Goal: Transaction & Acquisition: Purchase product/service

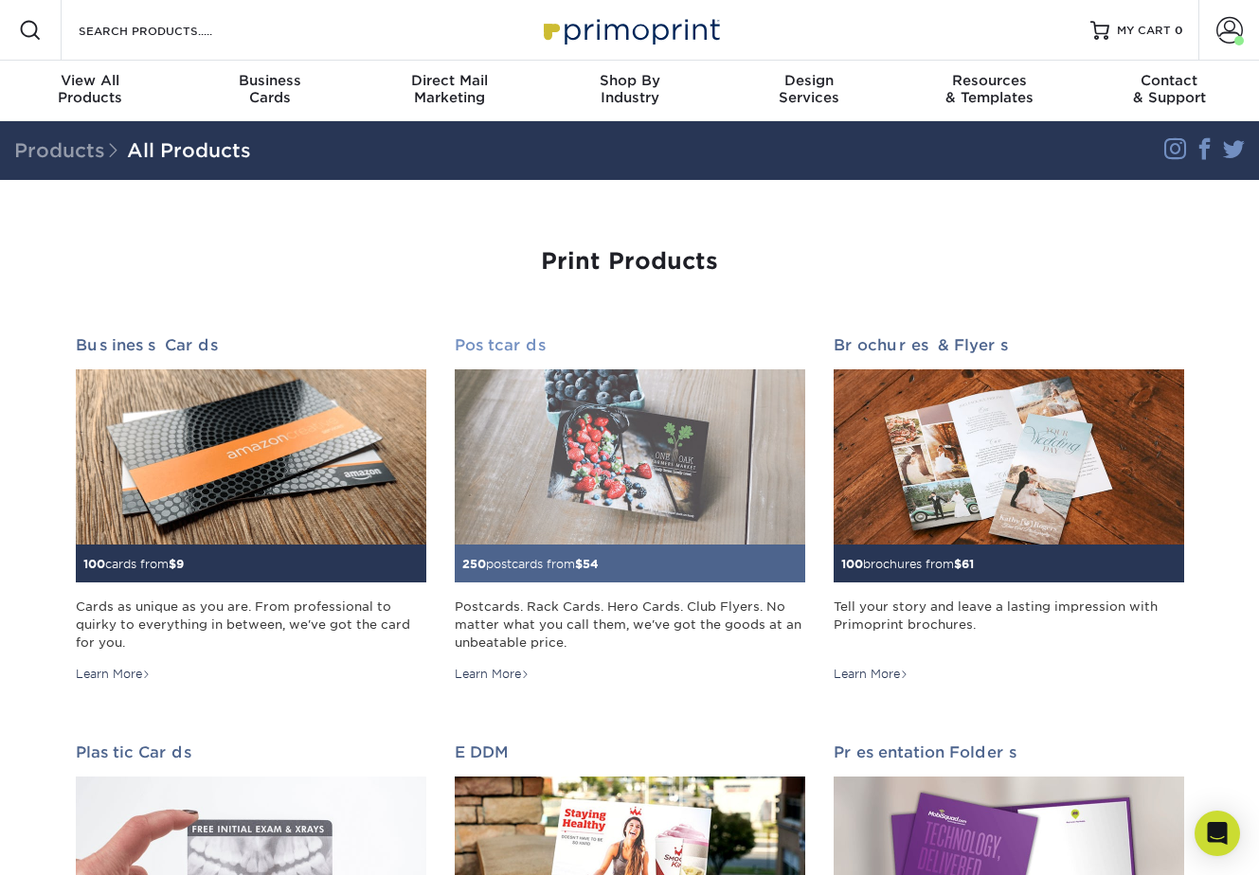
click at [581, 450] on img at bounding box center [630, 456] width 350 height 175
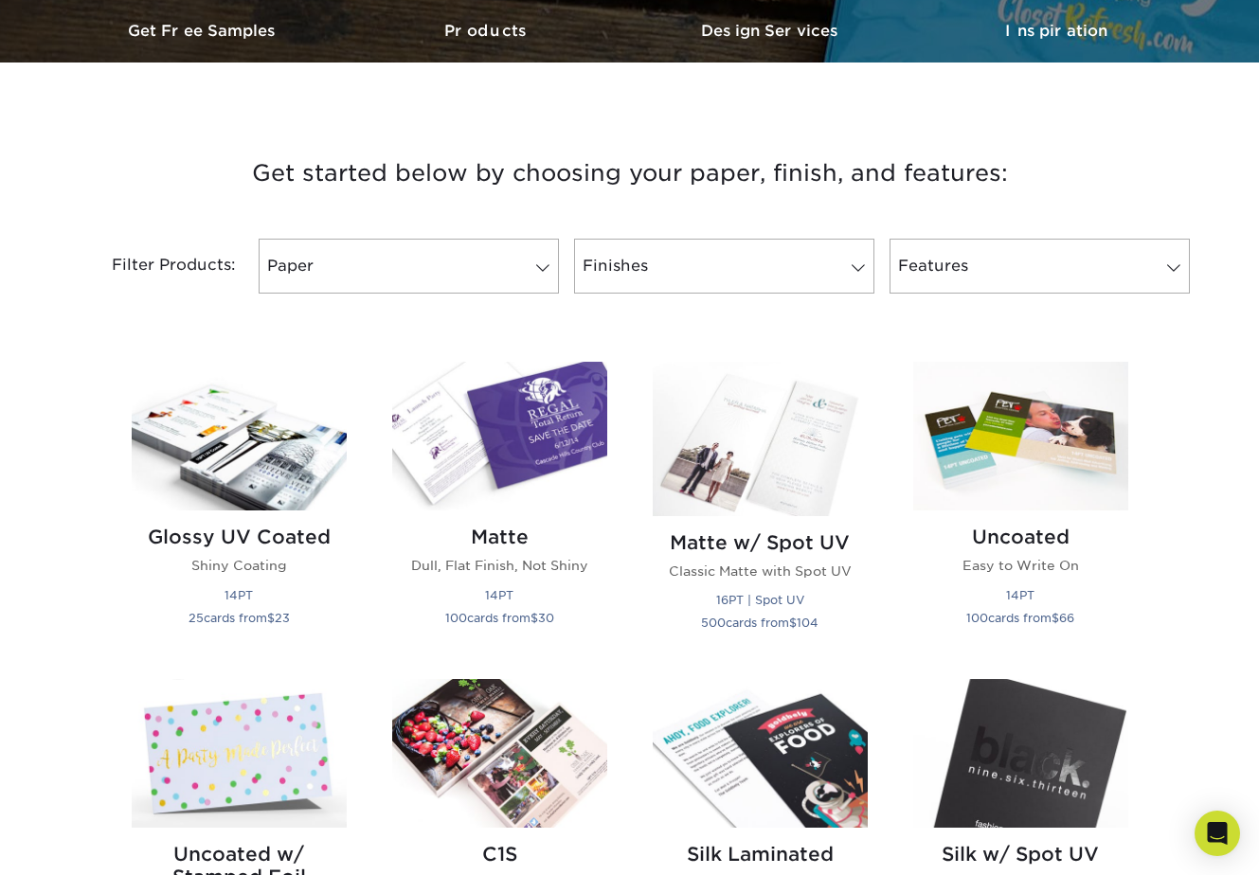
scroll to position [606, 0]
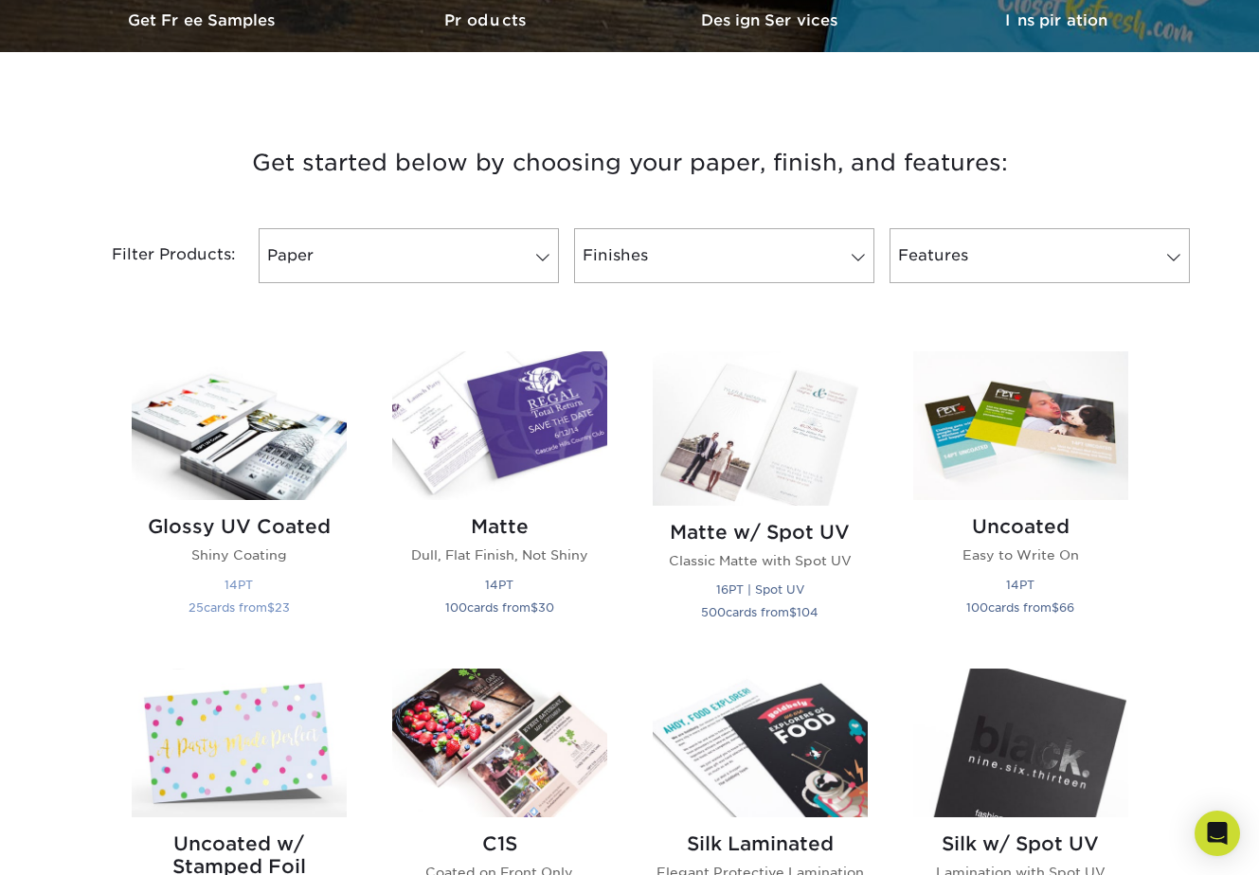
click at [227, 431] on img at bounding box center [239, 425] width 215 height 149
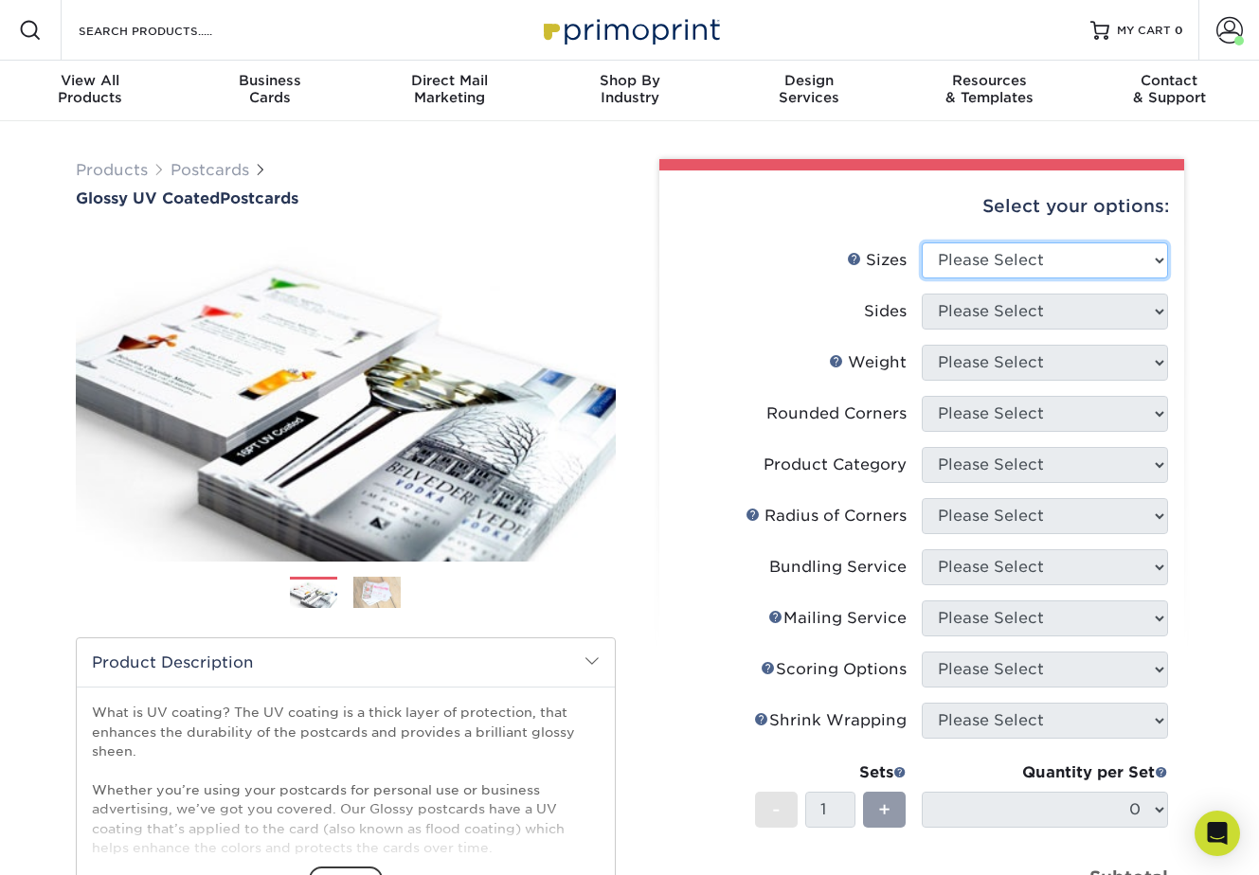
click at [1027, 265] on select "Please Select 1.5" x 7" 2" x 4" 2" x 6" 2" x 7" 2" x 8" 2.12" x 5.5" 2.12" x 5.…" at bounding box center [1045, 260] width 246 height 36
click at [1114, 267] on select "Please Select 1.5" x 7" 2" x 4" 2" x 6" 2" x 7" 2" x 8" 2.12" x 5.5" 2.12" x 5.…" at bounding box center [1045, 260] width 246 height 36
select select "4.00x6.00"
click at [922, 242] on select "Please Select 1.5" x 7" 2" x 4" 2" x 6" 2" x 7" 2" x 8" 2.12" x 5.5" 2.12" x 5.…" at bounding box center [1045, 260] width 246 height 36
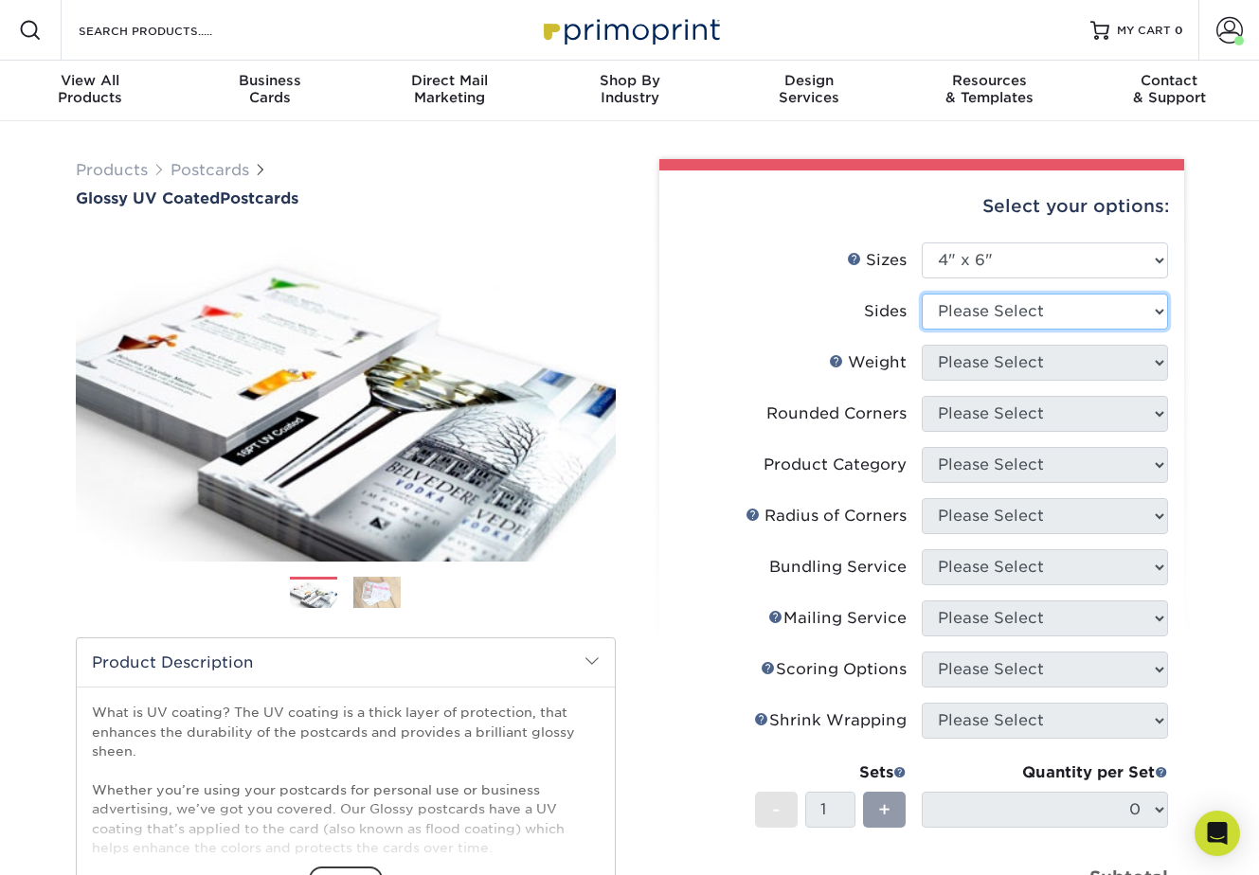
click at [956, 317] on select "Please Select Print Both Sides Print Front Only" at bounding box center [1045, 312] width 246 height 36
select select "32d3c223-f82c-492b-b915-ba065a00862f"
click at [922, 294] on select "Please Select Print Both Sides Print Front Only" at bounding box center [1045, 312] width 246 height 36
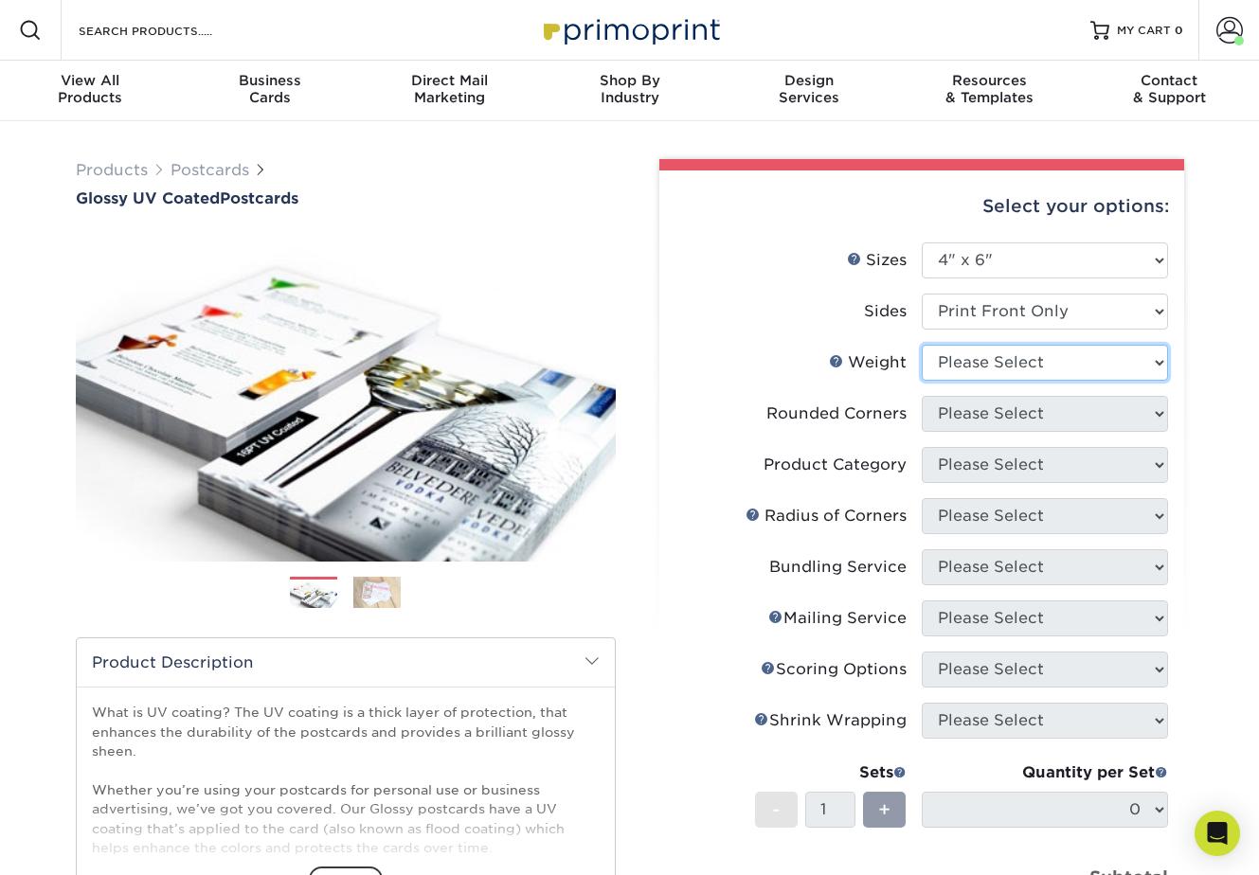
click at [982, 363] on select "Please Select 14PT 16PT 18PT C1S" at bounding box center [1045, 363] width 246 height 36
select select "14PT"
click at [922, 345] on select "Please Select 14PT 16PT 18PT C1S" at bounding box center [1045, 363] width 246 height 36
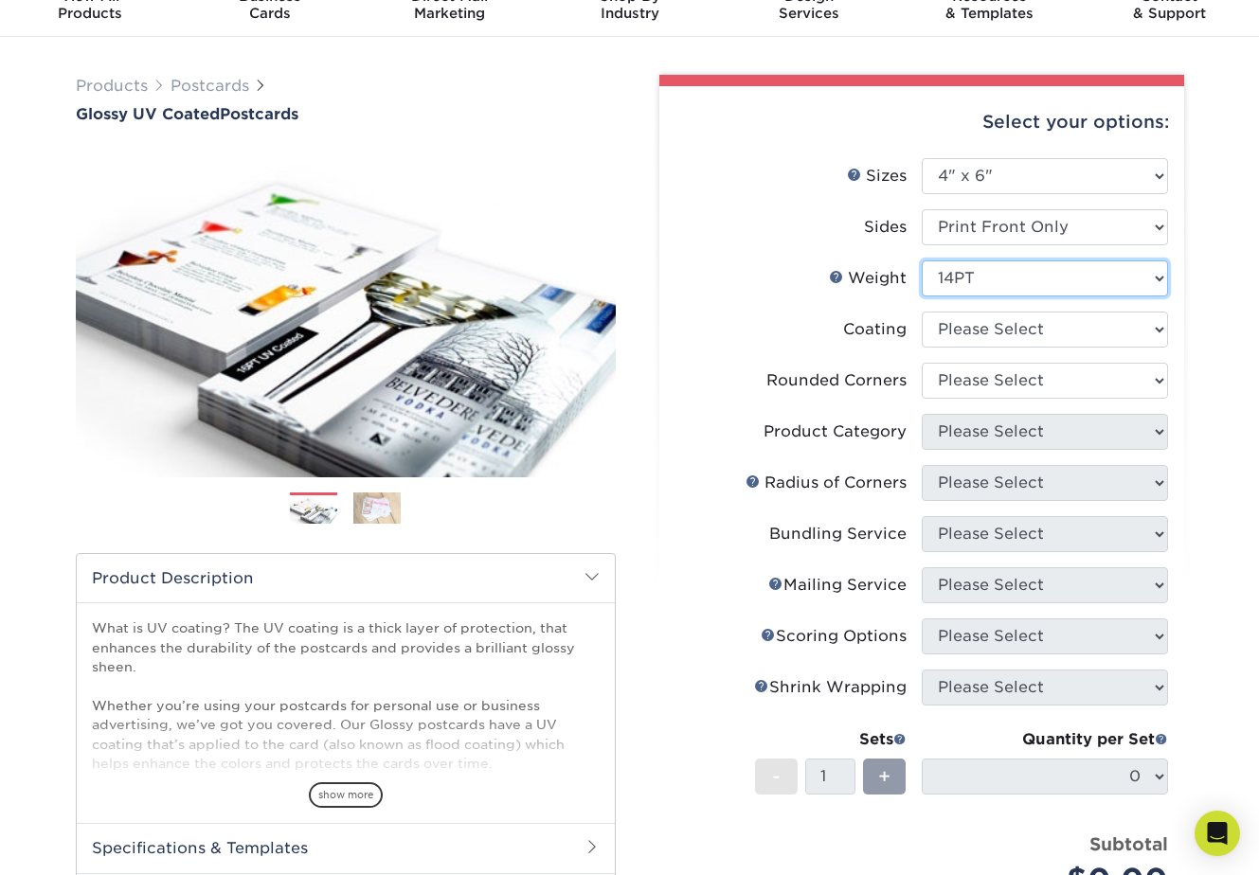
scroll to position [88, 0]
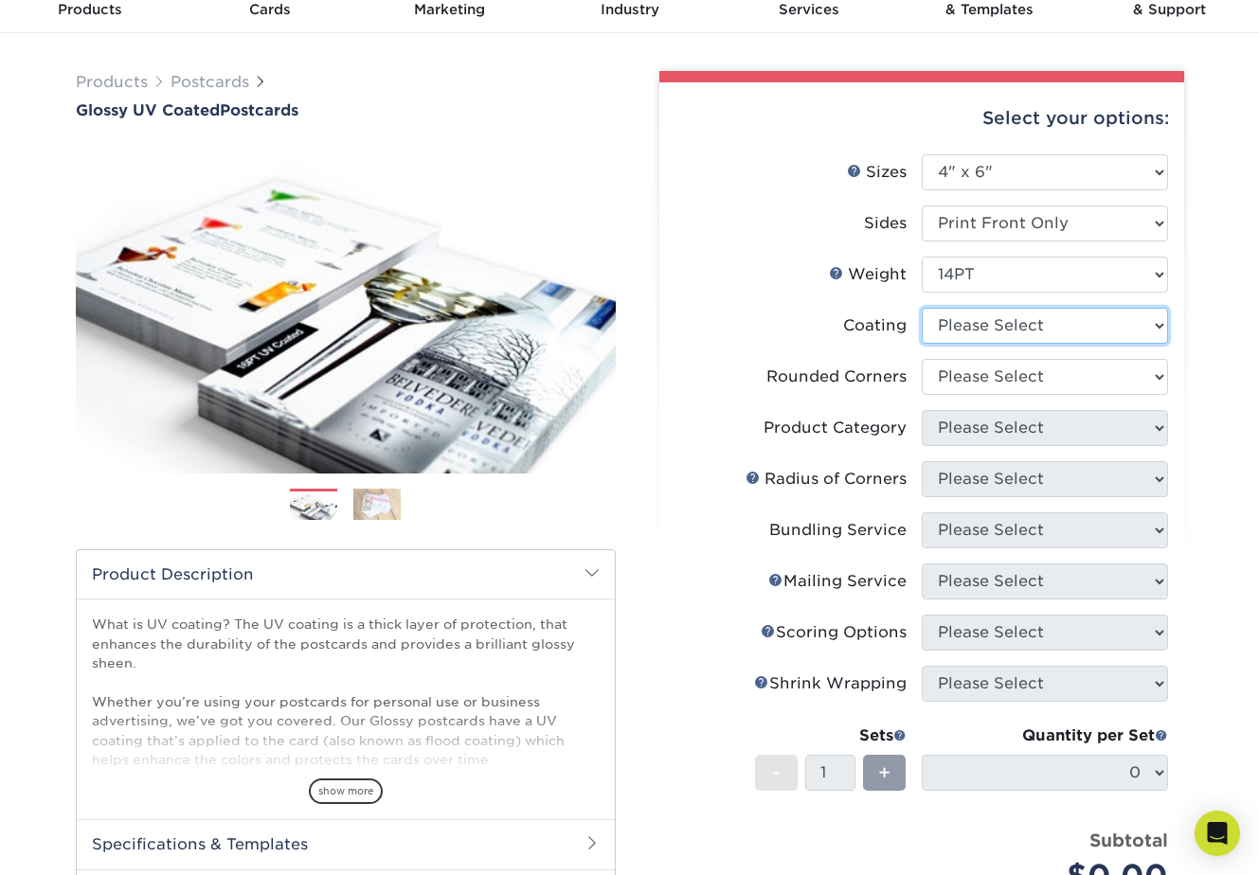
click at [980, 324] on select at bounding box center [1045, 326] width 246 height 36
select select "ae367451-b2b8-45df-a344-0f05b6a12993"
click at [922, 308] on select at bounding box center [1045, 326] width 246 height 36
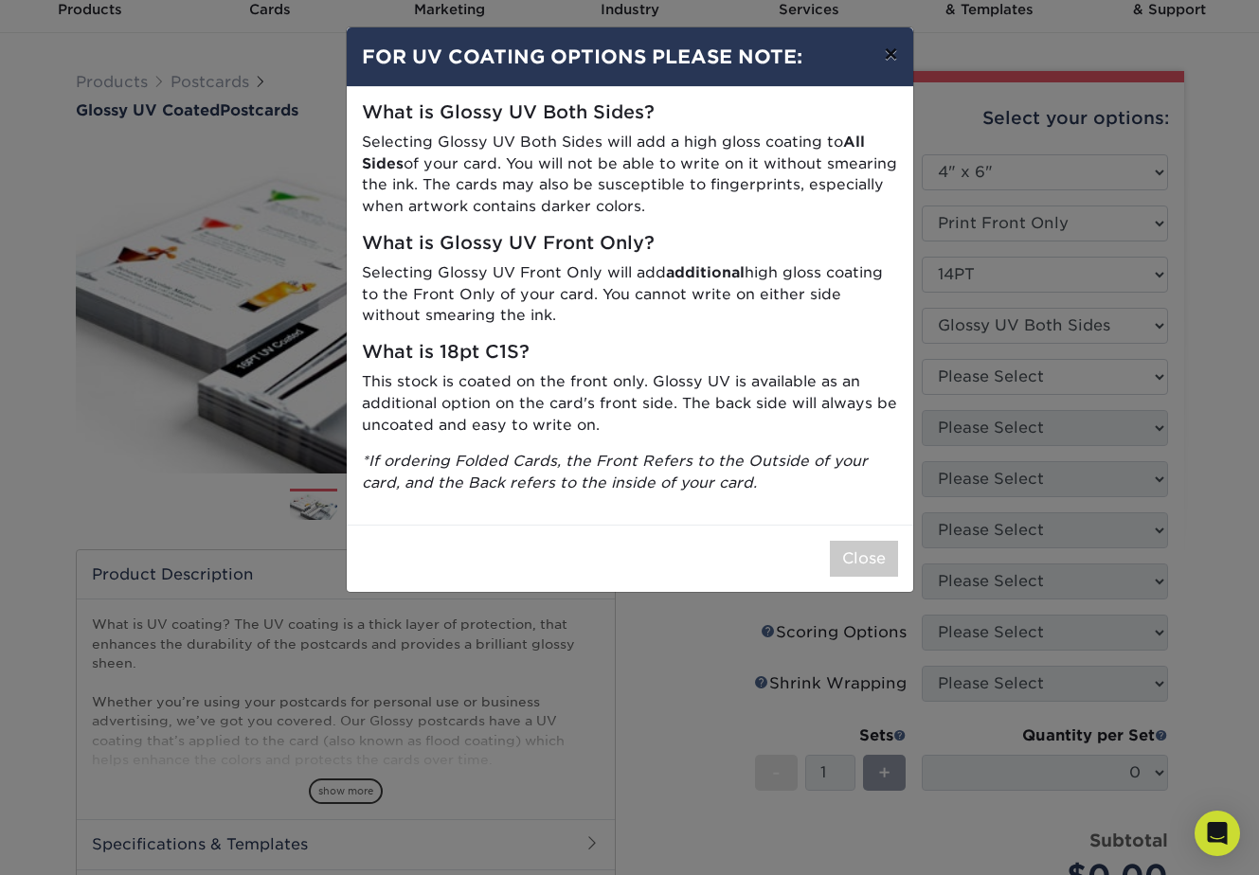
click at [891, 57] on button "×" at bounding box center [891, 53] width 44 height 53
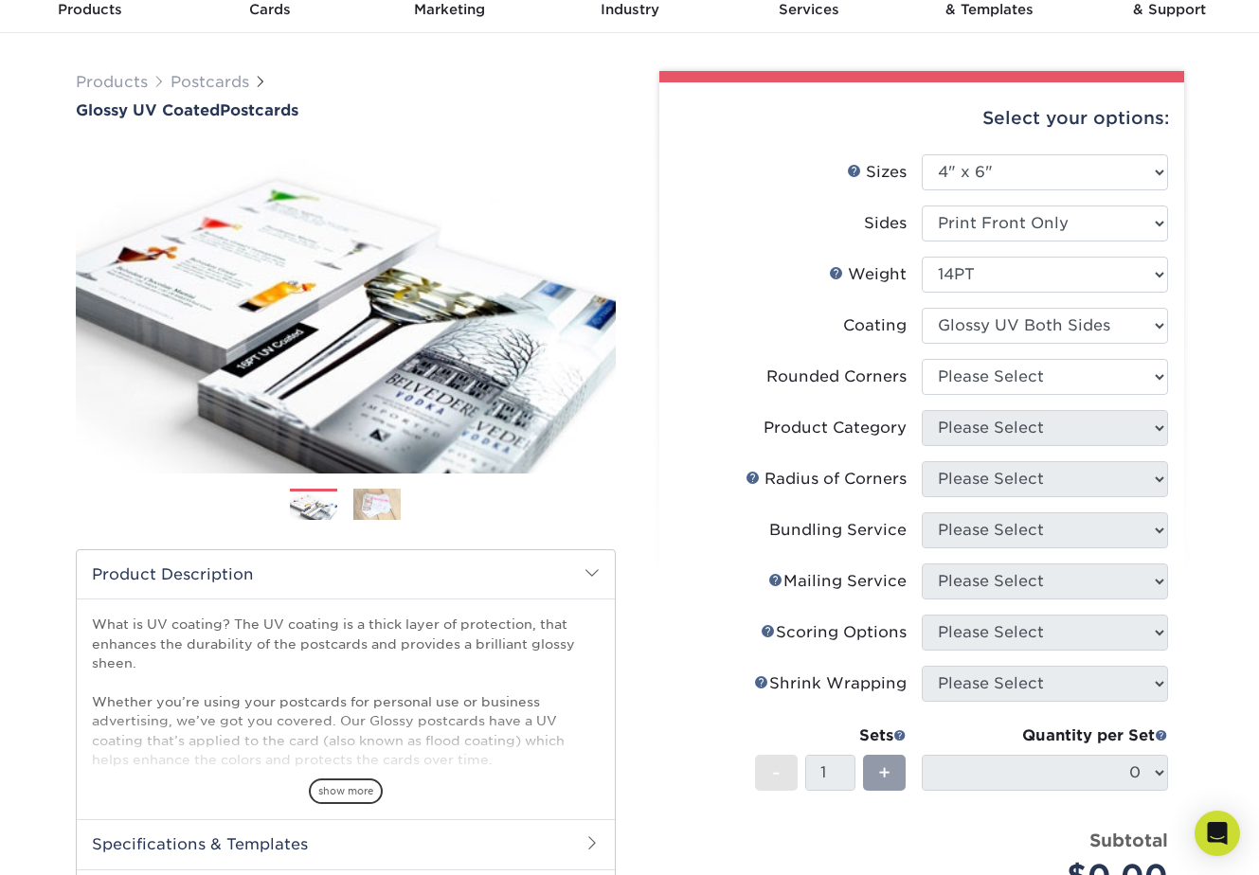
scroll to position [98, 0]
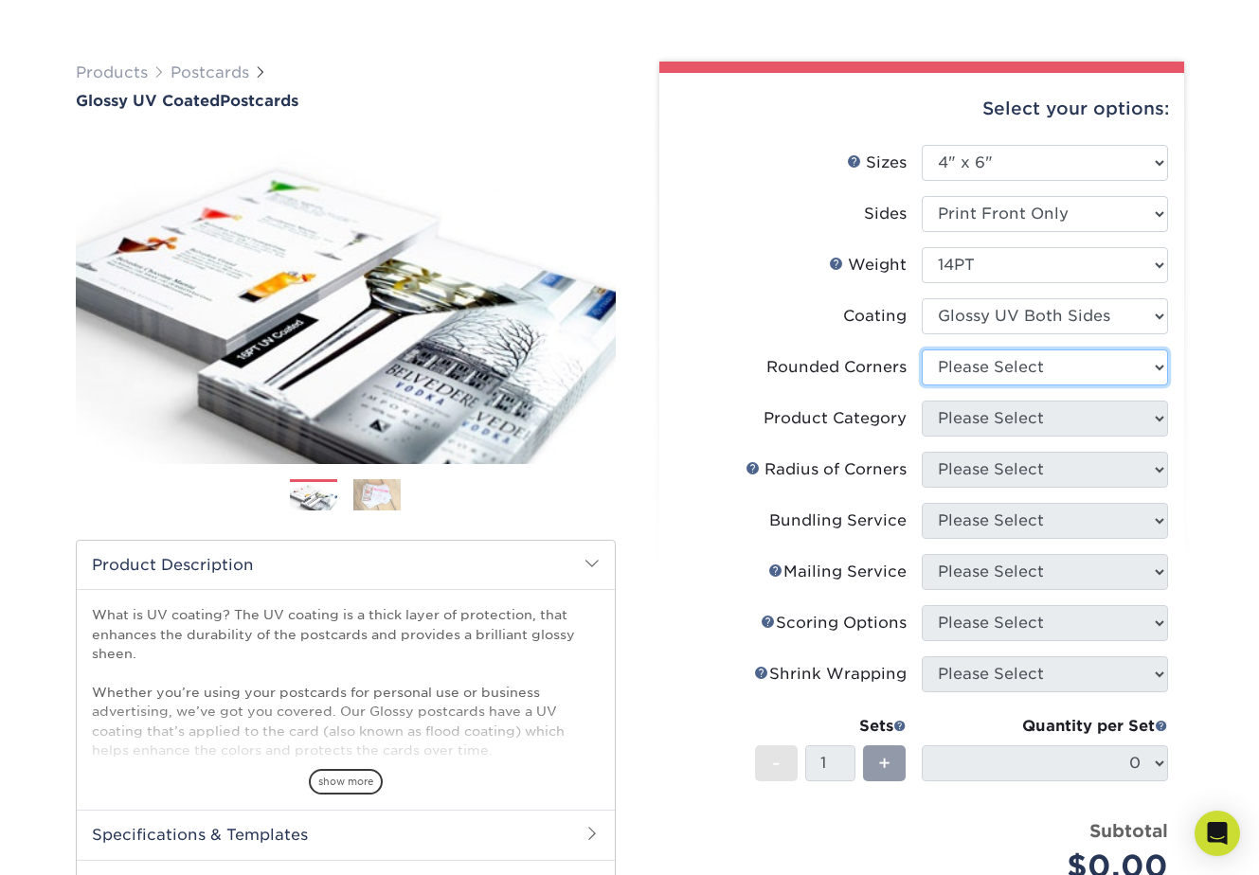
click at [996, 366] on select "Please Select Yes - Round 4 Corners No" at bounding box center [1045, 368] width 246 height 36
select select "0"
click at [922, 350] on select "Please Select Yes - Round 4 Corners No" at bounding box center [1045, 368] width 246 height 36
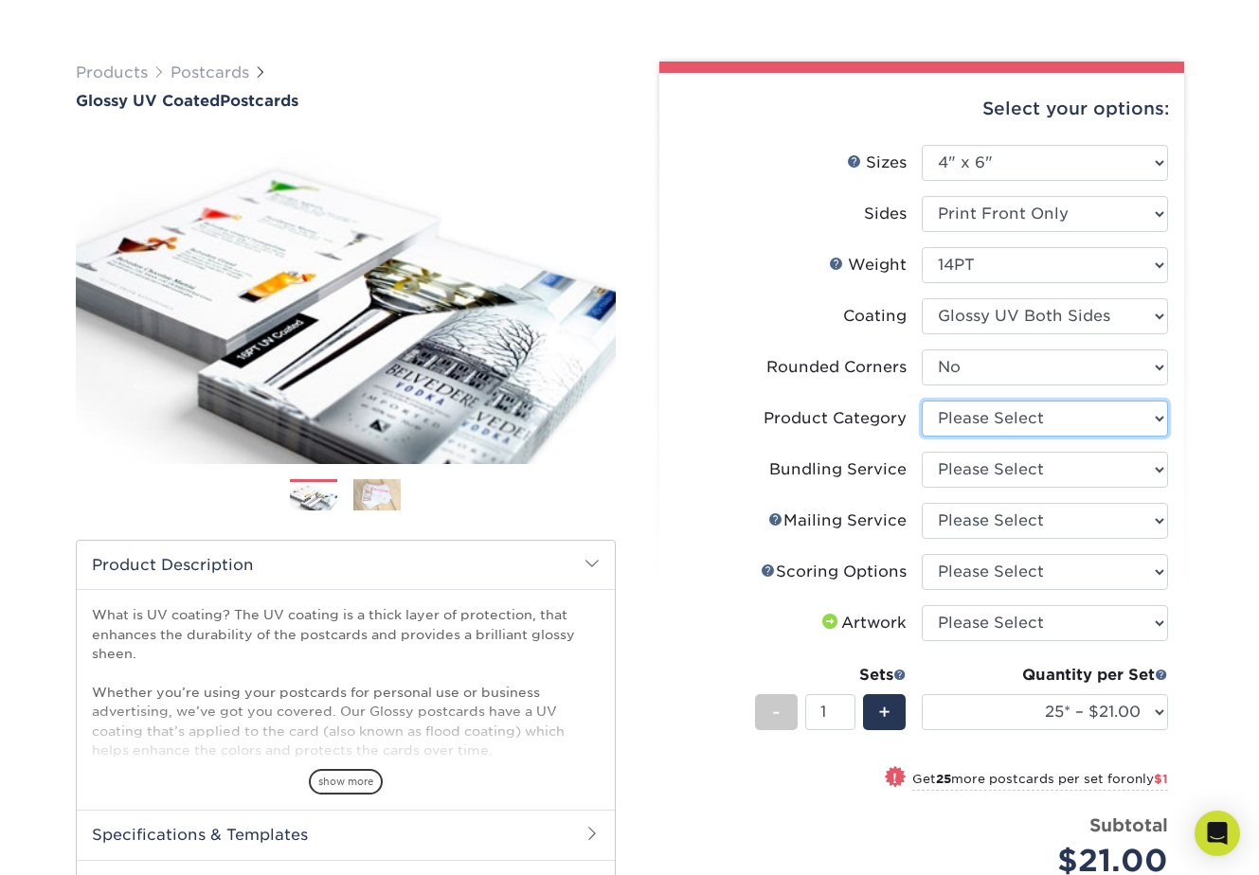
click at [977, 416] on select "Please Select Postcards" at bounding box center [1045, 419] width 246 height 36
select select "9b7272e0-d6c8-4c3c-8e97-d3a1bcdab858"
click at [922, 401] on select "Please Select Postcards" at bounding box center [1045, 419] width 246 height 36
click at [982, 466] on select "Please Select No Bundling Services Yes, Bundles of 50 (+2 Days) Yes, Bundles of…" at bounding box center [1045, 470] width 246 height 36
select select "58689abb-25c0-461c-a4c3-a80b627d6649"
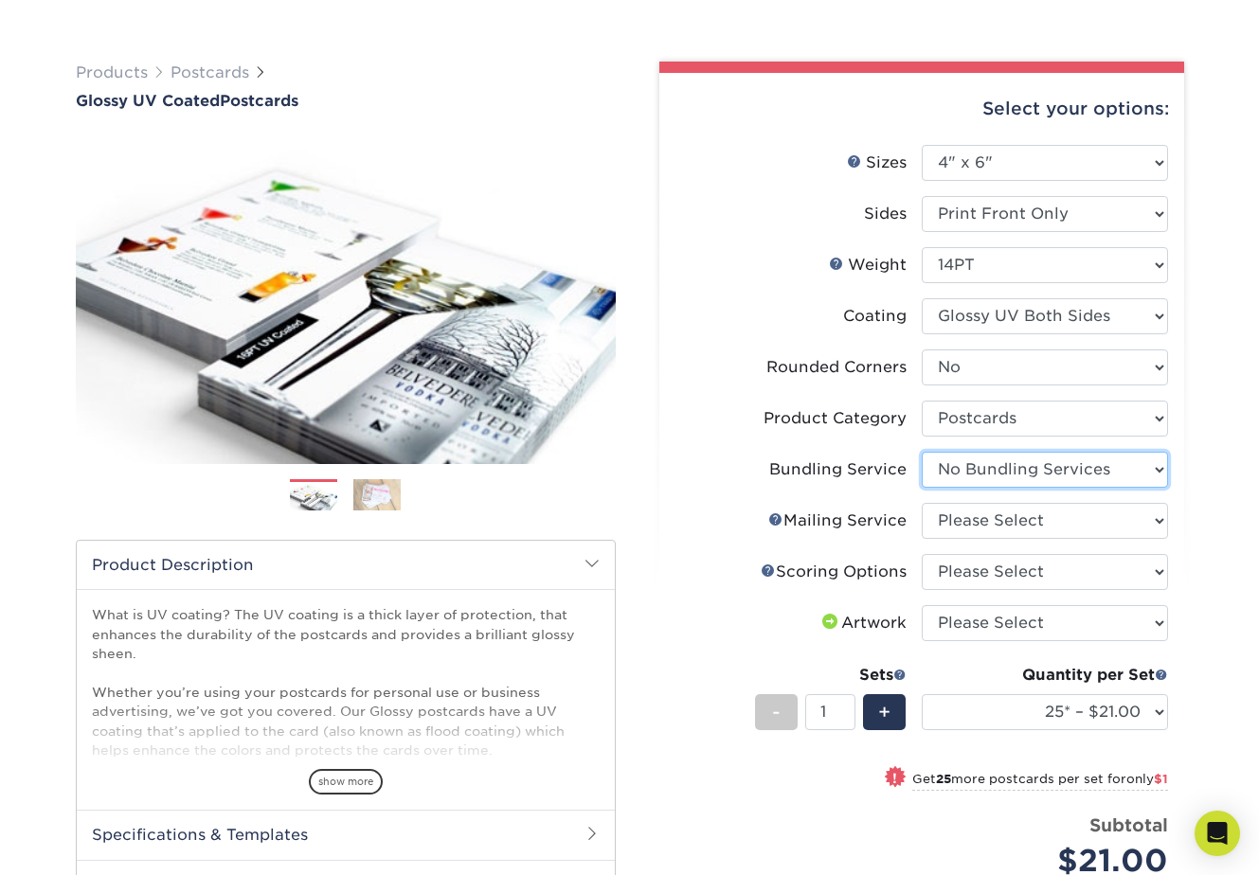
click at [922, 452] on select "Please Select No Bundling Services Yes, Bundles of 50 (+2 Days) Yes, Bundles of…" at bounding box center [1045, 470] width 246 height 36
click at [998, 521] on select "Please Select No Direct Mailing Service No, I will mail/stamp/imprint Direct Ma…" at bounding box center [1045, 521] width 246 height 36
select select "3e5e9bdd-d78a-4c28-a41d-fe1407925ca6"
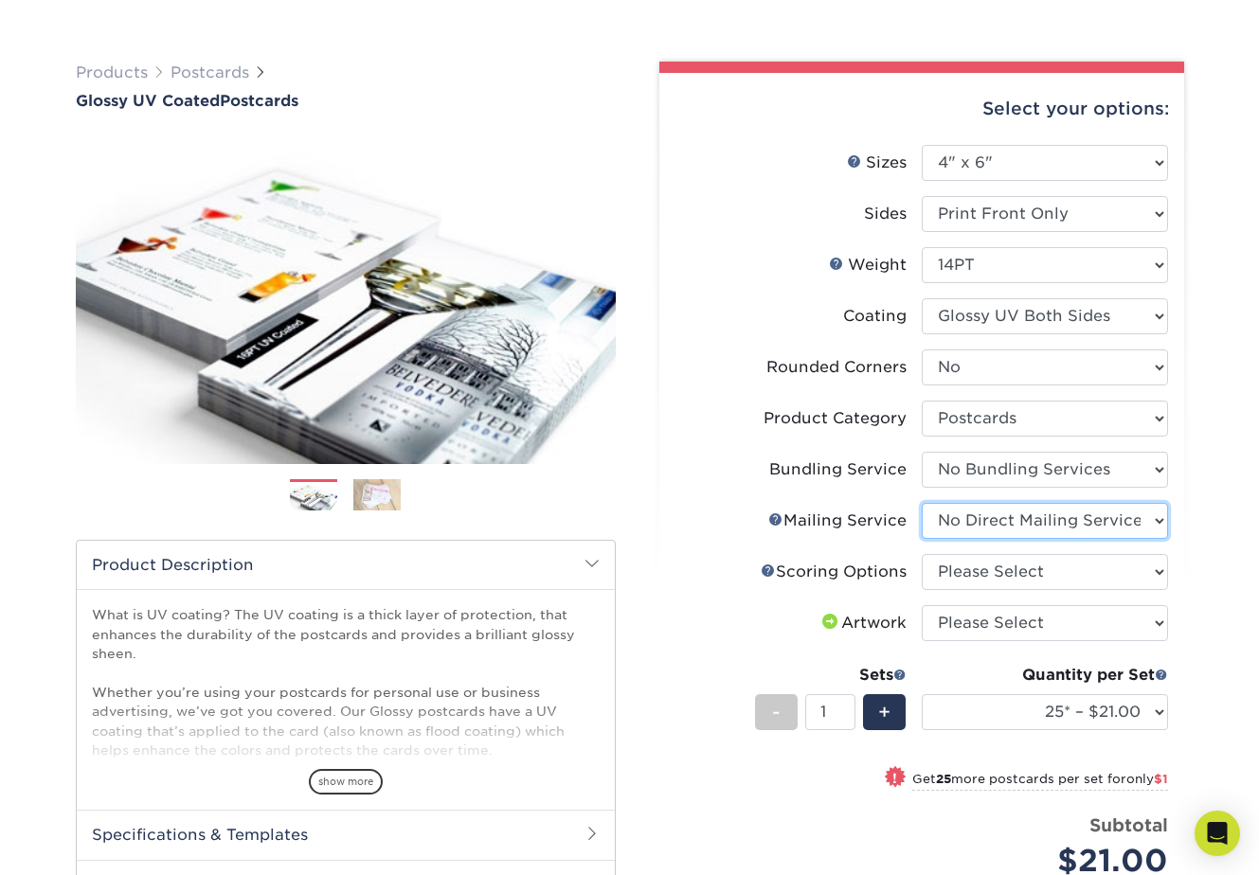
click at [922, 503] on select "Please Select No Direct Mailing Service No, I will mail/stamp/imprint Direct Ma…" at bounding box center [1045, 521] width 246 height 36
click at [992, 569] on select "Please Select No Scoring One Score" at bounding box center [1045, 572] width 246 height 36
click at [964, 472] on select "Please Select No Bundling Services Yes, Bundles of 50 (+2 Days) Yes, Bundles of…" at bounding box center [1045, 470] width 246 height 36
click at [951, 572] on select "Please Select No Scoring One Score" at bounding box center [1045, 572] width 246 height 36
click at [1022, 574] on select "Please Select No Scoring One Score" at bounding box center [1045, 572] width 246 height 36
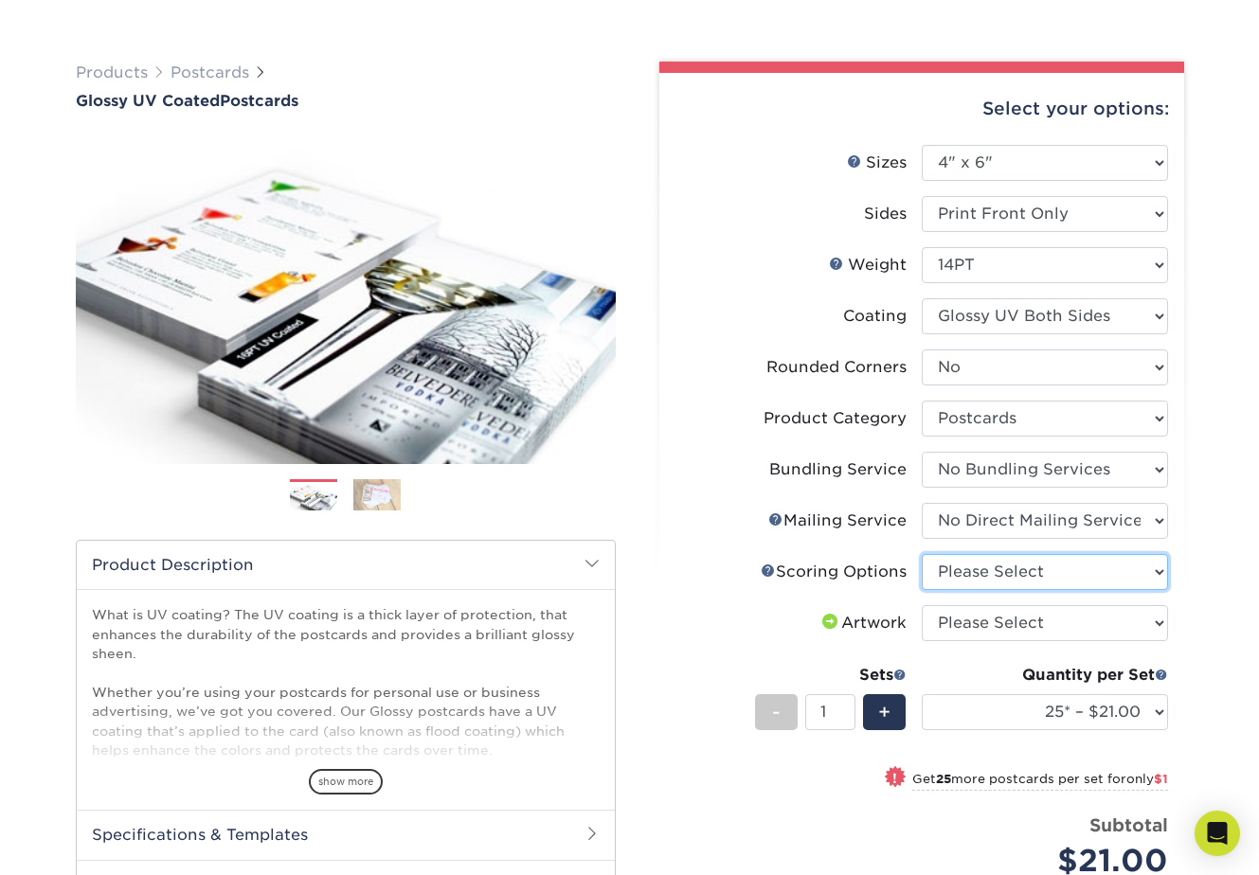
select select "16ebe401-5398-422d-8cb0-f3adbb82deb5"
click at [922, 554] on select "Please Select No Scoring One Score" at bounding box center [1045, 572] width 246 height 36
click at [1013, 623] on select "Please Select I will upload files I need a design - $150" at bounding box center [1045, 623] width 246 height 36
select select "upload"
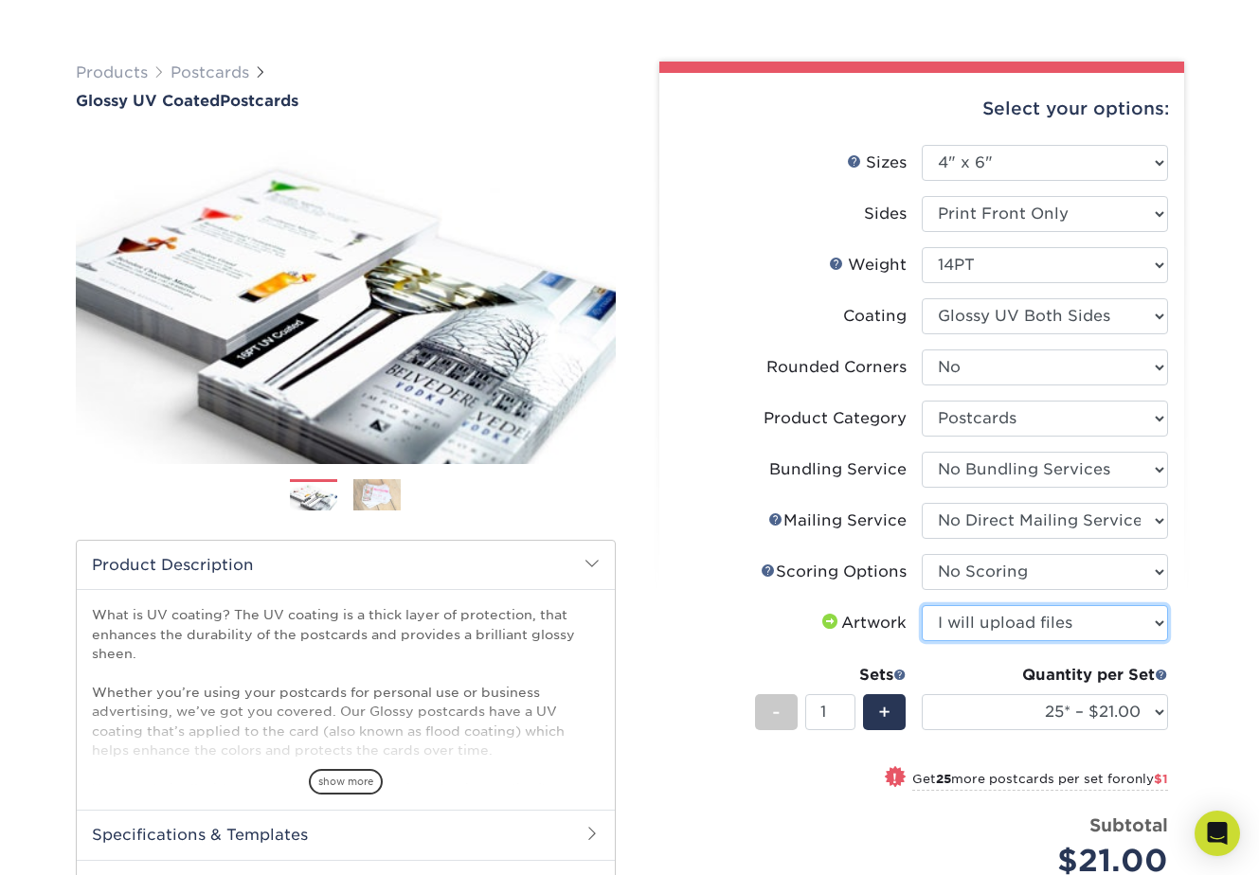
click at [922, 605] on select "Please Select I will upload files I need a design - $150" at bounding box center [1045, 623] width 246 height 36
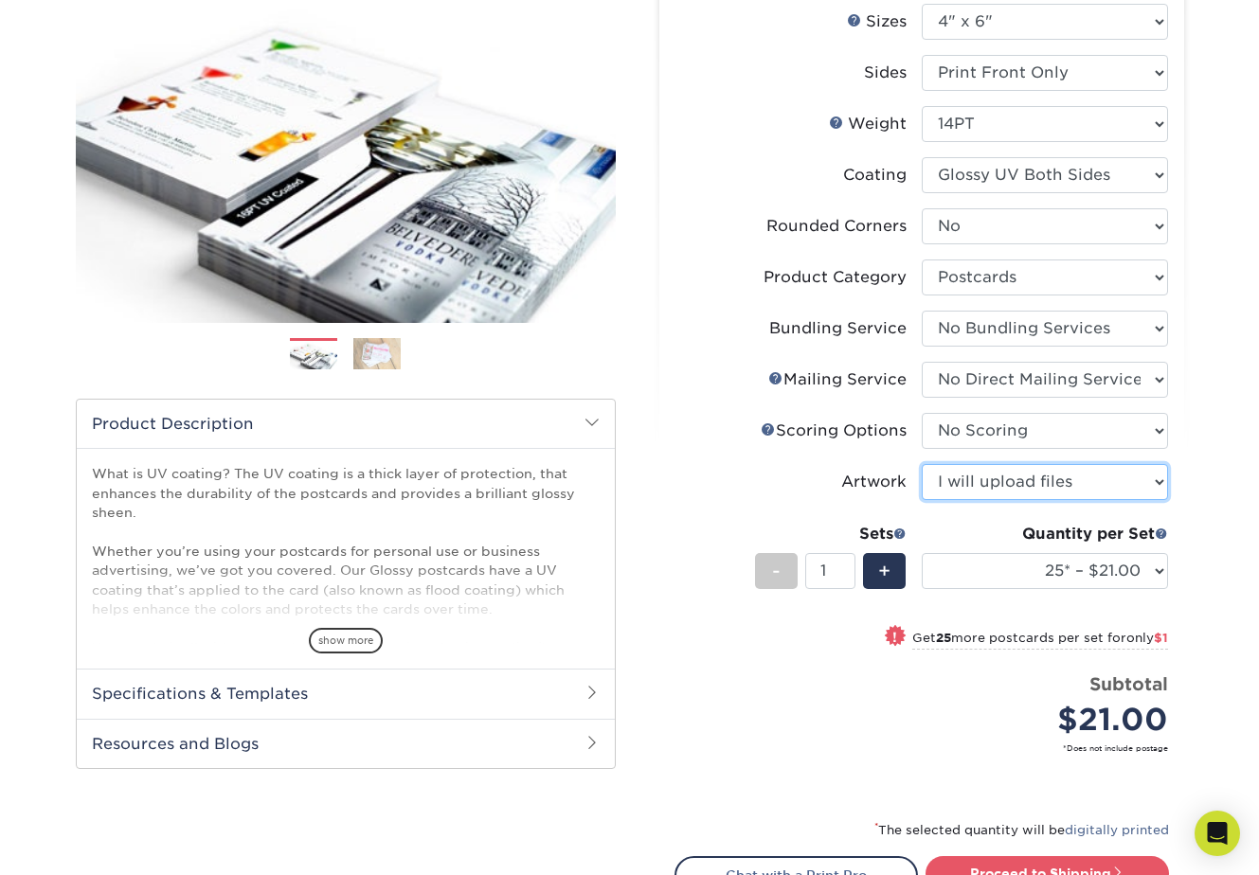
scroll to position [265, 0]
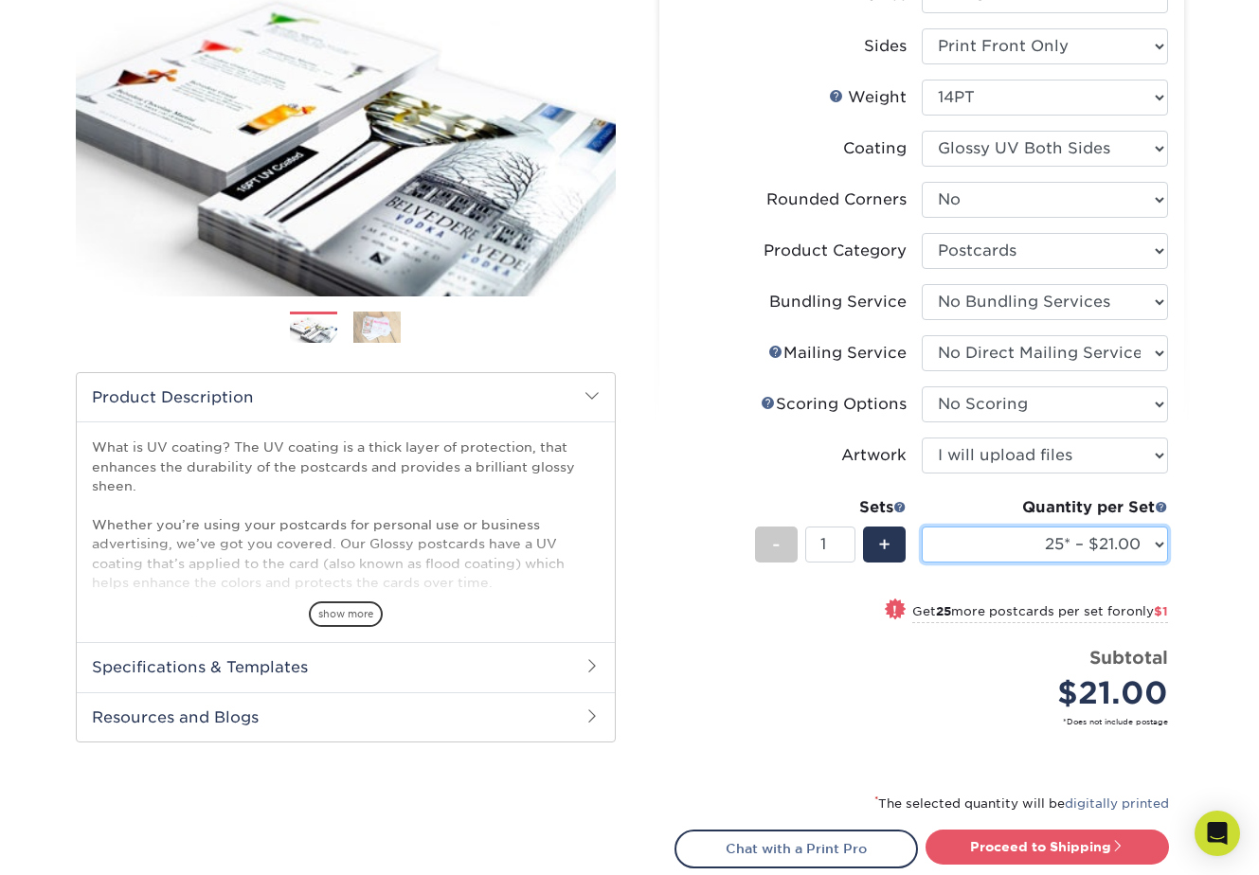
click at [970, 546] on select "25* – $21.00 50* – $22.00 75* – $22.00 100* – $39.00 250* – $62.00 500 – $85.00…" at bounding box center [1045, 545] width 246 height 36
select select "10000 – $481.00"
click at [922, 527] on select "25* – $21.00 50* – $22.00 75* – $22.00 100* – $39.00 250* – $62.00 500 – $85.00…" at bounding box center [1045, 545] width 246 height 36
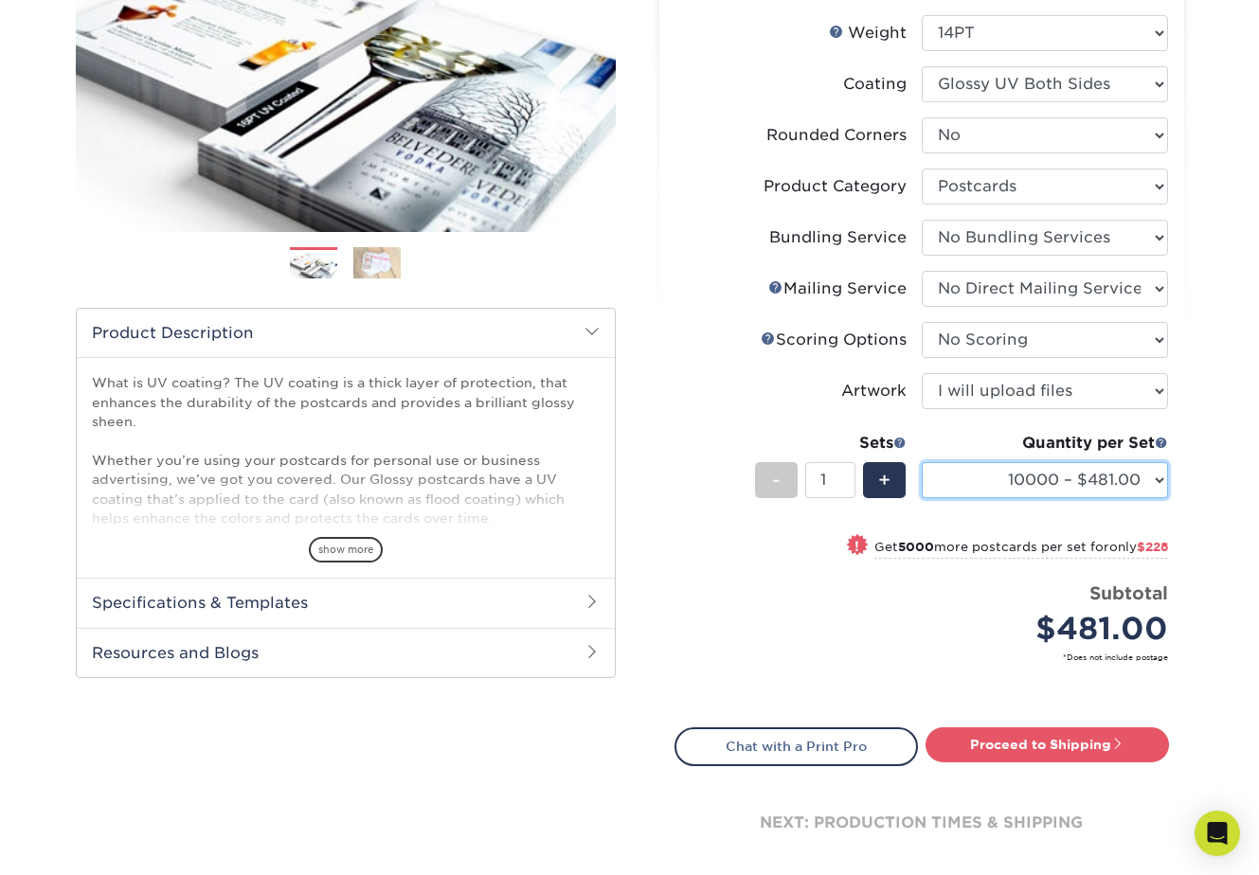
scroll to position [331, 0]
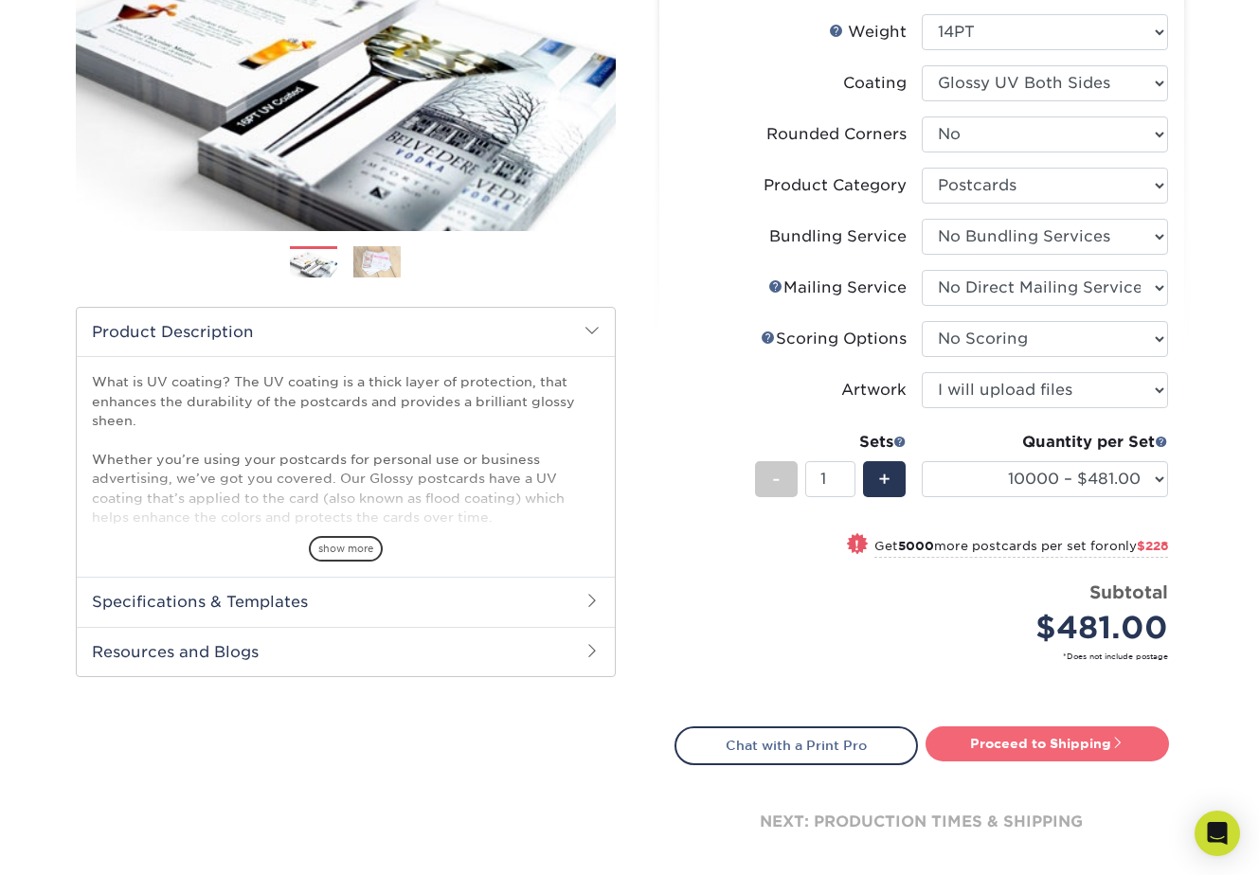
click at [1037, 740] on link "Proceed to Shipping" at bounding box center [1046, 744] width 243 height 34
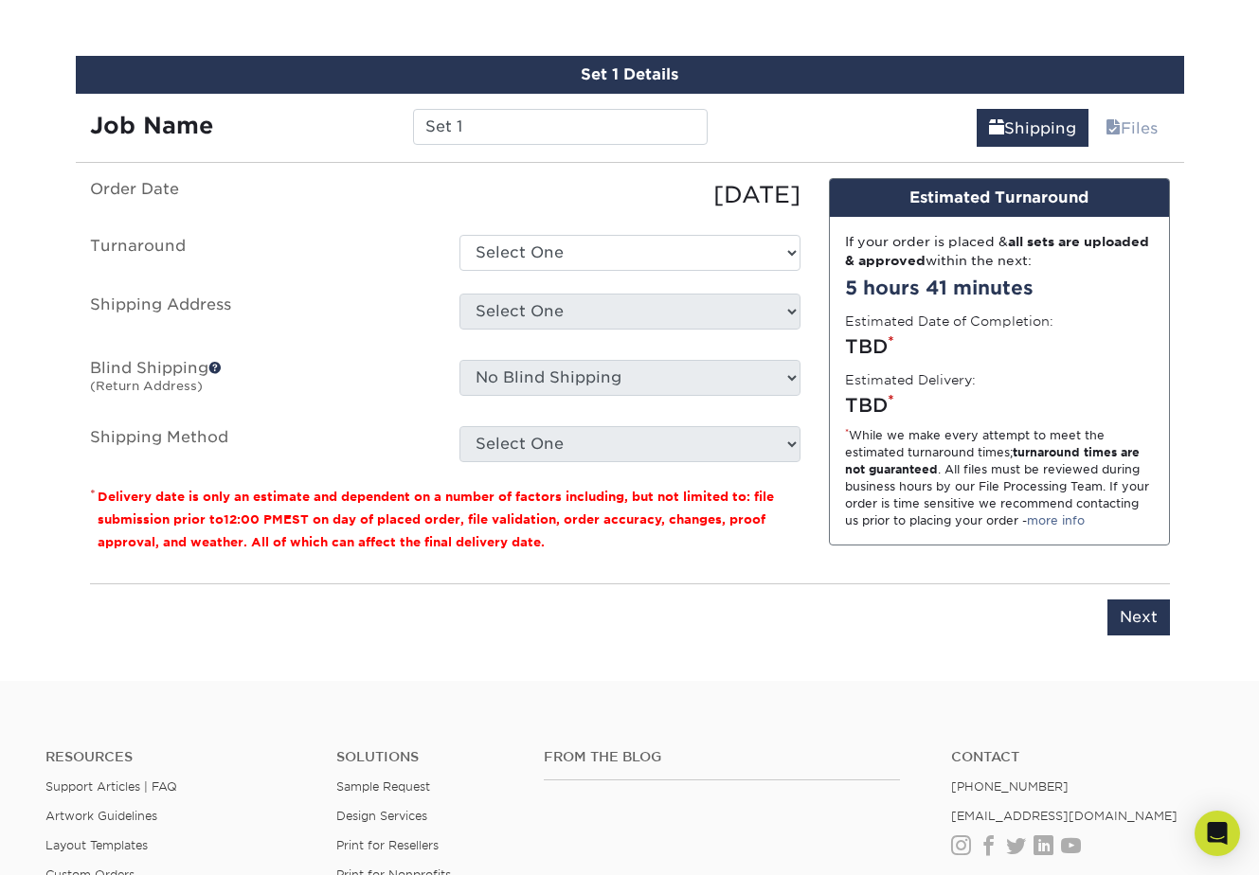
scroll to position [1108, 0]
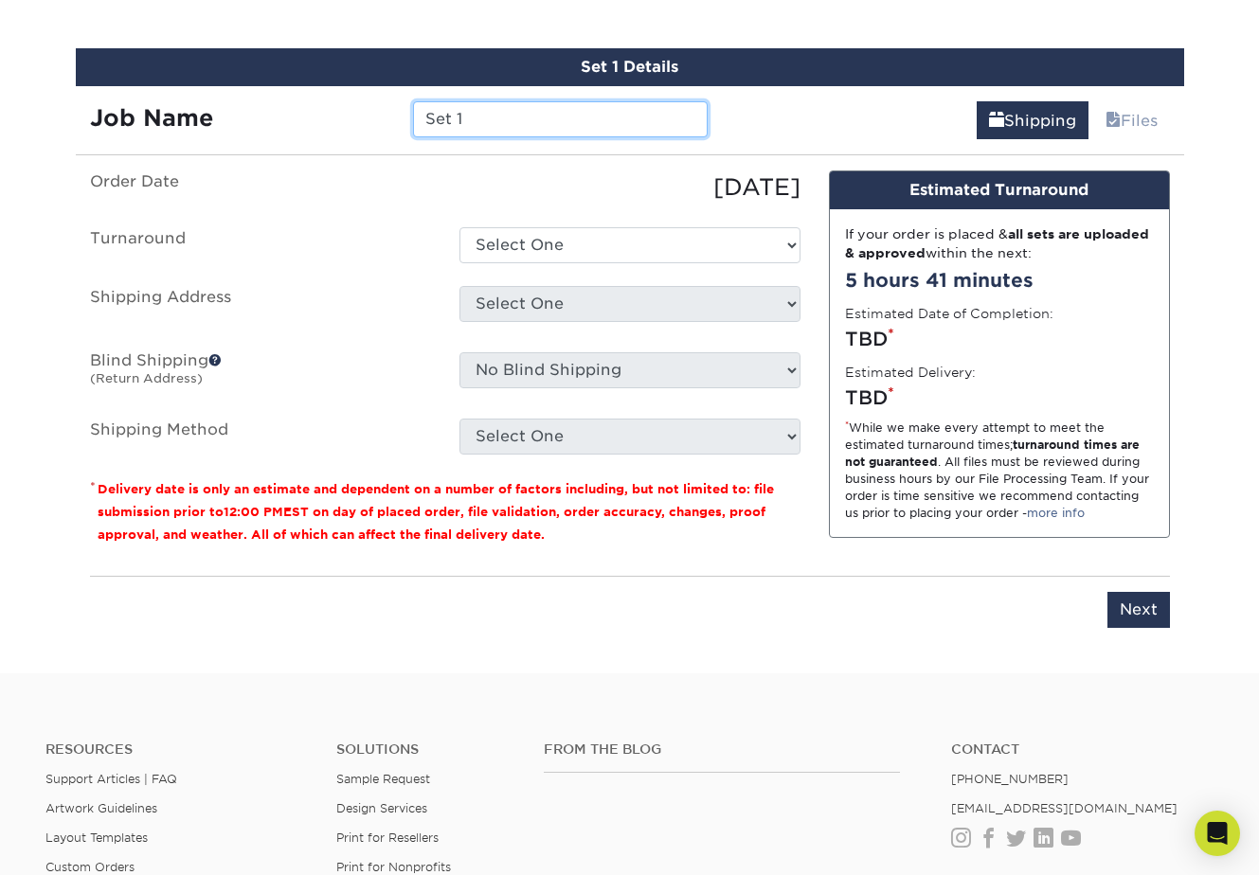
click at [442, 117] on input "Set 1" at bounding box center [560, 119] width 295 height 36
paste input "Attn: [PERSON_NAME]"
type input "Attn: [PERSON_NAME] - Flyers"
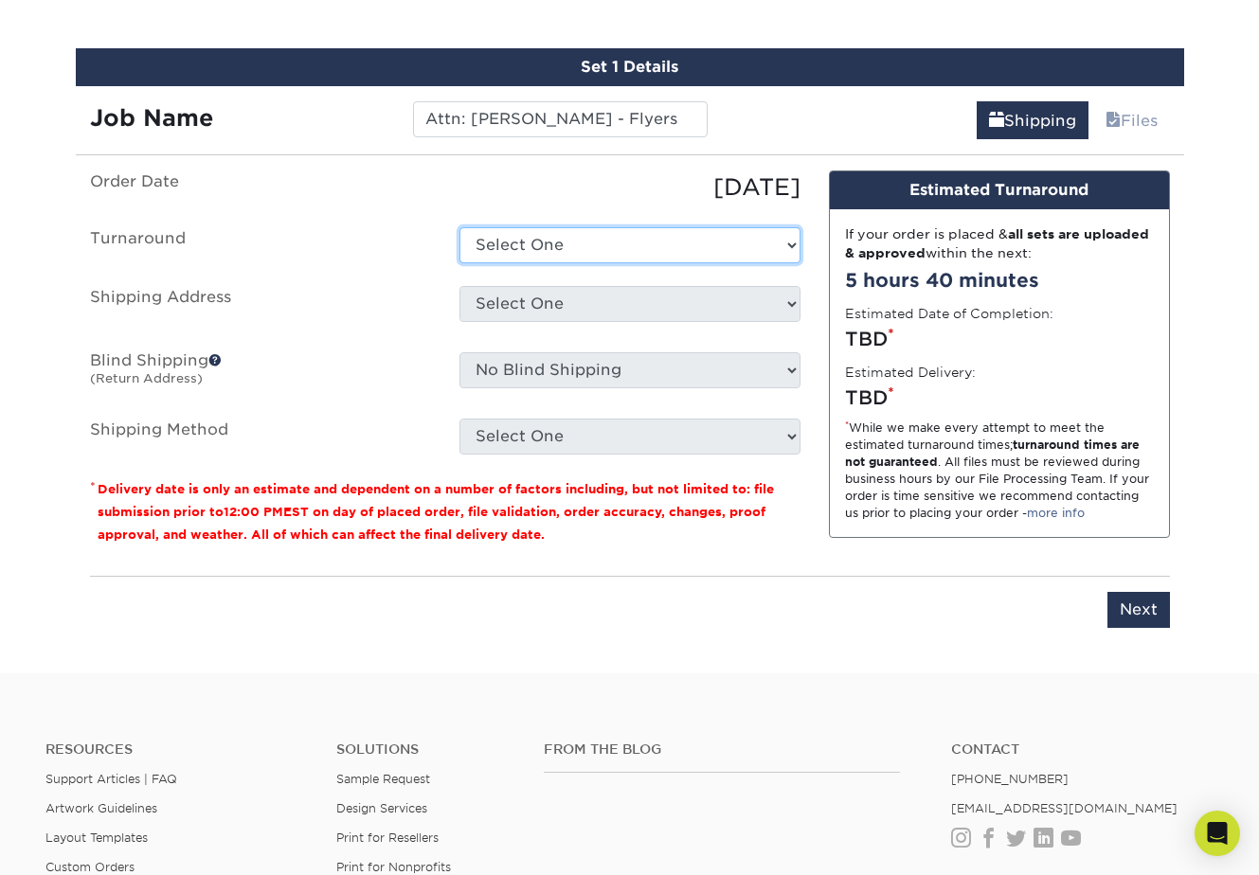
click at [531, 243] on select "Select One 2-4 Business Days 2 Day Next Business Day" at bounding box center [629, 245] width 341 height 36
select select "848dd44a-25d7-41da-bb73-1a2732fe4e35"
click at [459, 227] on select "Select One 2-4 Business Days 2 Day Next Business Day" at bounding box center [629, 245] width 341 height 36
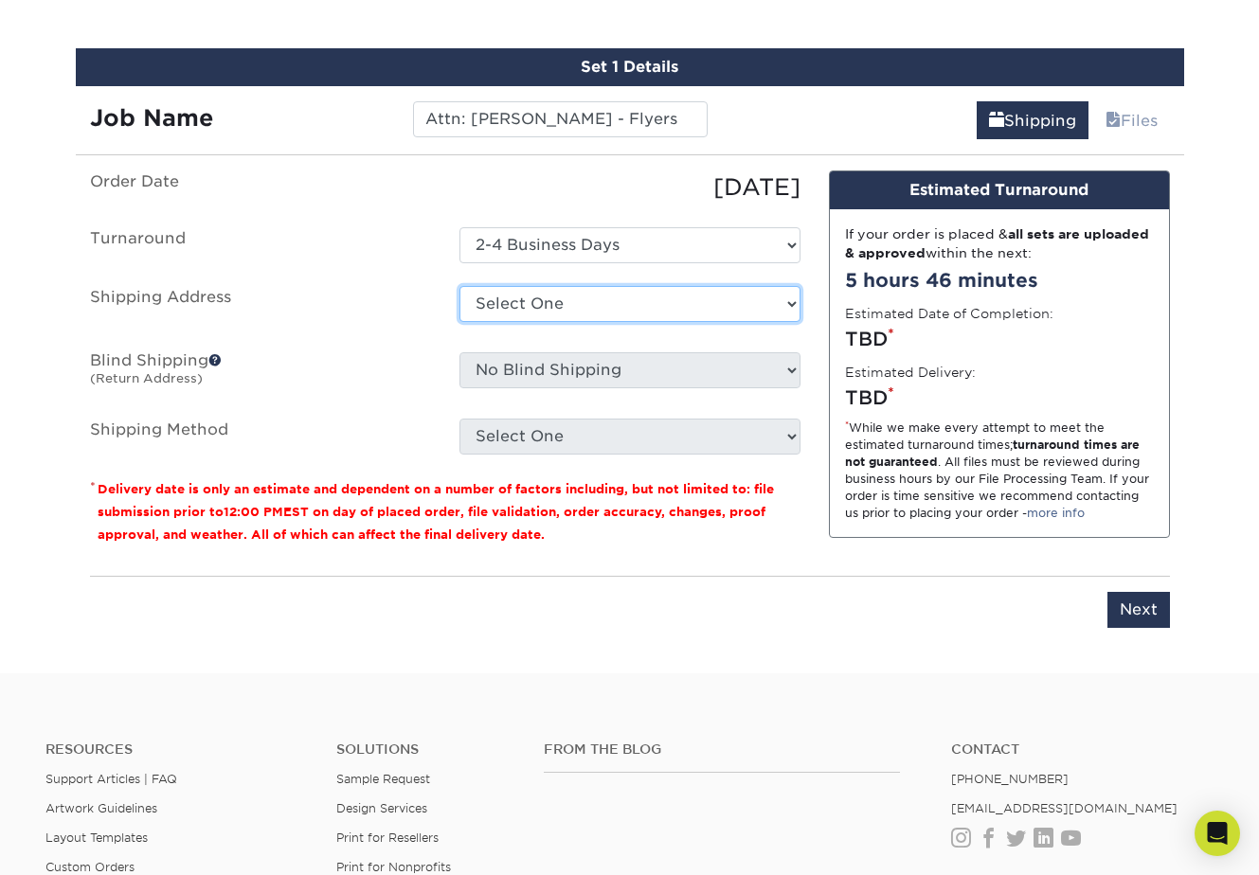
click at [563, 303] on select "Select One + Add New Address" at bounding box center [629, 304] width 341 height 36
select select "newaddress"
click at [459, 286] on select "Select One + Add New Address" at bounding box center [629, 304] width 341 height 36
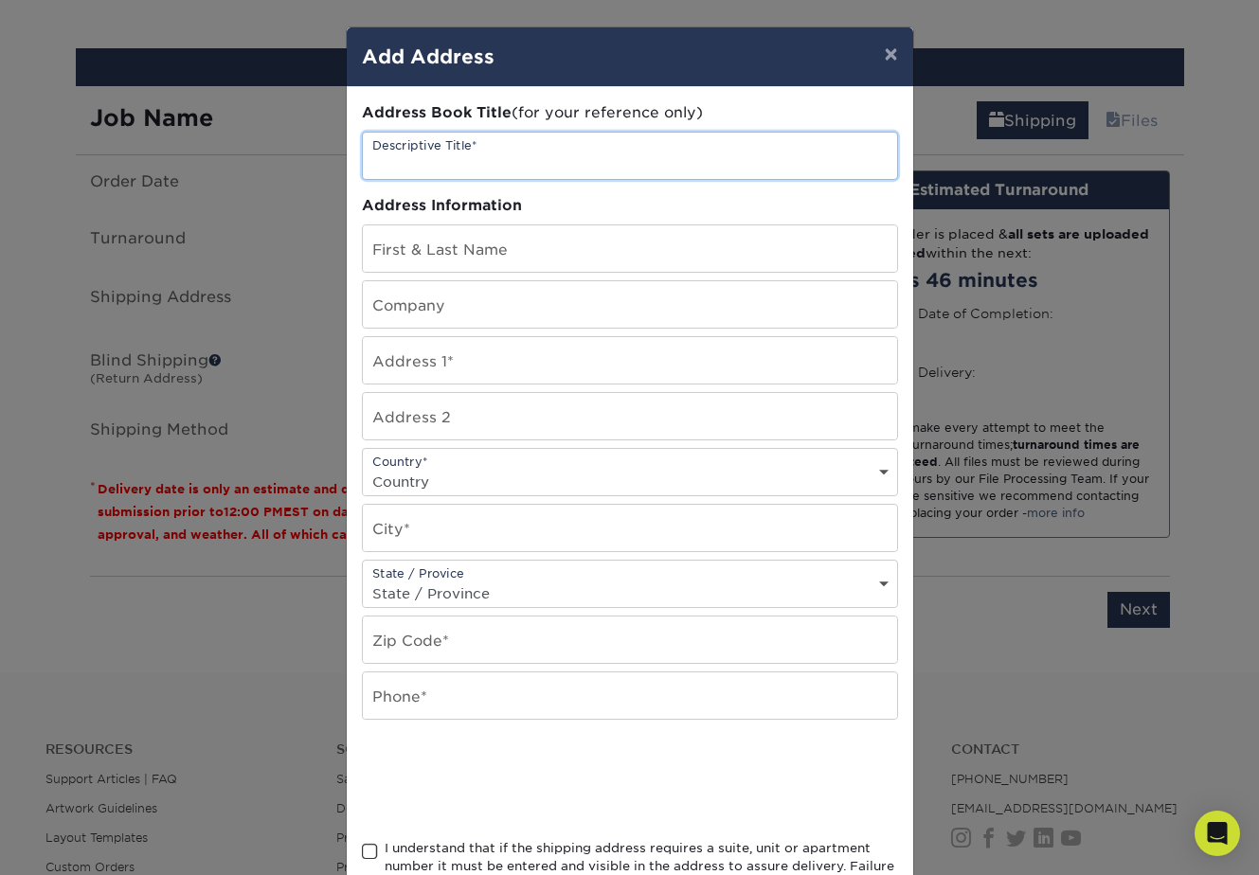
click at [476, 164] on input "text" at bounding box center [630, 156] width 534 height 46
paste input "Attn: [PERSON_NAME]"
drag, startPoint x: 407, startPoint y: 164, endPoint x: 370, endPoint y: 166, distance: 37.0
click at [370, 166] on input "Attn: [PERSON_NAME]" at bounding box center [630, 156] width 534 height 46
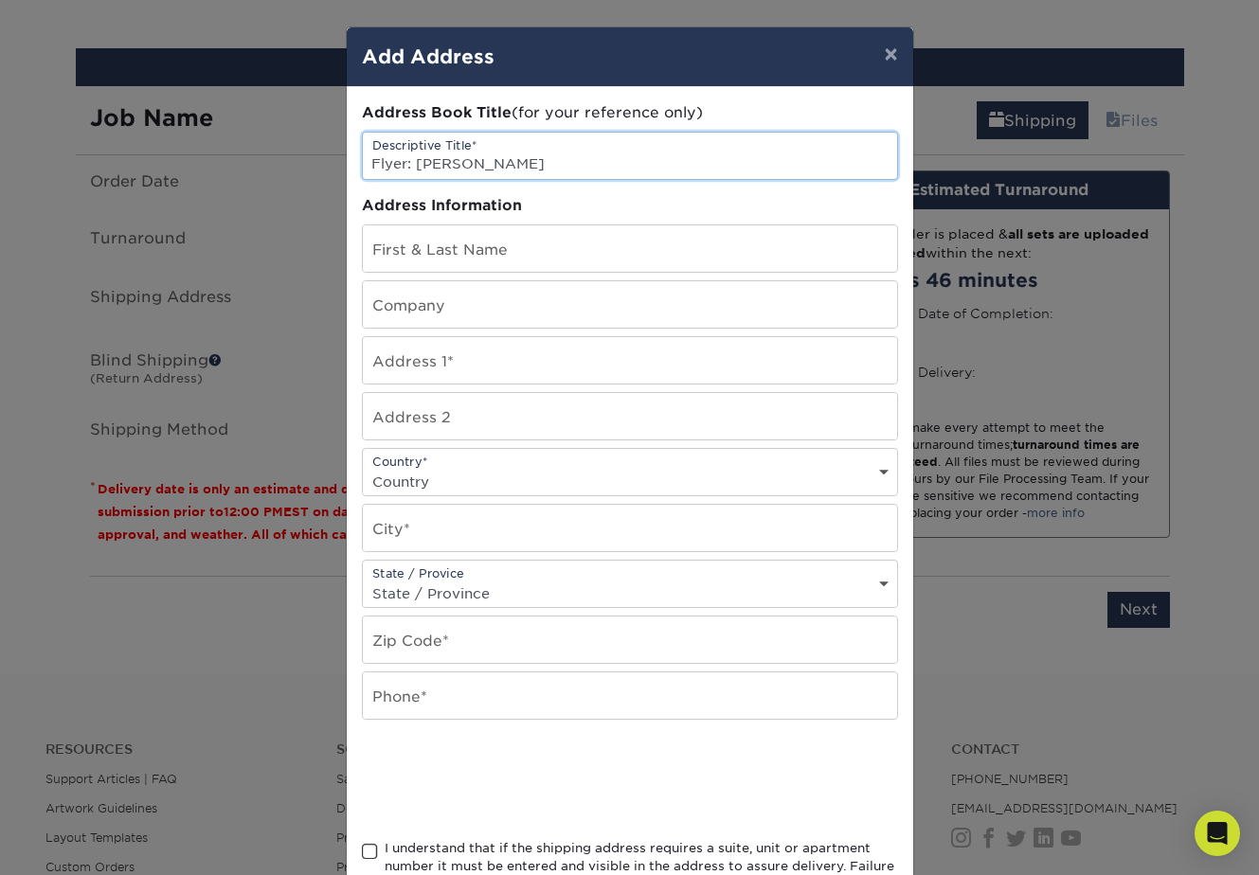
type input "Flyer: Jorge Abramovs"
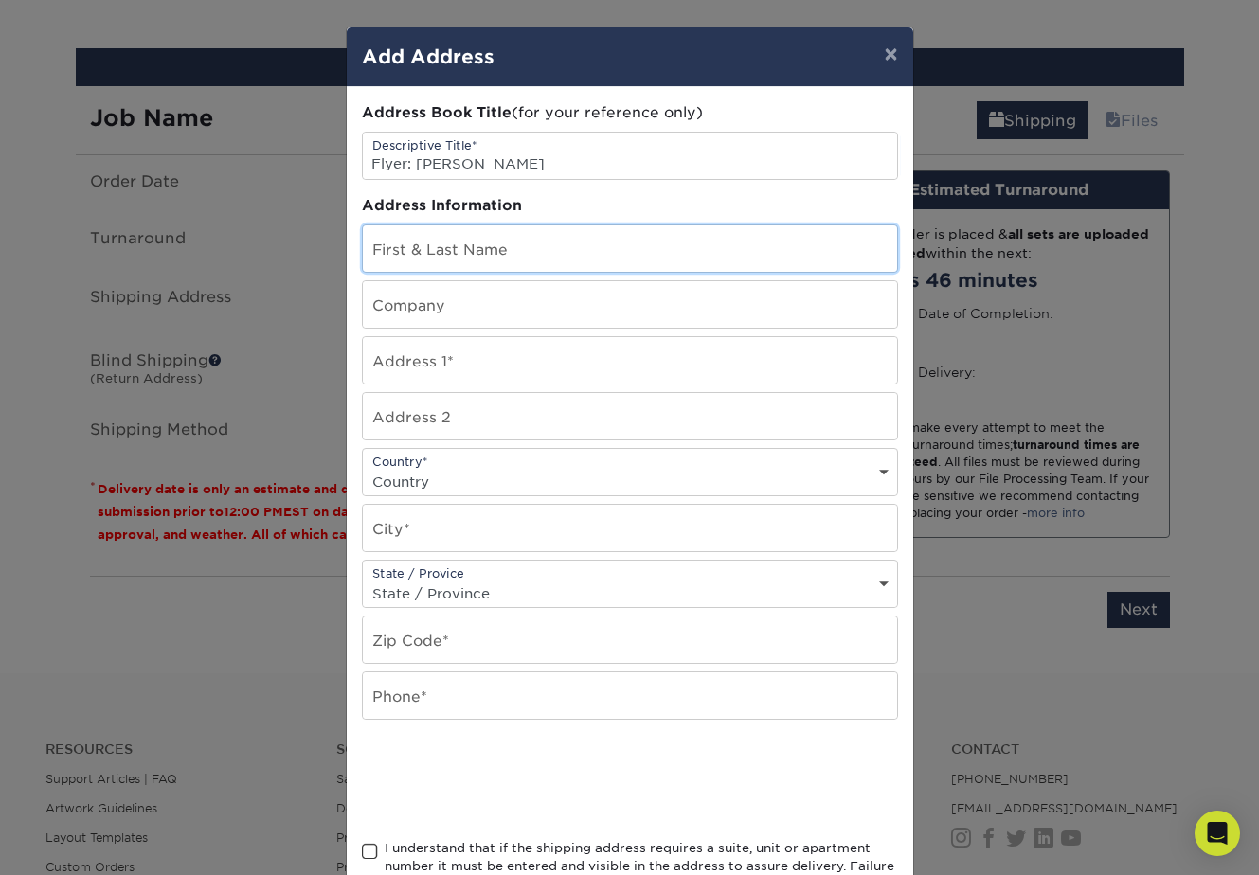
click at [392, 249] on input "text" at bounding box center [630, 248] width 534 height 46
paste input "Attn: [PERSON_NAME]"
drag, startPoint x: 413, startPoint y: 256, endPoint x: 353, endPoint y: 254, distance: 59.7
click at [353, 254] on div "Address Book Title (for your reference only) Descriptive Title* Flyer: Jorge Ab…" at bounding box center [630, 511] width 566 height 848
type input "Attn: [PERSON_NAME]"
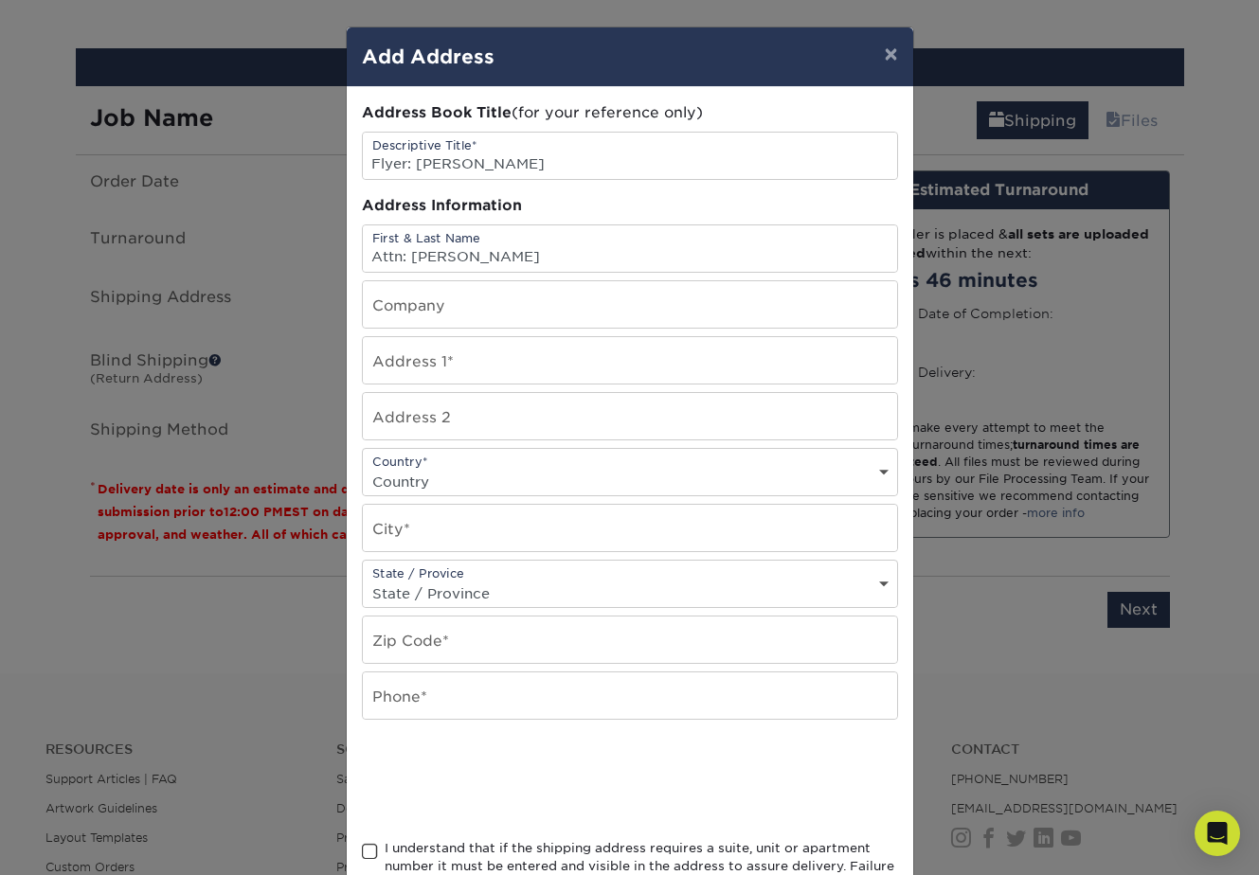
click at [354, 264] on div "Address Book Title (for your reference only) Descriptive Title* Flyer: Jorge Ab…" at bounding box center [630, 511] width 566 height 848
click at [426, 529] on input "text" at bounding box center [630, 528] width 534 height 46
paste input "Las Vegas"
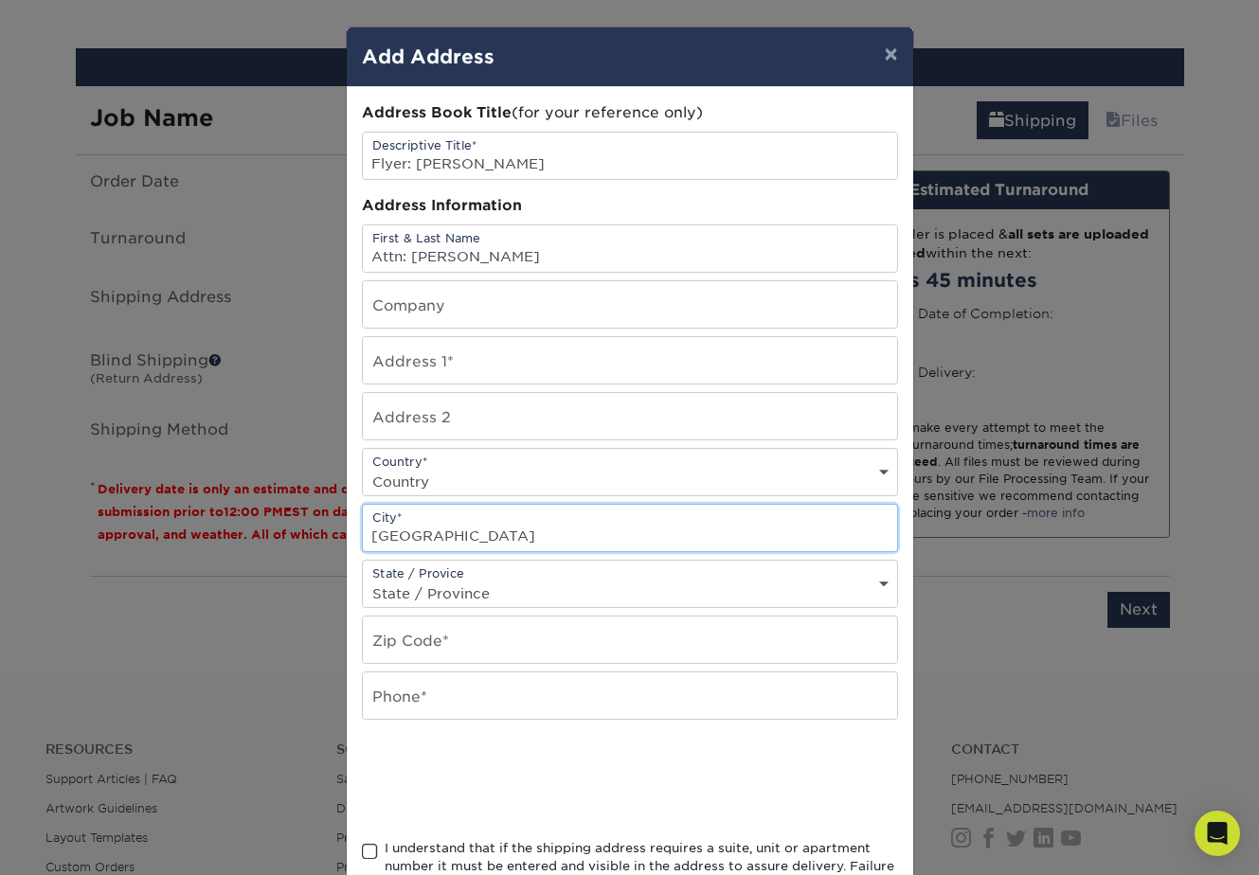
type input "Las Vegas"
click at [427, 589] on select "State / Province Alabama Alaska Arizona Arkansas California Colorado Connecticu…" at bounding box center [630, 593] width 534 height 27
select select "NV"
click at [363, 580] on select "State / Province Alabama Alaska Arizona Arkansas California Colorado Connecticu…" at bounding box center [630, 593] width 534 height 27
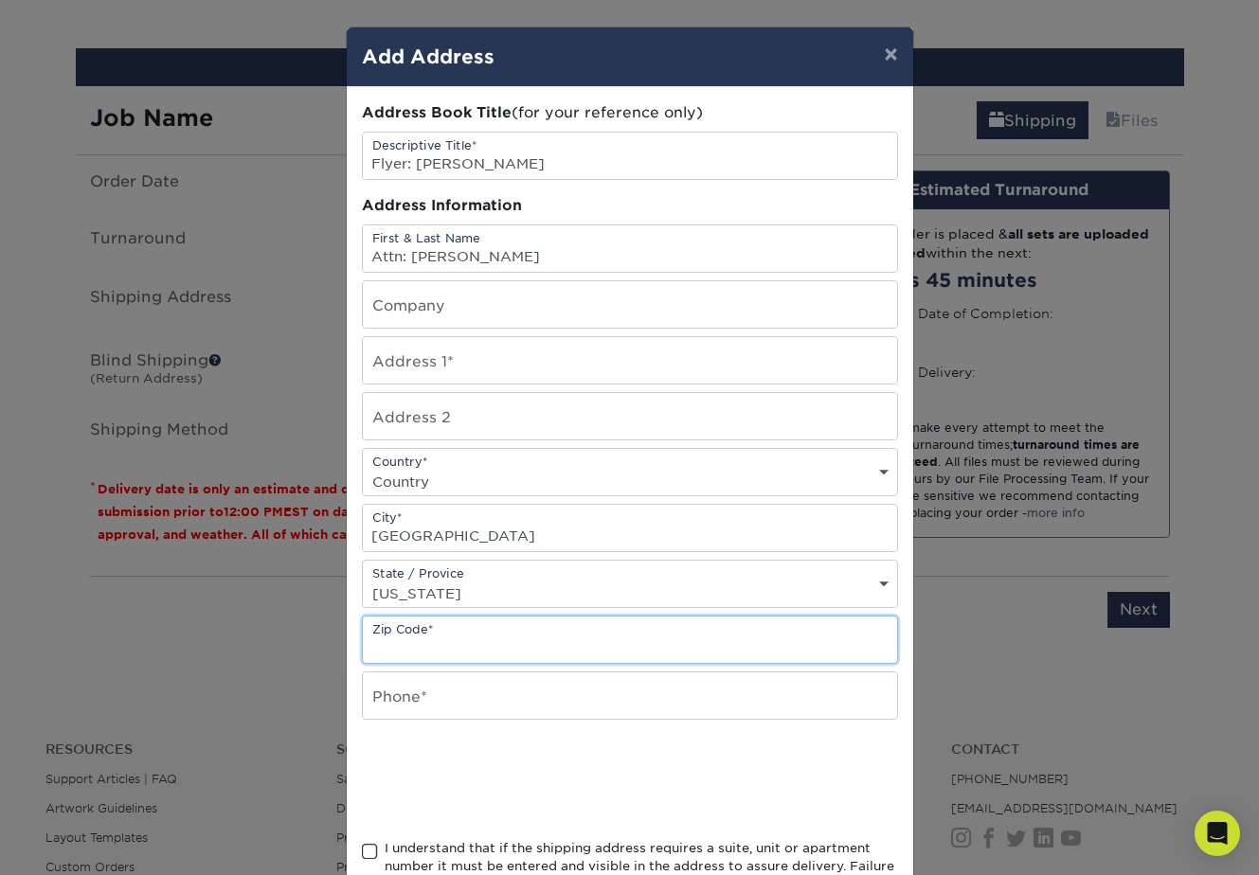
click at [424, 648] on input "text" at bounding box center [630, 640] width 534 height 46
click at [388, 647] on input "text" at bounding box center [630, 640] width 534 height 46
paste input "89101"
type input "89101"
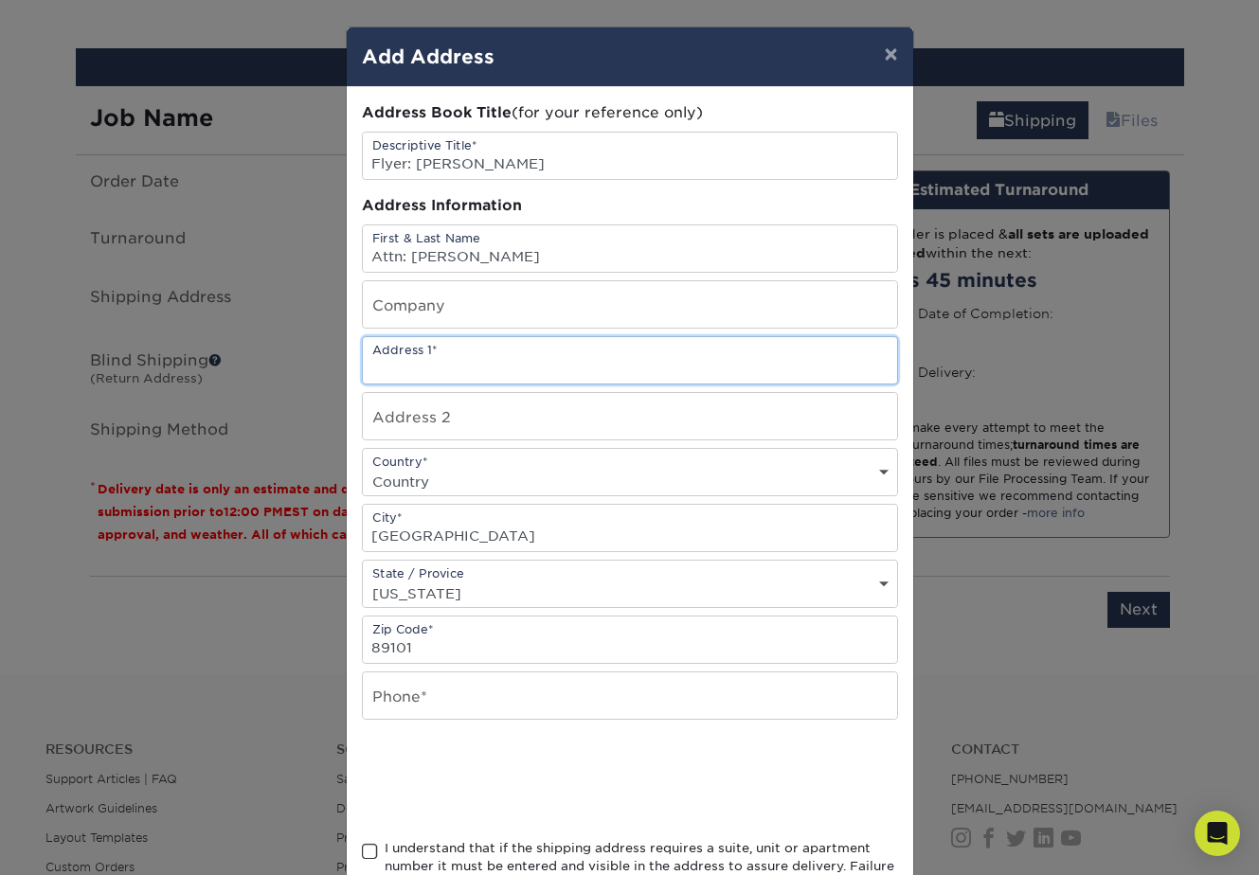
click at [421, 366] on input "text" at bounding box center [630, 360] width 534 height 46
paste input "353 E. Bonneville Ave Unit 808"
type input "353 E. Bonneville Ave Unit 808"
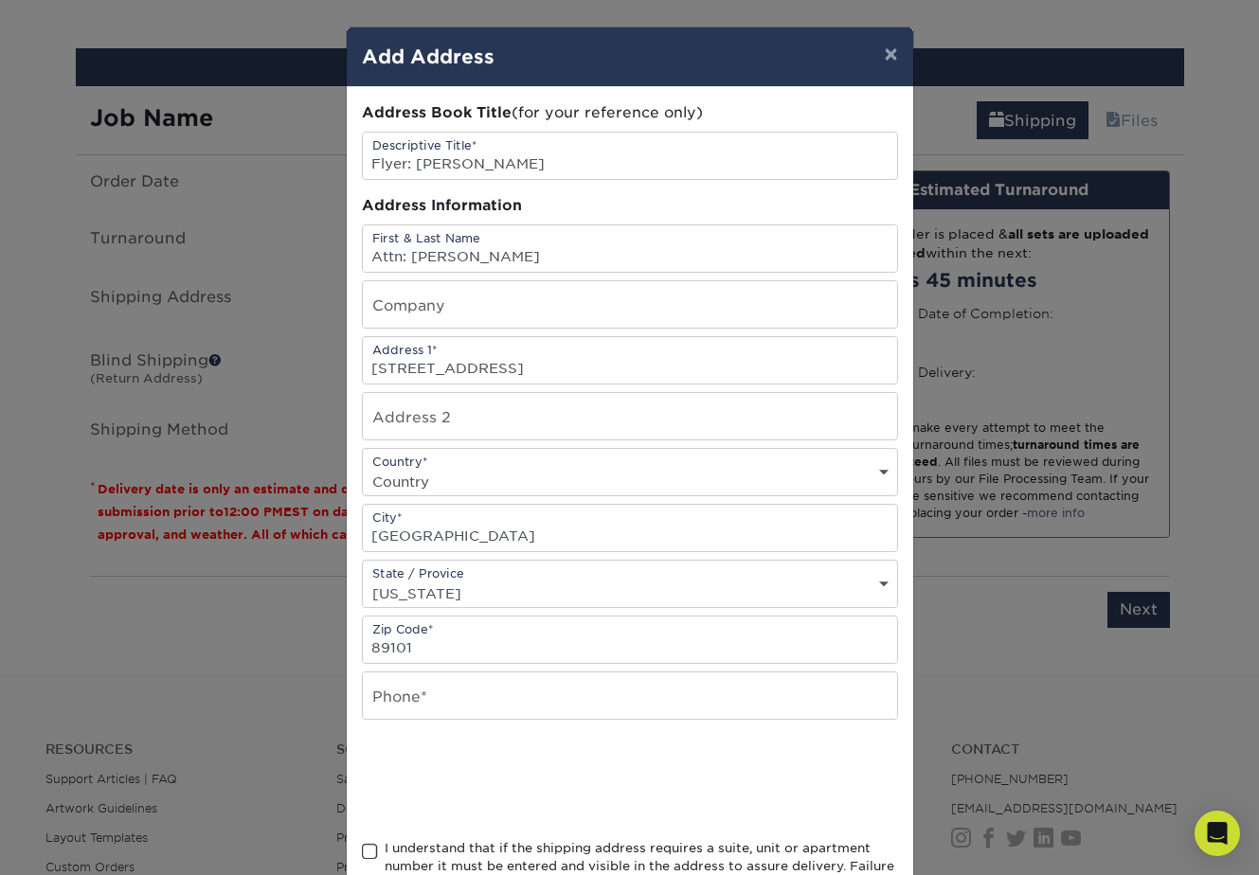
click at [535, 483] on select "Country United States Canada ----------------------------- Afghanistan Albania …" at bounding box center [630, 481] width 534 height 27
select select "US"
click at [363, 468] on select "Country United States Canada ----------------------------- Afghanistan Albania …" at bounding box center [630, 481] width 534 height 27
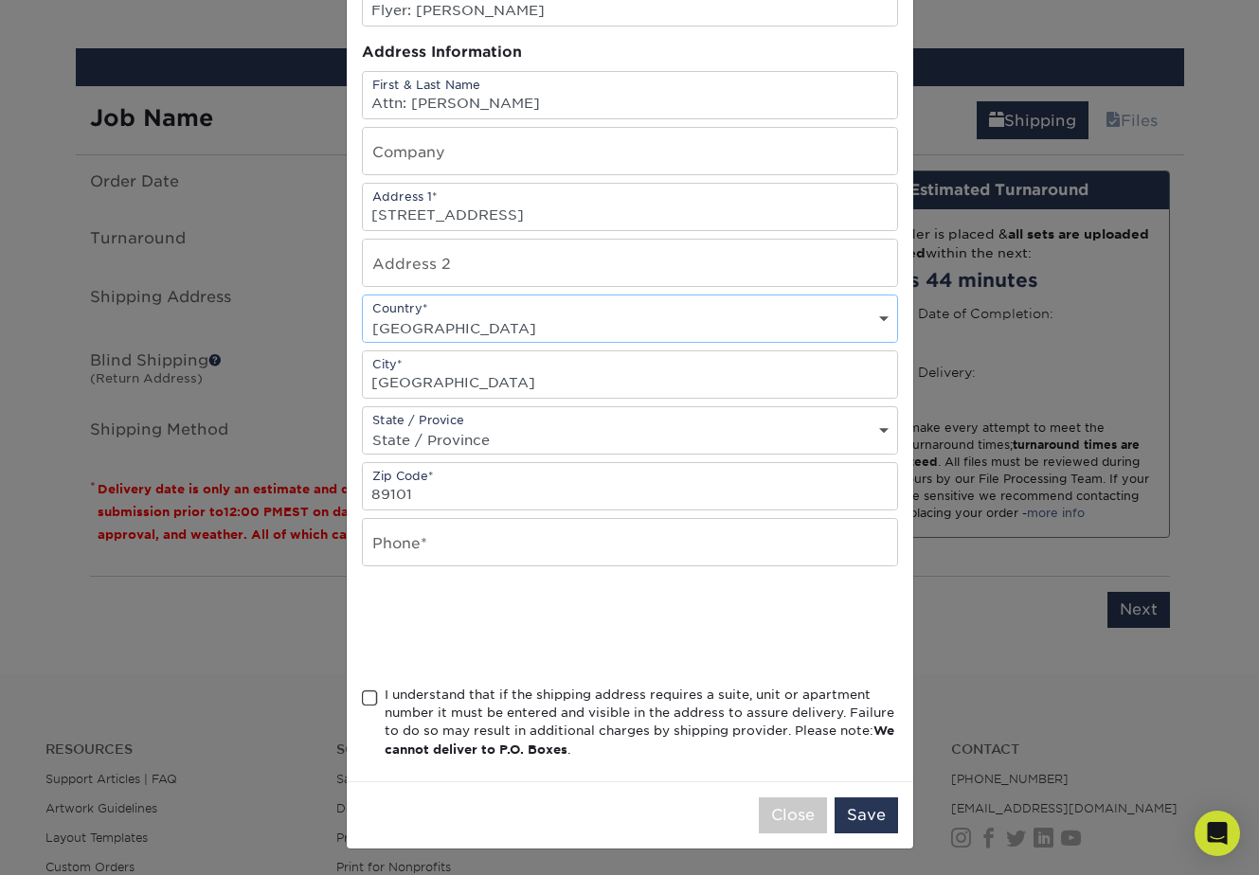
scroll to position [154, 0]
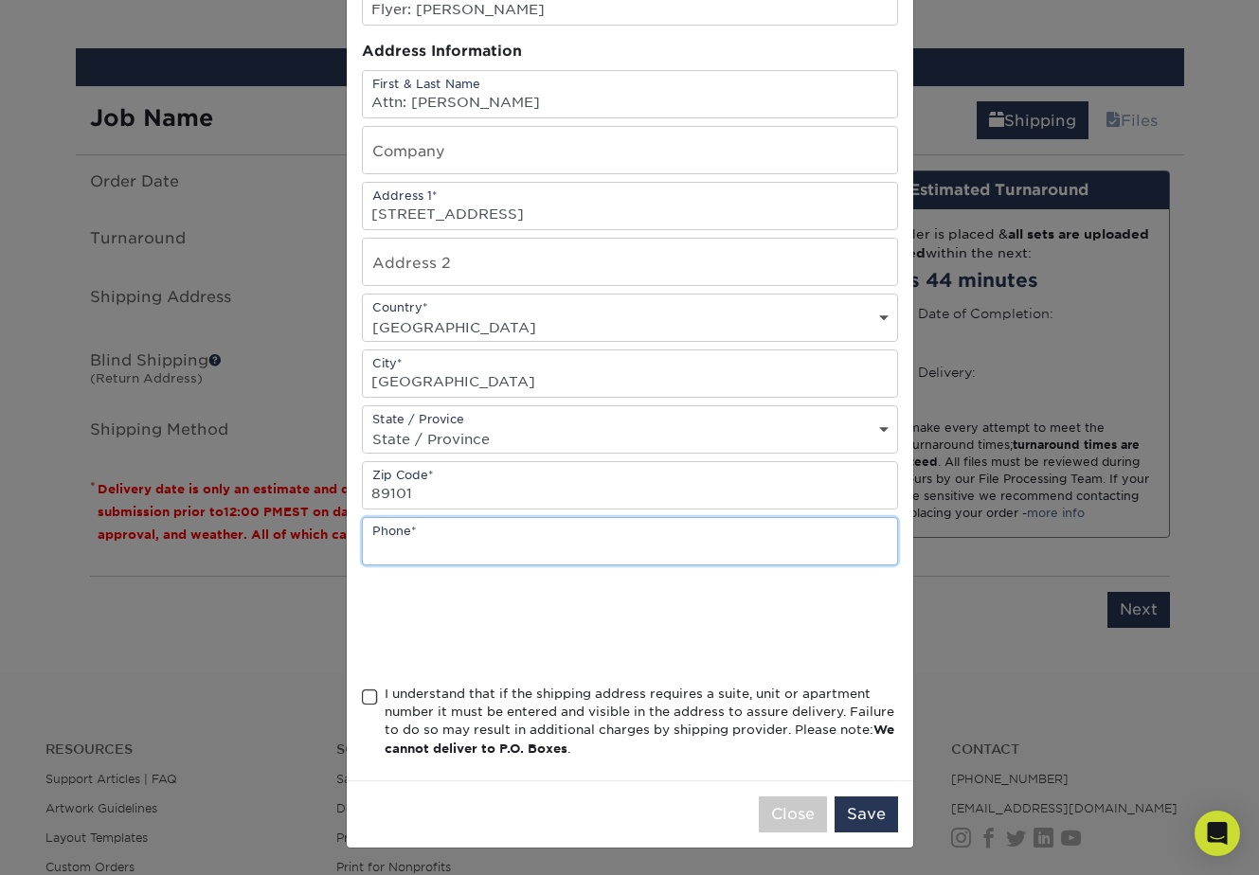
click at [504, 554] on input "text" at bounding box center [630, 541] width 534 height 46
click at [401, 549] on input "7026833563" at bounding box center [630, 541] width 534 height 46
type input "702-6833563"
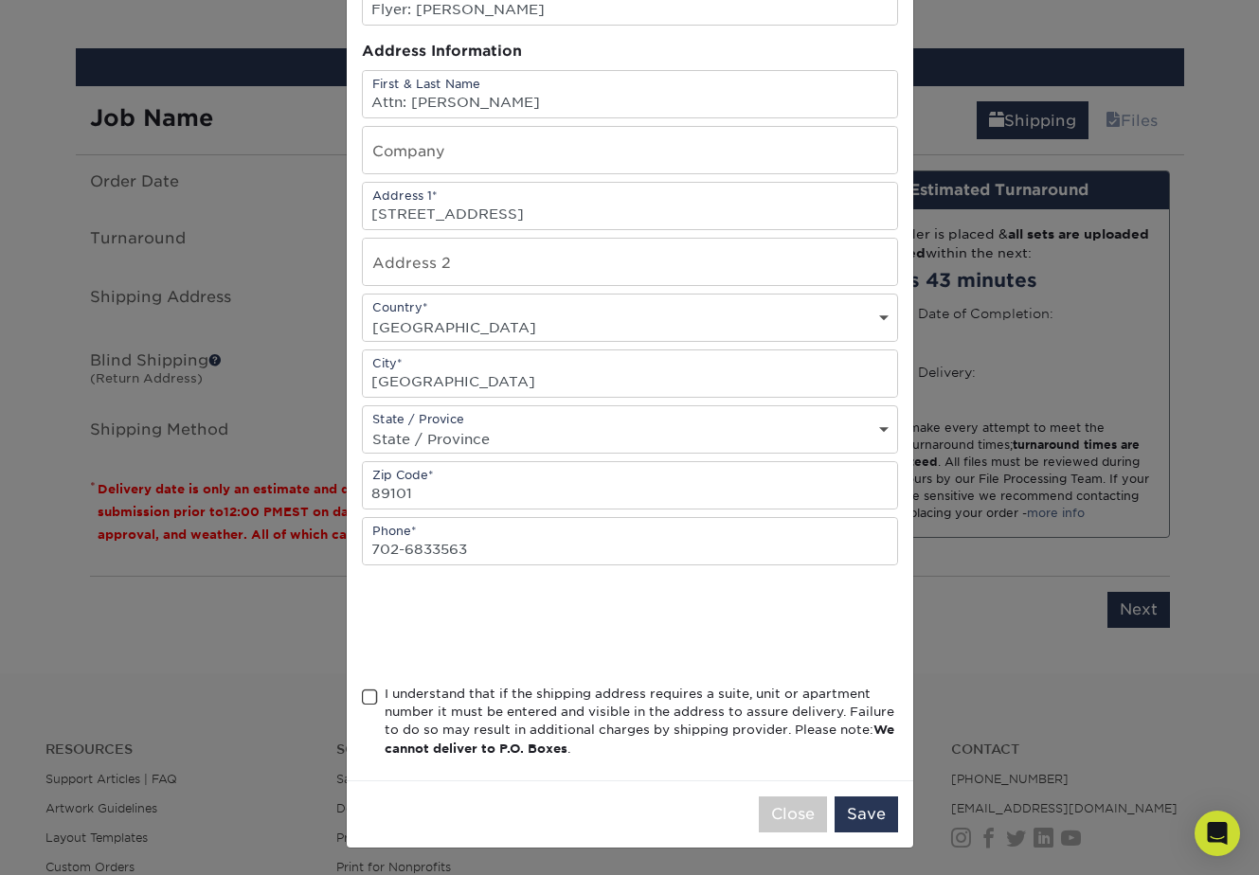
click at [370, 699] on span at bounding box center [370, 698] width 16 height 18
click at [0, 0] on input "I understand that if the shipping address requires a suite, unit or apartment n…" at bounding box center [0, 0] width 0 height 0
click at [869, 815] on button "Save" at bounding box center [866, 815] width 63 height 36
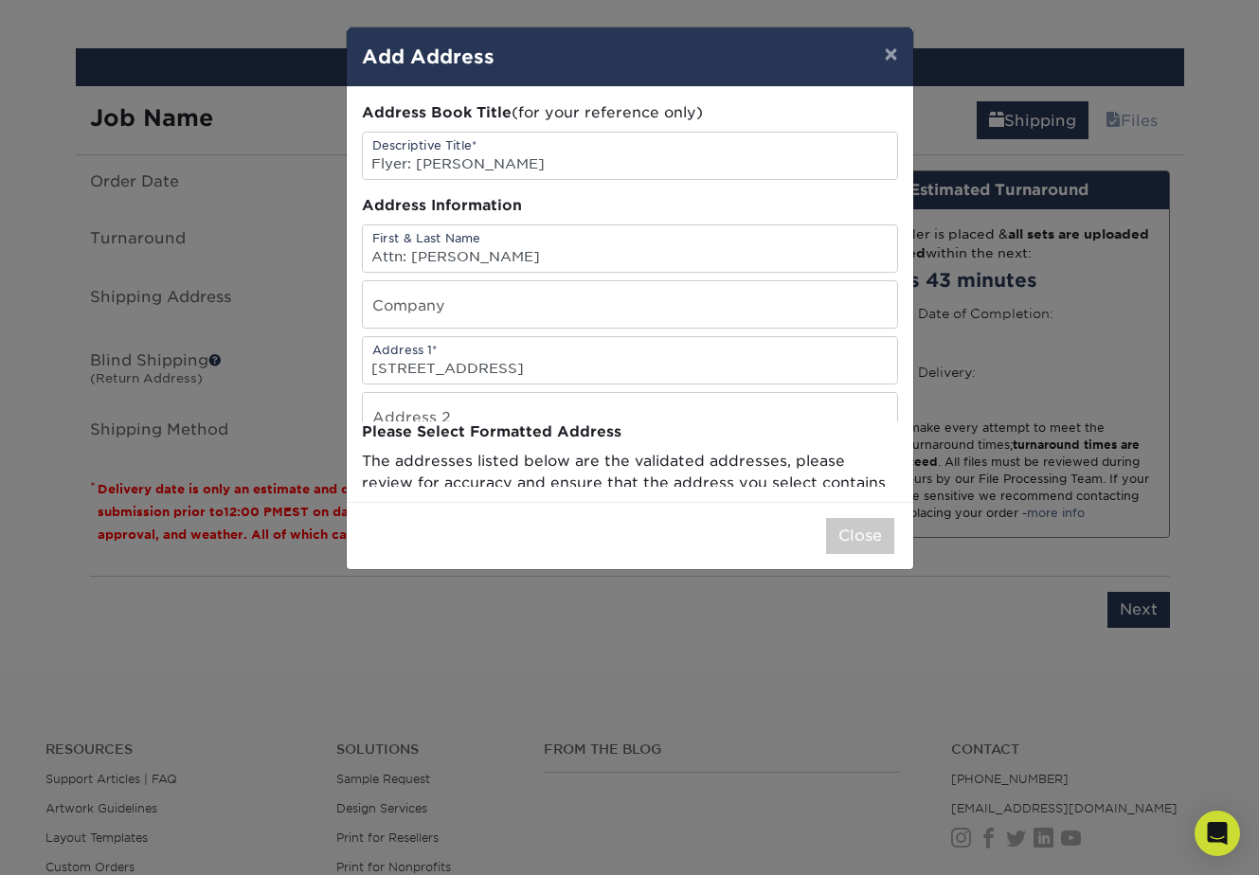
scroll to position [0, 0]
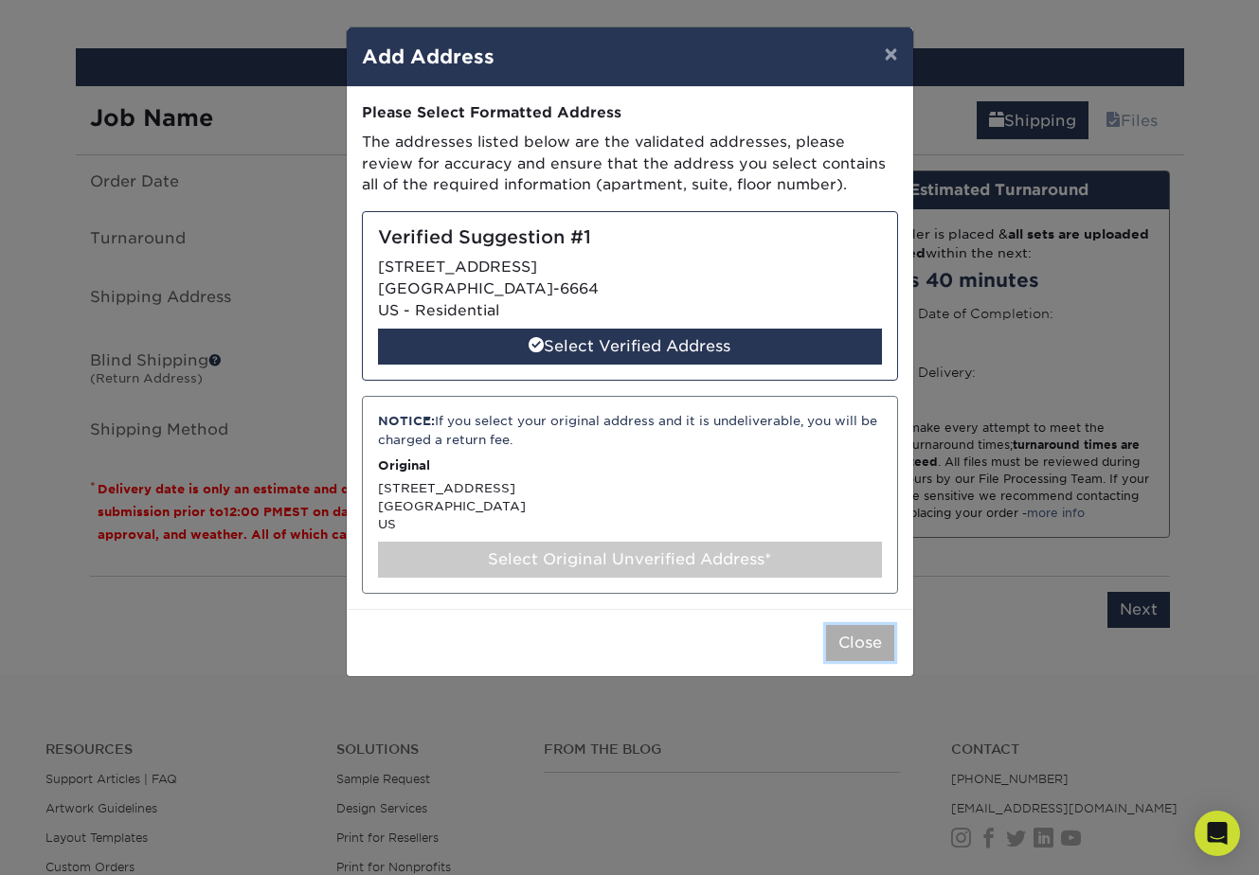
click at [853, 640] on button "Close" at bounding box center [860, 643] width 68 height 36
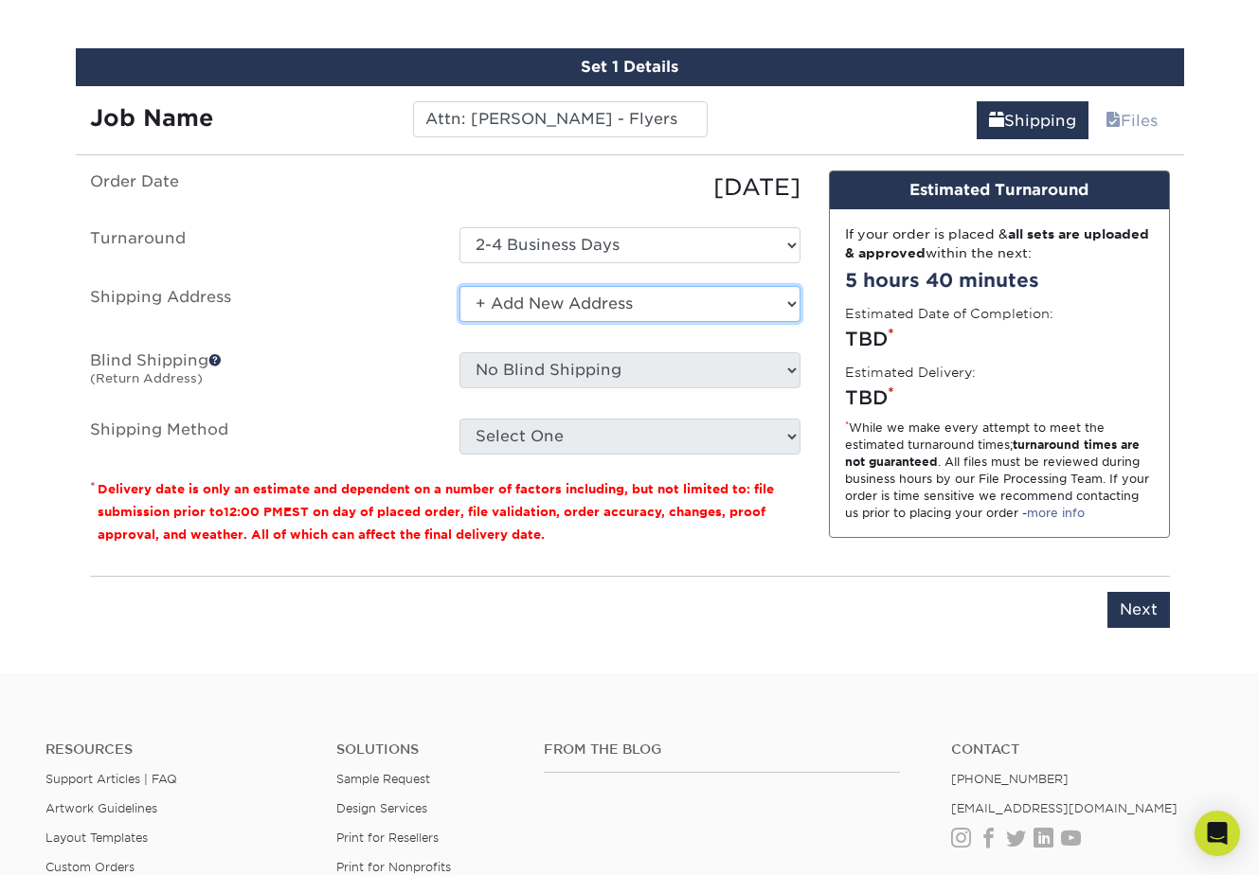
click at [602, 304] on select "Select One + Add New Address" at bounding box center [629, 304] width 341 height 36
click at [459, 286] on select "Select One + Add New Address" at bounding box center [629, 304] width 341 height 36
click at [519, 300] on select "Select One + Add New Address" at bounding box center [629, 304] width 341 height 36
click at [459, 286] on select "Select One + Add New Address" at bounding box center [629, 304] width 341 height 36
click at [495, 303] on select "Select One + Add New Address" at bounding box center [629, 304] width 341 height 36
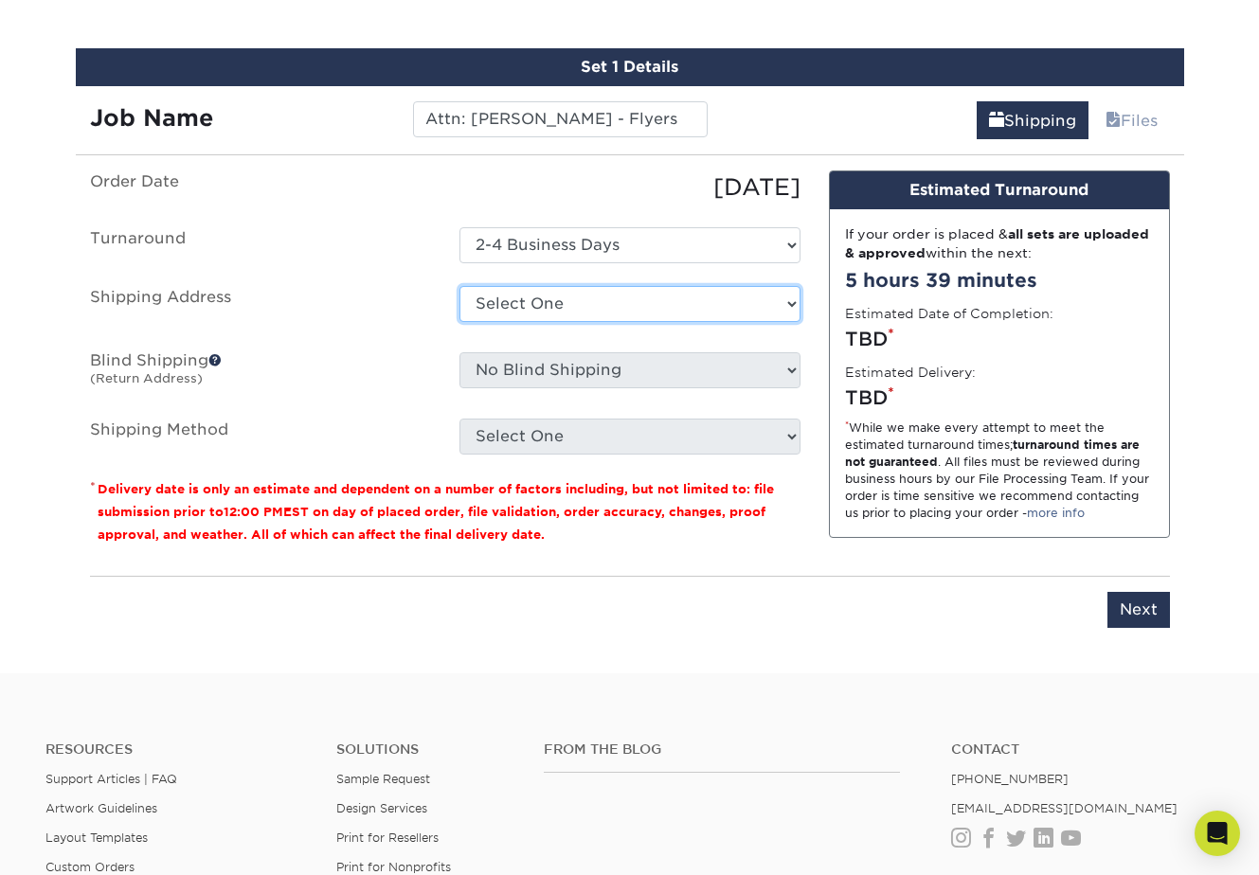
click at [459, 286] on select "Select One + Add New Address" at bounding box center [629, 304] width 341 height 36
click at [493, 305] on select "Select One + Add New Address" at bounding box center [629, 304] width 341 height 36
select select "newaddress"
click at [459, 286] on select "Select One + Add New Address" at bounding box center [629, 304] width 341 height 36
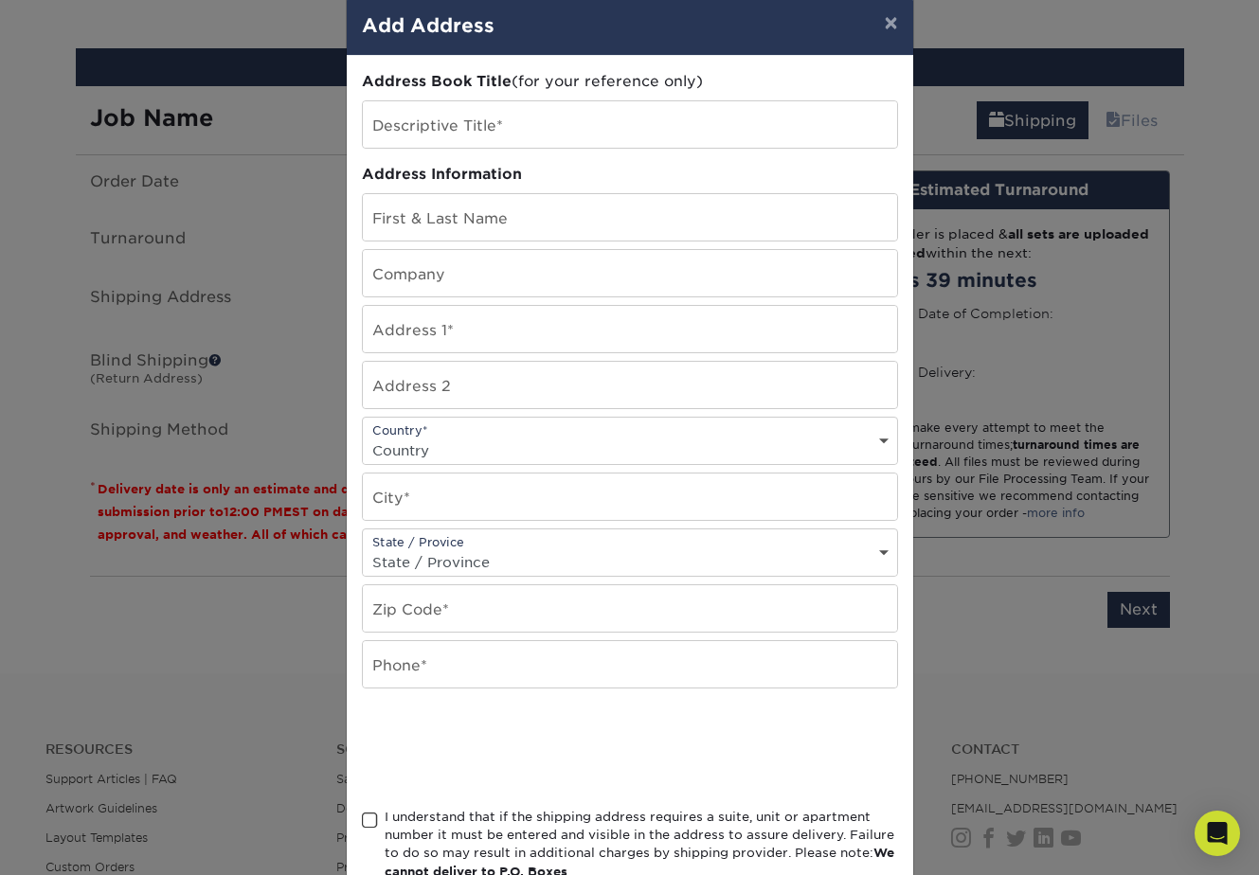
scroll to position [26, 0]
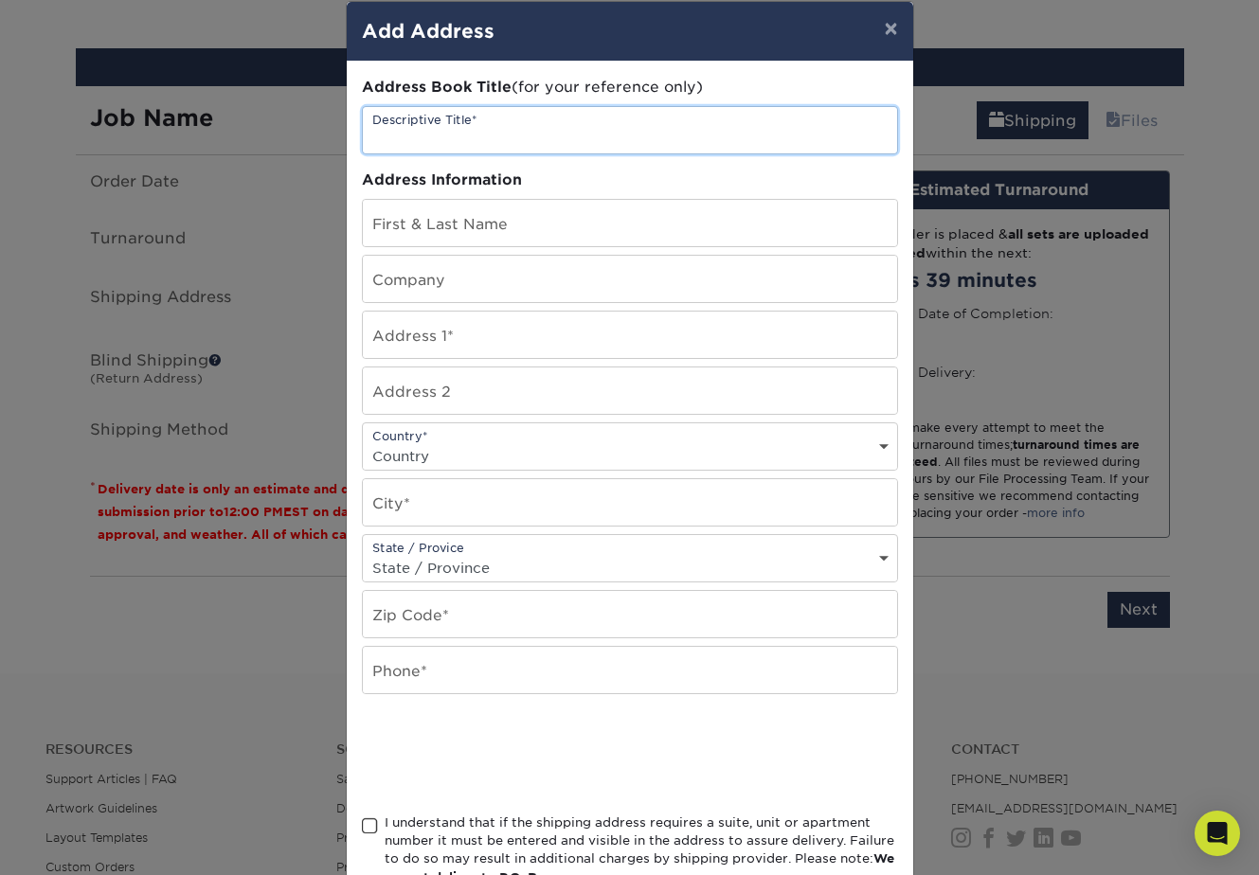
click at [428, 133] on input "text" at bounding box center [630, 130] width 534 height 46
paste input "Attn: [PERSON_NAME]"
type input "Flyer - Attn: [PERSON_NAME]"
click at [400, 228] on input "text" at bounding box center [630, 223] width 534 height 46
paste input "Attn: [PERSON_NAME]"
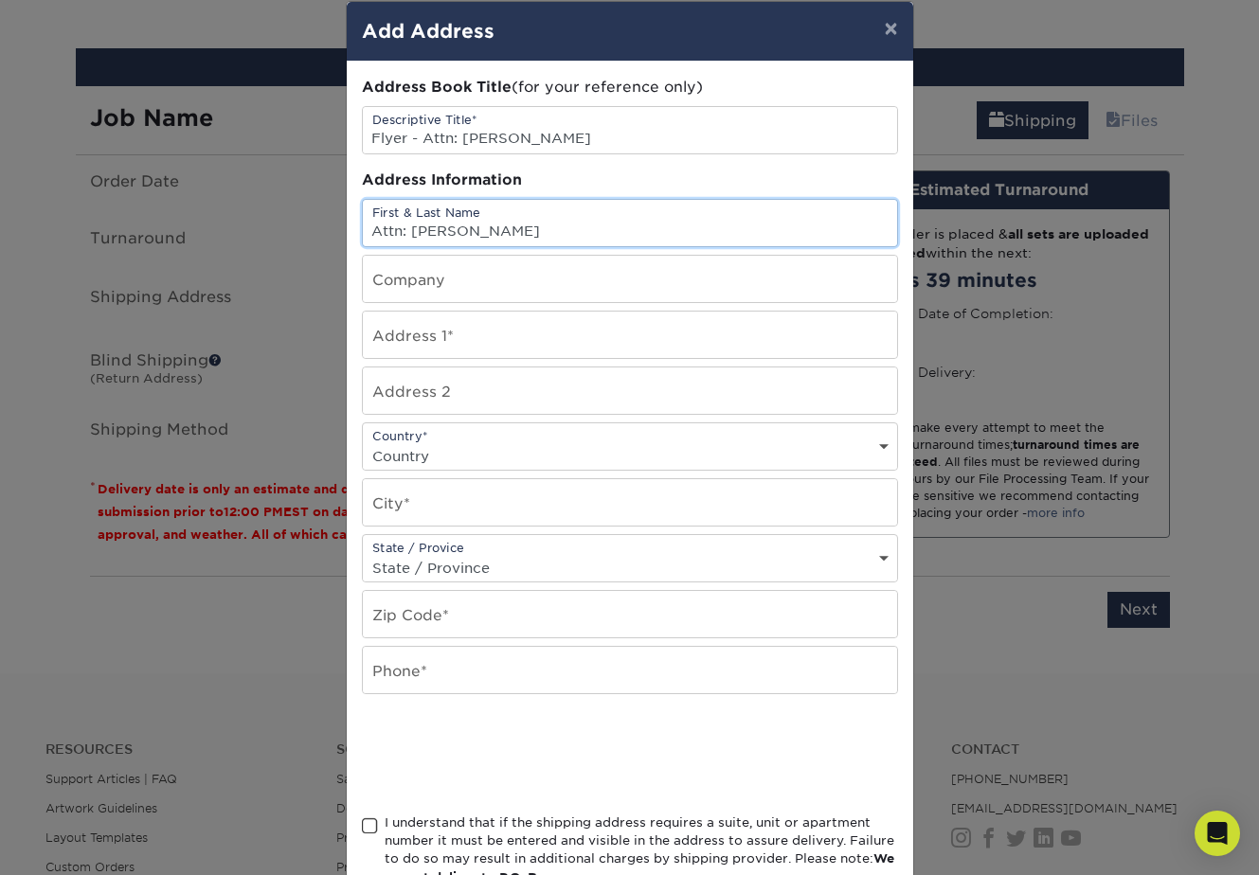
type input "Attn: [PERSON_NAME]"
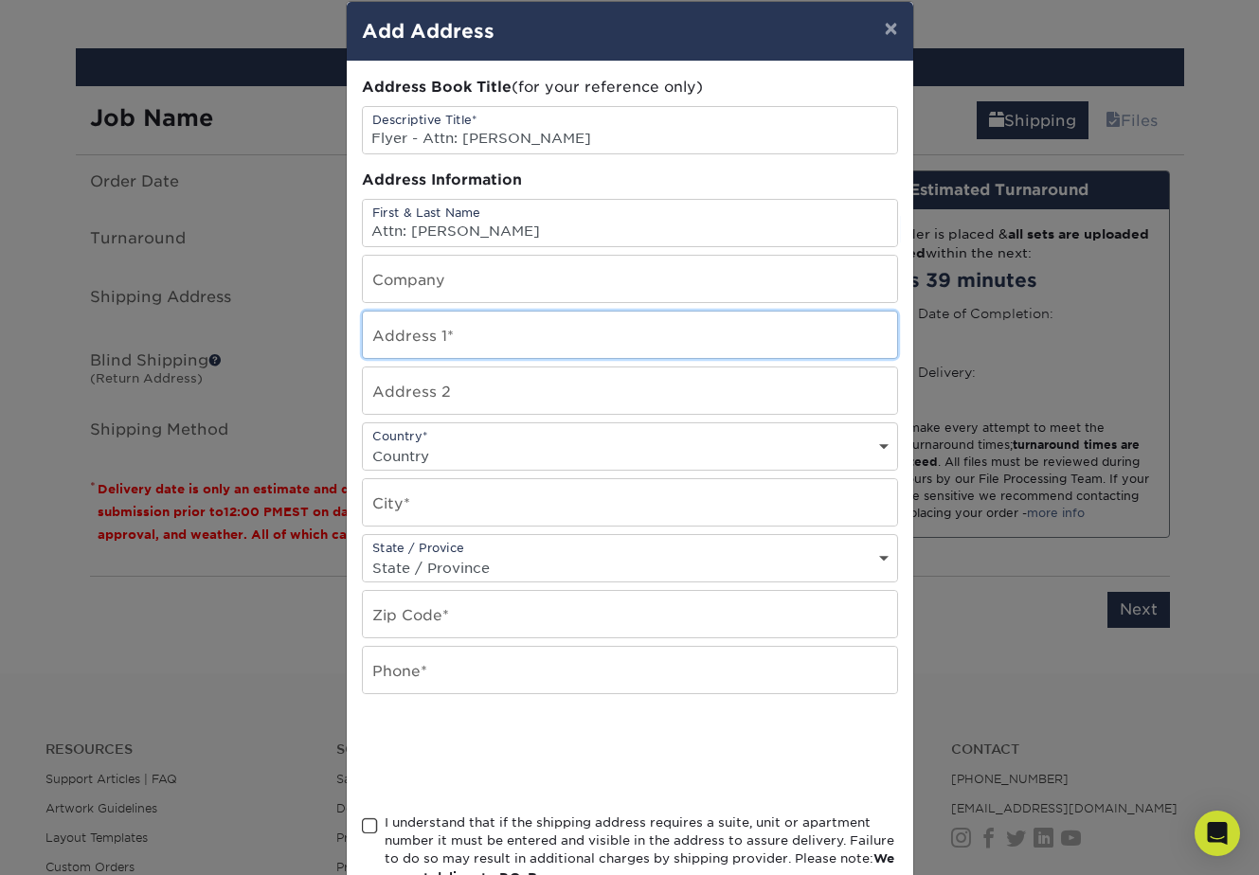
click at [387, 339] on input "text" at bounding box center [630, 335] width 534 height 46
paste input "[STREET_ADDRESS]"
click at [421, 345] on input "[STREET_ADDRESS]" at bounding box center [630, 335] width 534 height 46
type input "[STREET_ADDRESS]"
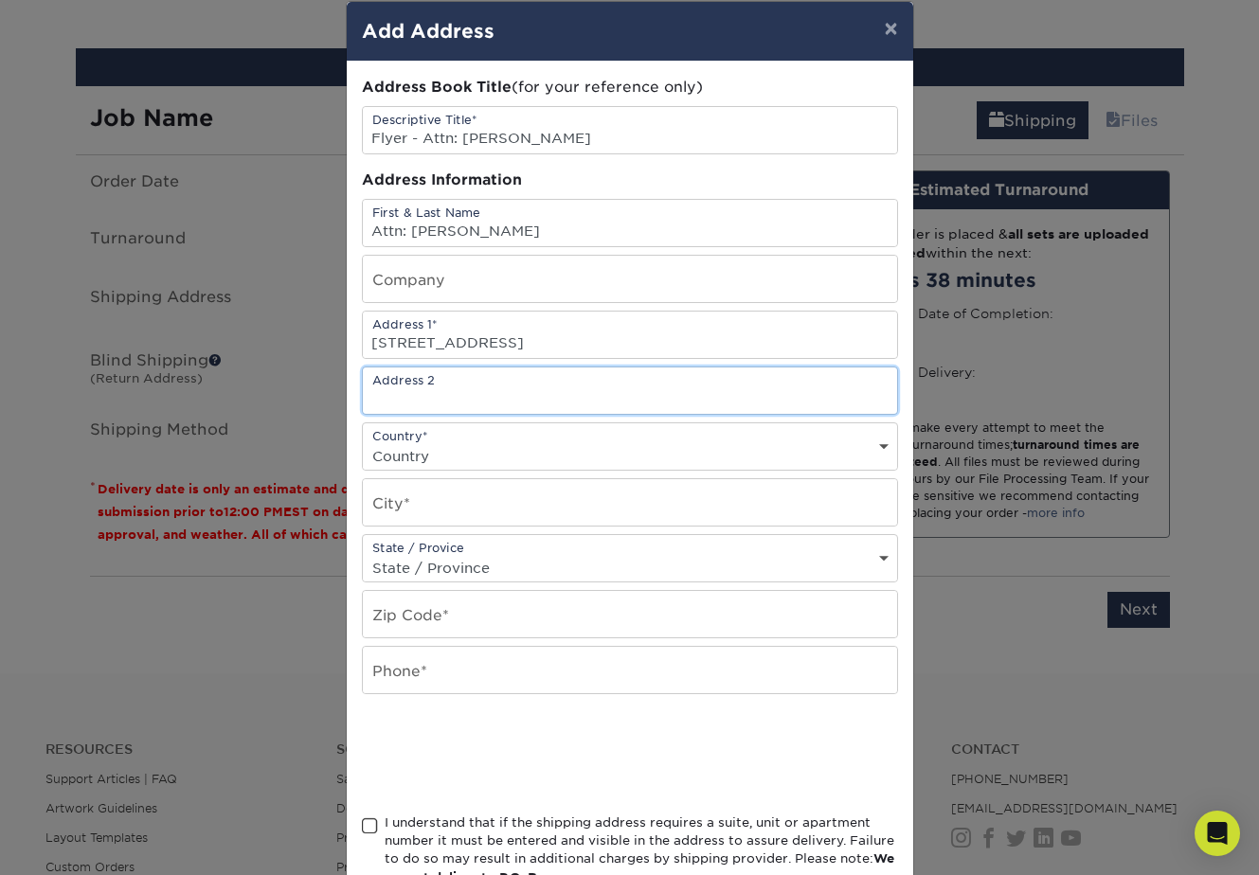
click at [436, 402] on input "text" at bounding box center [630, 391] width 534 height 46
type input "Unit 808"
click at [572, 454] on select "Country United States Canada ----------------------------- Afghanistan Albania …" at bounding box center [630, 455] width 534 height 27
select select "US"
click at [363, 442] on select "Country United States Canada ----------------------------- Afghanistan Albania …" at bounding box center [630, 455] width 534 height 27
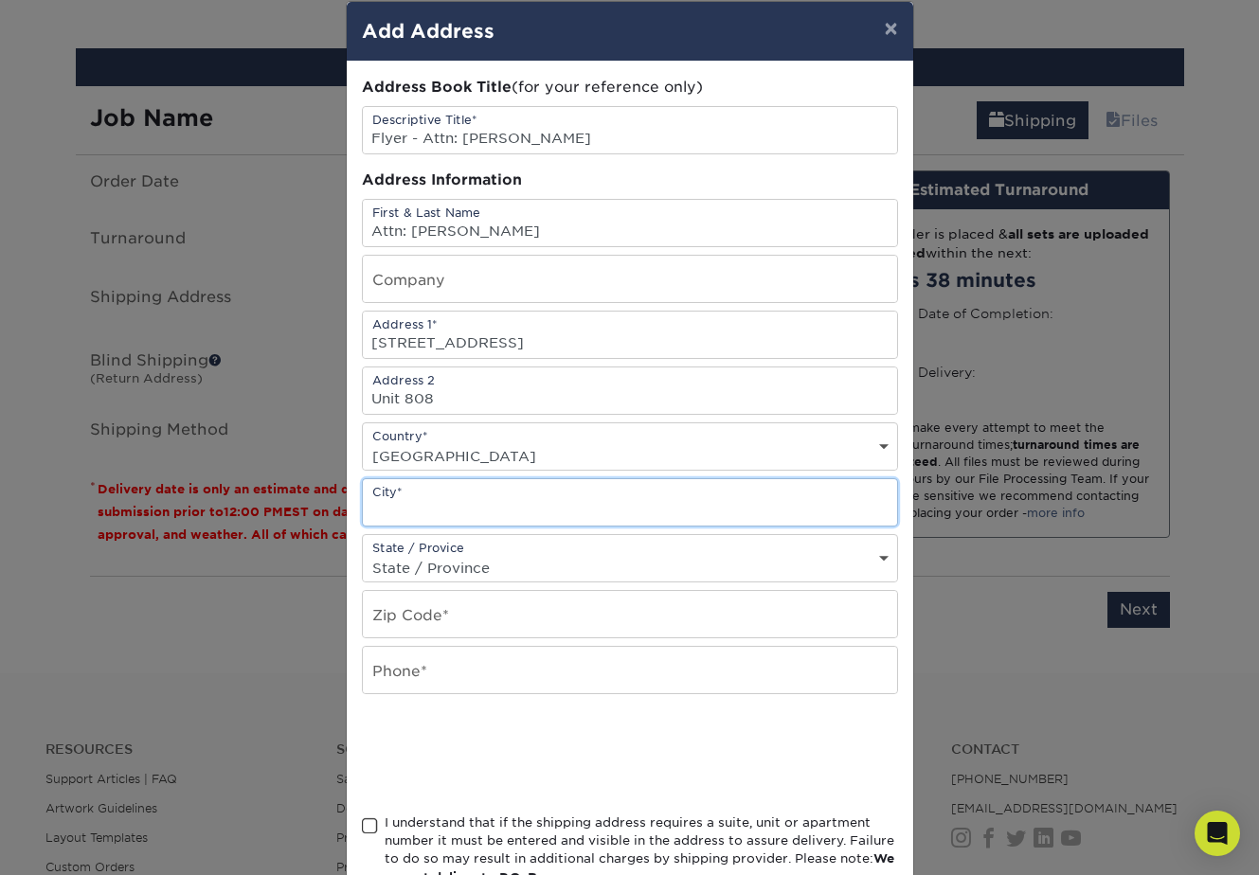
click at [523, 501] on input "text" at bounding box center [630, 502] width 534 height 46
paste input "Las Vegas"
type input "Las Vegas"
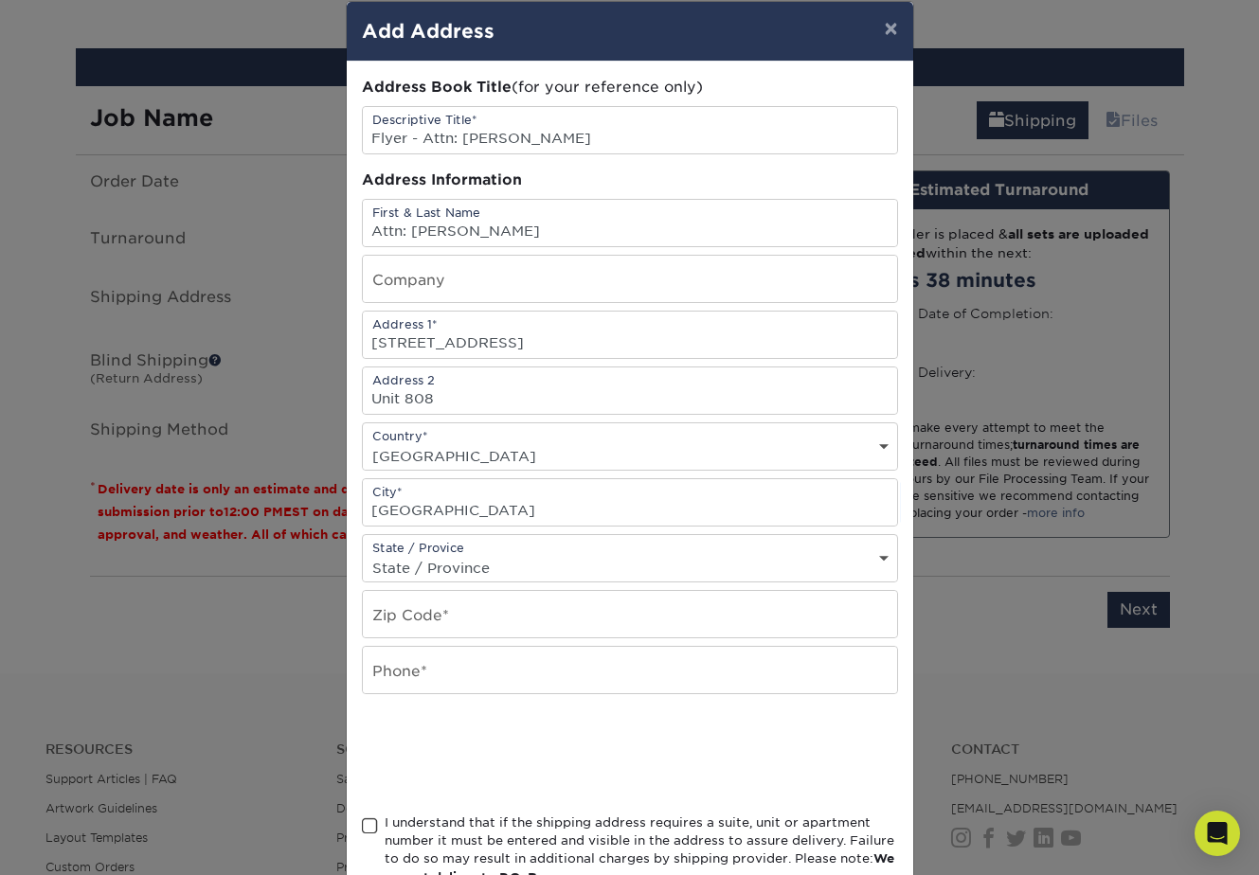
click at [493, 551] on div "State / Provice State / Province Alabama Alaska Arizona Arkansas California Col…" at bounding box center [630, 558] width 536 height 48
click at [501, 563] on select "State / Province Alabama Alaska Arizona Arkansas California Colorado Connecticu…" at bounding box center [630, 567] width 534 height 27
select select "NV"
click at [363, 554] on select "State / Province Alabama Alaska Arizona Arkansas California Colorado Connecticu…" at bounding box center [630, 567] width 534 height 27
click at [416, 613] on input "text" at bounding box center [630, 614] width 534 height 46
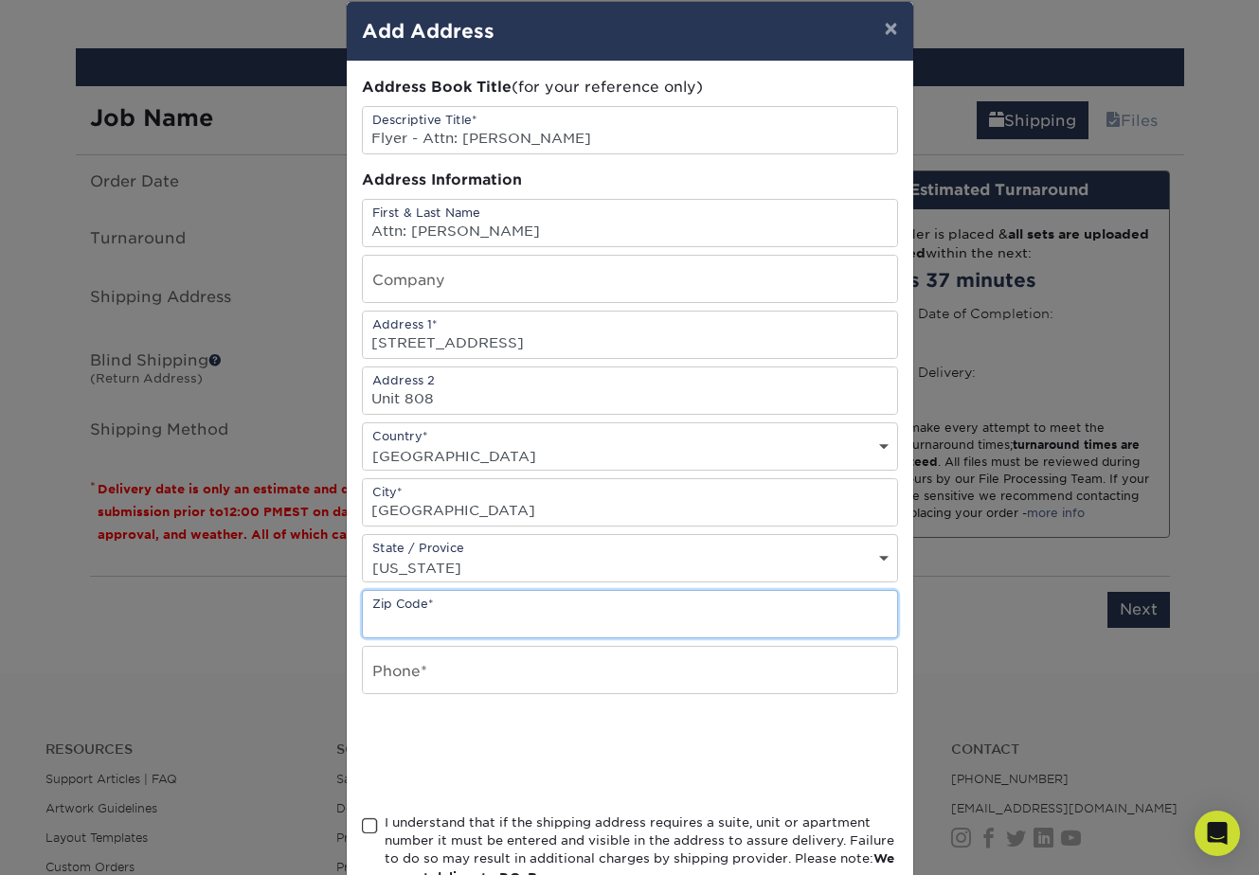
paste input "89101"
type input "89101"
click at [417, 672] on input "text" at bounding box center [630, 670] width 534 height 46
type input "702-683-3563"
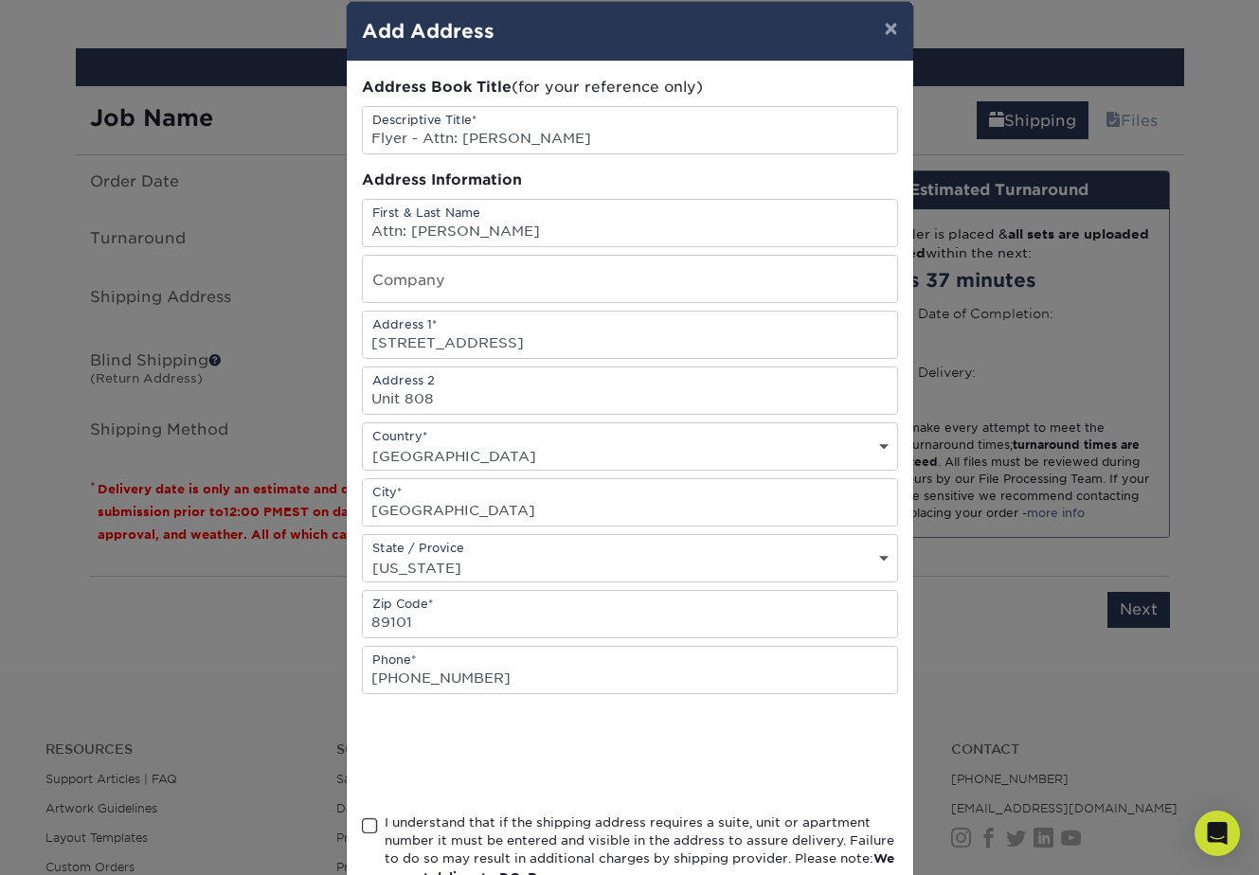
click at [364, 828] on span at bounding box center [370, 826] width 16 height 18
click at [0, 0] on input "I understand that if the shipping address requires a suite, unit or apartment n…" at bounding box center [0, 0] width 0 height 0
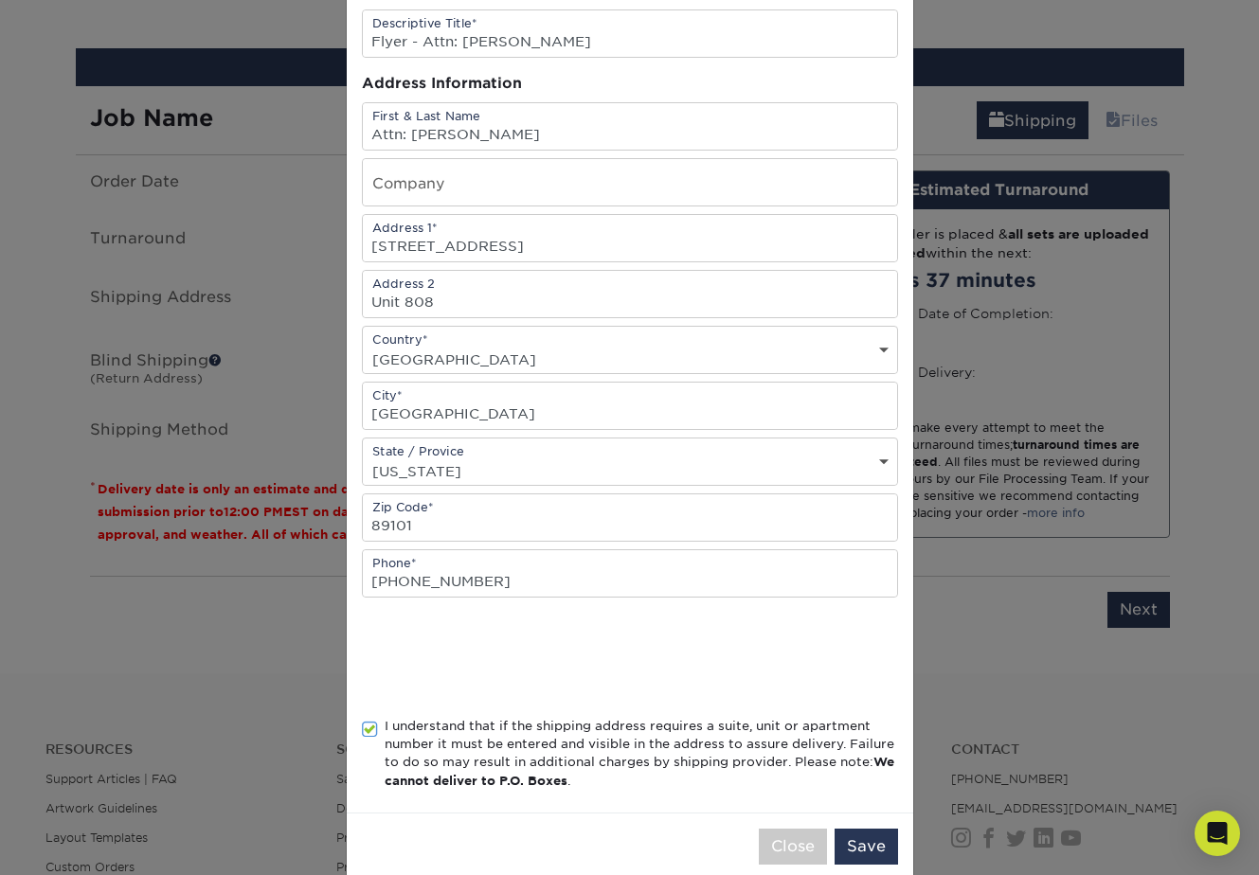
scroll to position [154, 0]
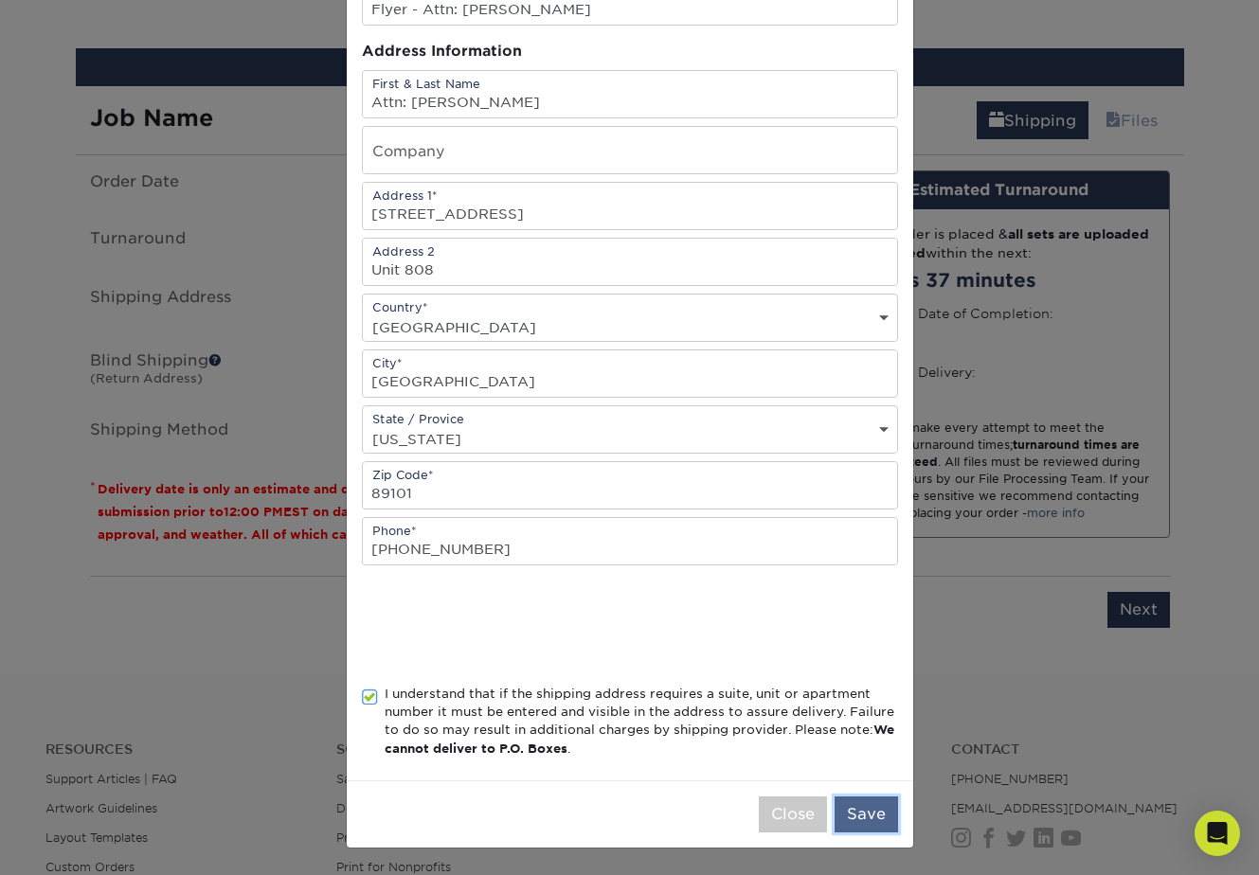
click at [866, 817] on button "Save" at bounding box center [866, 815] width 63 height 36
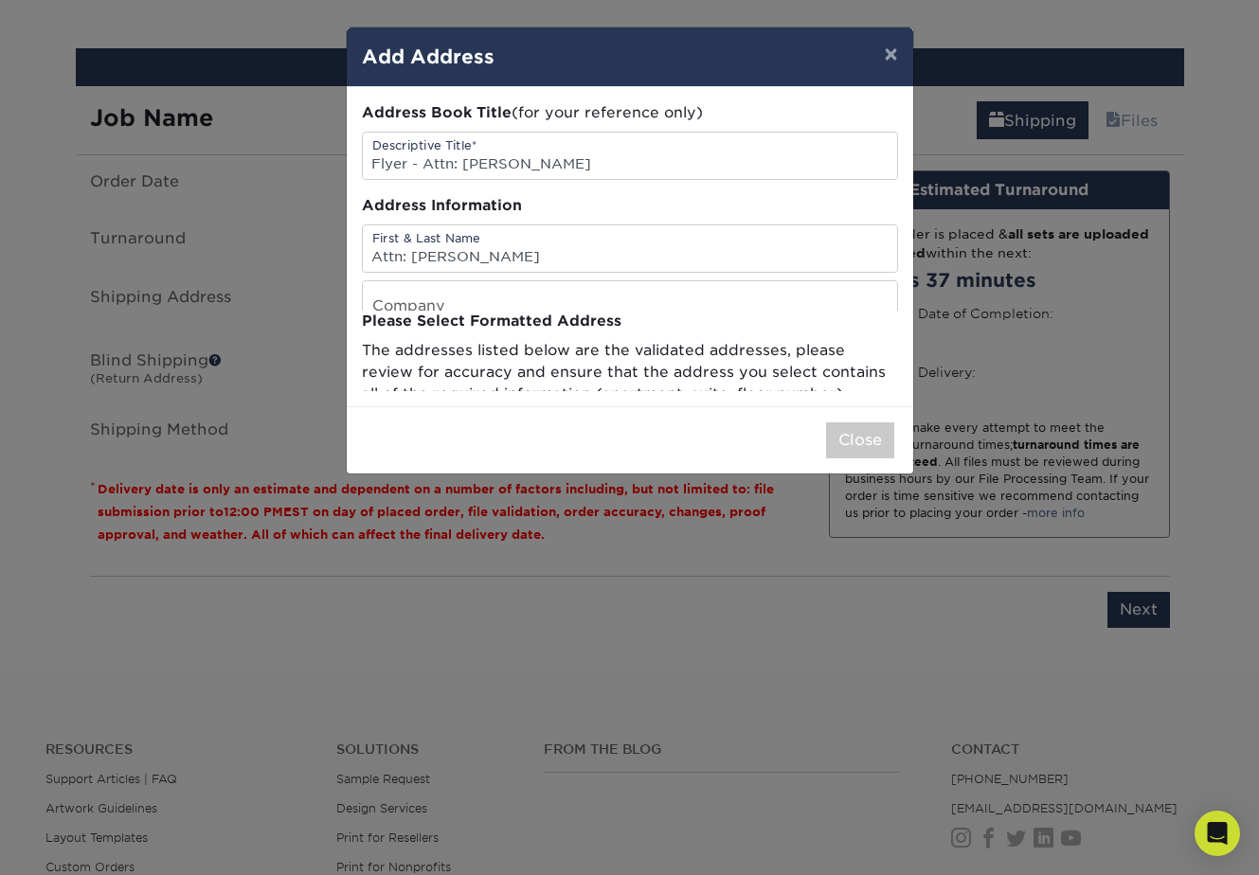
scroll to position [0, 0]
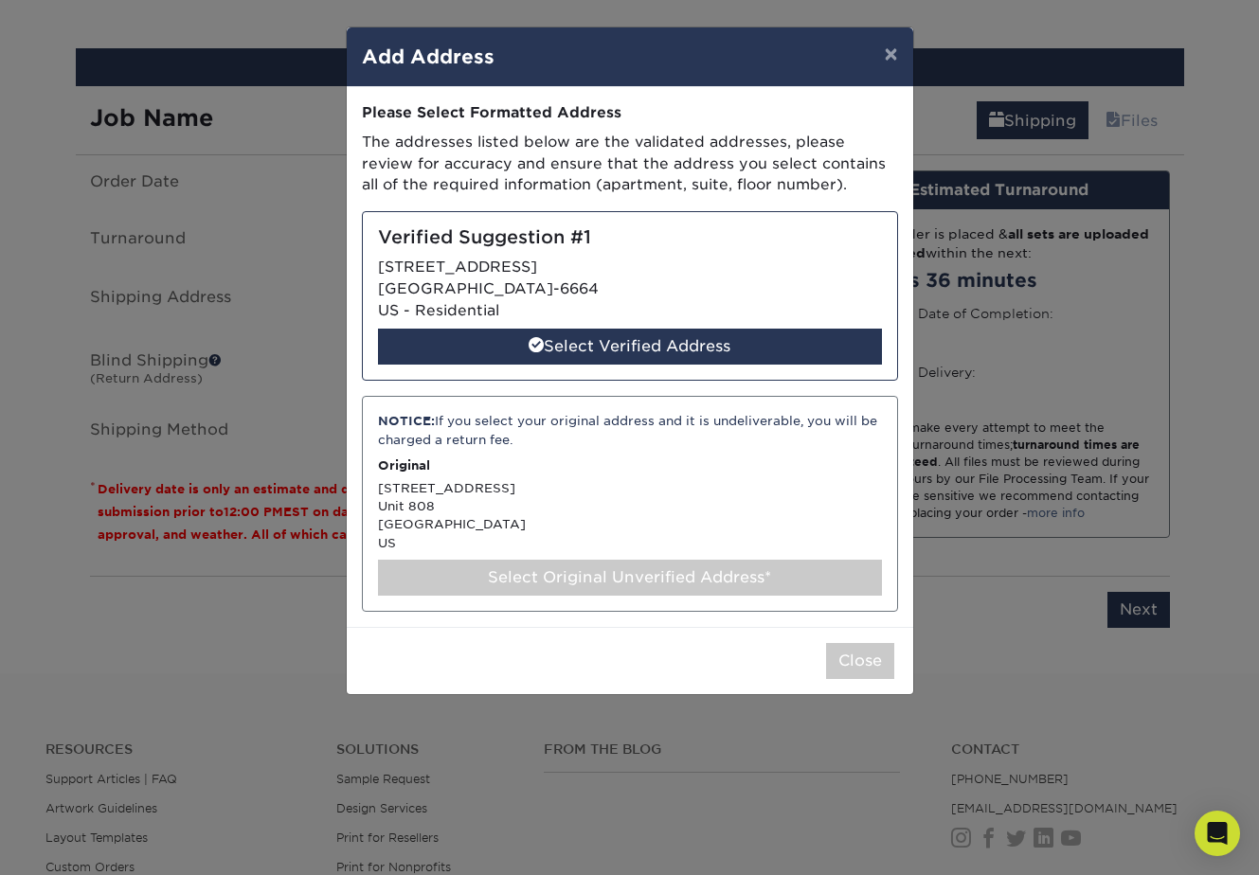
click at [706, 575] on div "Select Original Unverified Address*" at bounding box center [630, 578] width 504 height 36
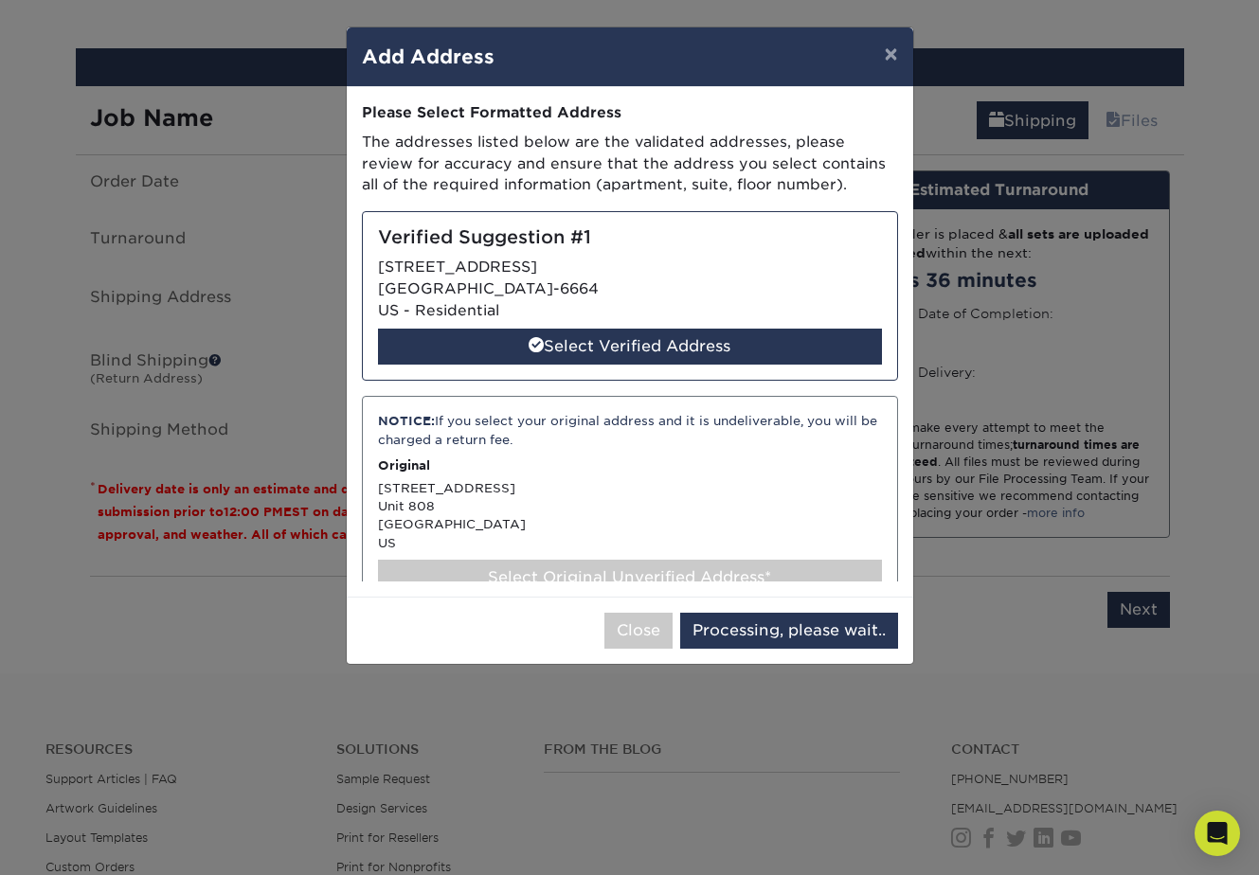
select select "286721"
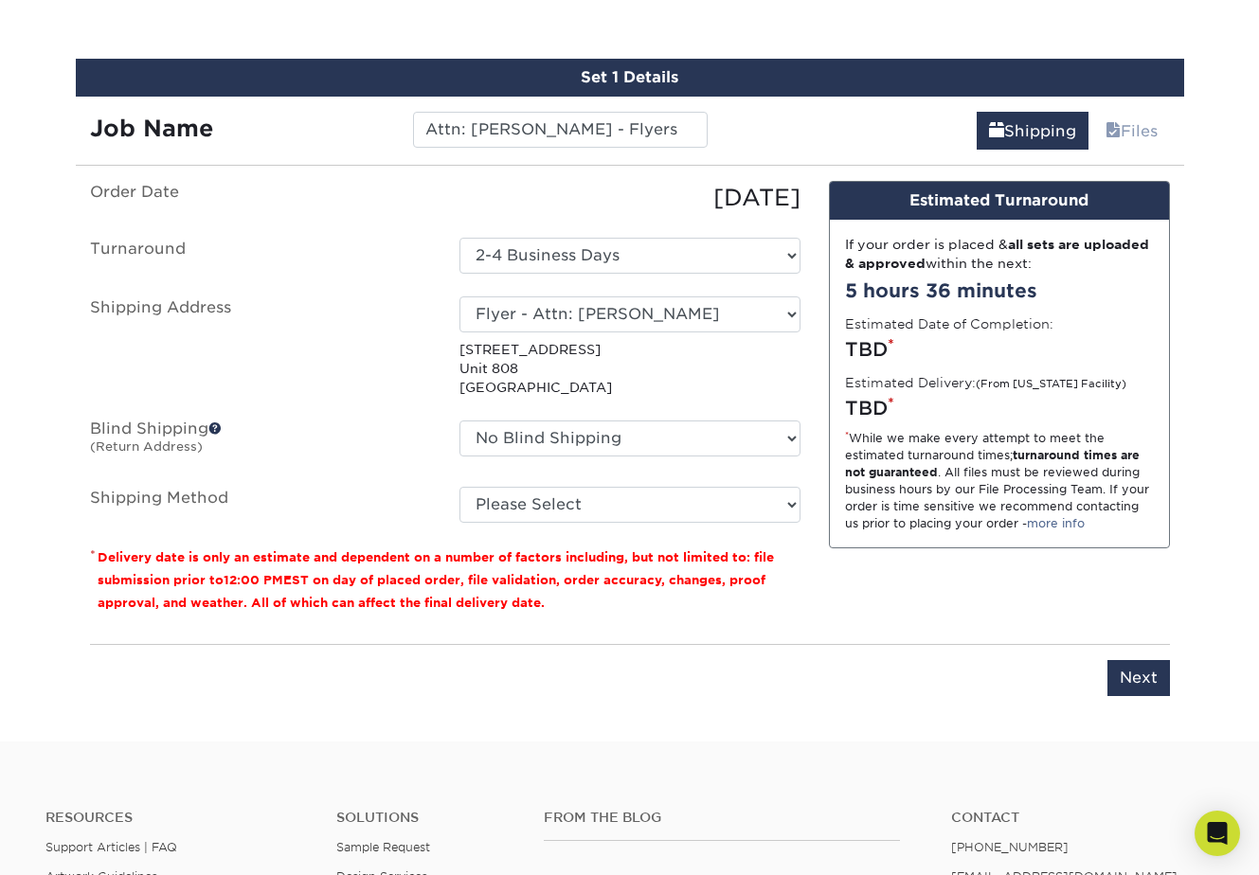
scroll to position [1087, 0]
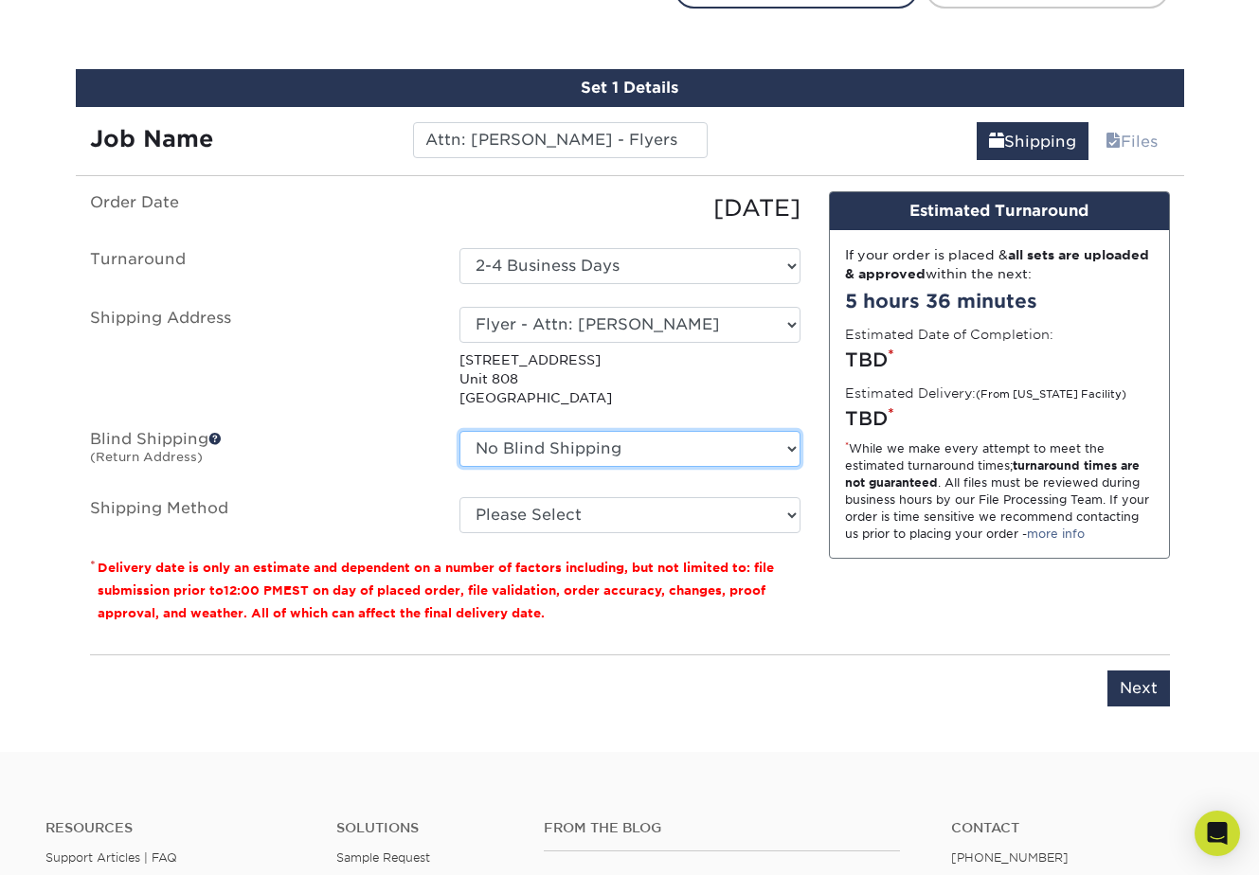
click at [637, 444] on select "No Blind Shipping + Add New Address" at bounding box center [629, 449] width 341 height 36
select select "newaddress"
click at [459, 431] on select "No Blind Shipping + Add New Address" at bounding box center [629, 449] width 341 height 36
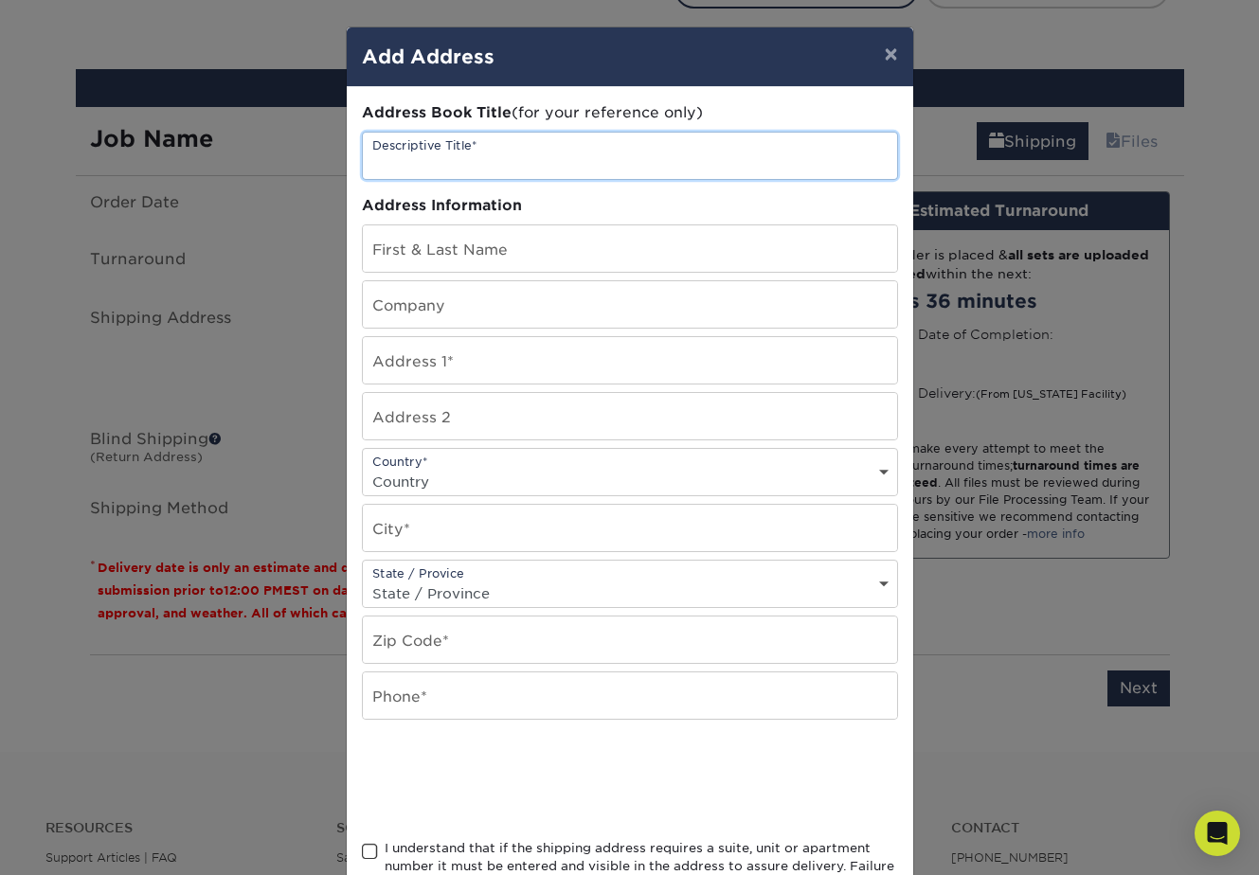
click at [420, 162] on input "text" at bounding box center [630, 156] width 534 height 46
type input "Blind Shipping"
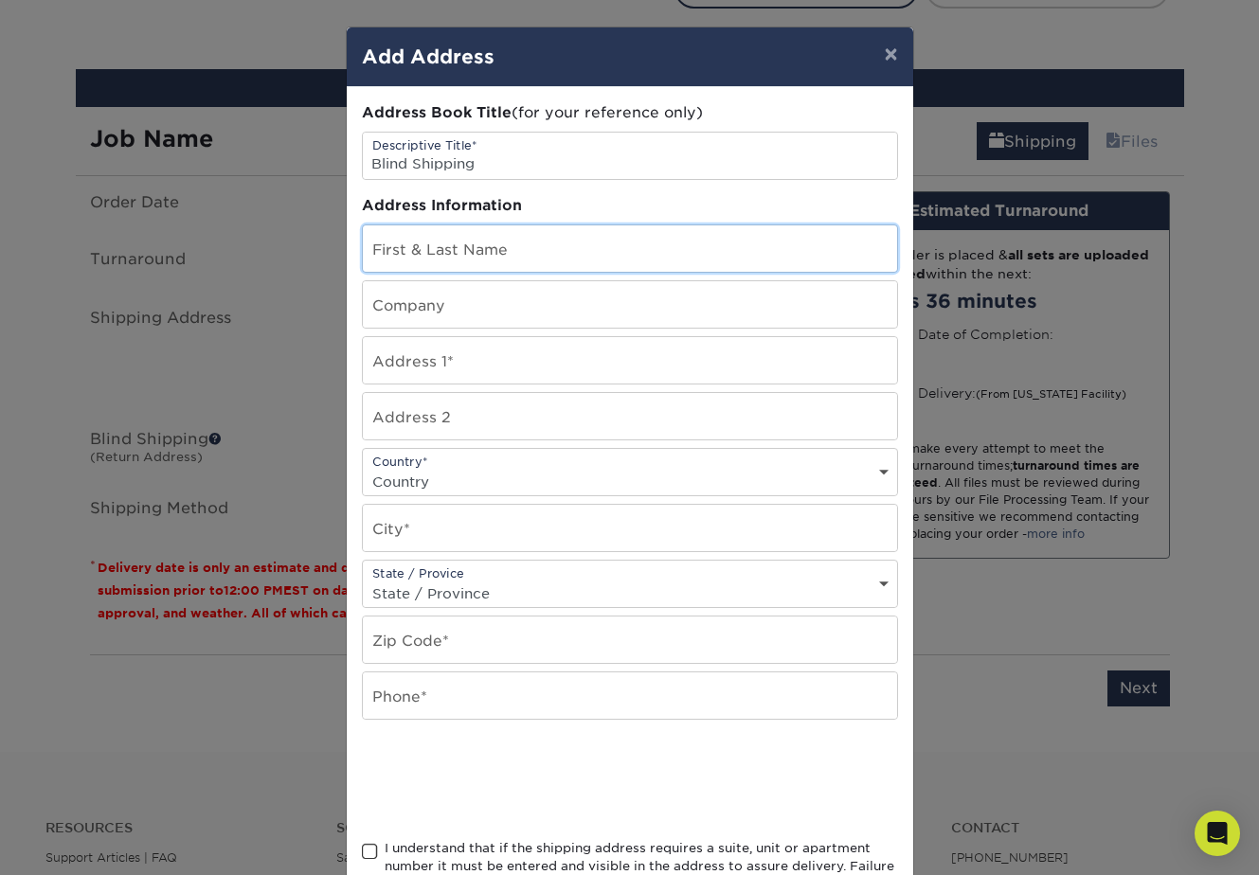
click at [394, 245] on input "text" at bounding box center [630, 248] width 534 height 46
drag, startPoint x: 445, startPoint y: 259, endPoint x: 370, endPoint y: 259, distance: 74.8
click at [370, 258] on input "Monetize" at bounding box center [630, 248] width 534 height 46
paste input "Your Future"
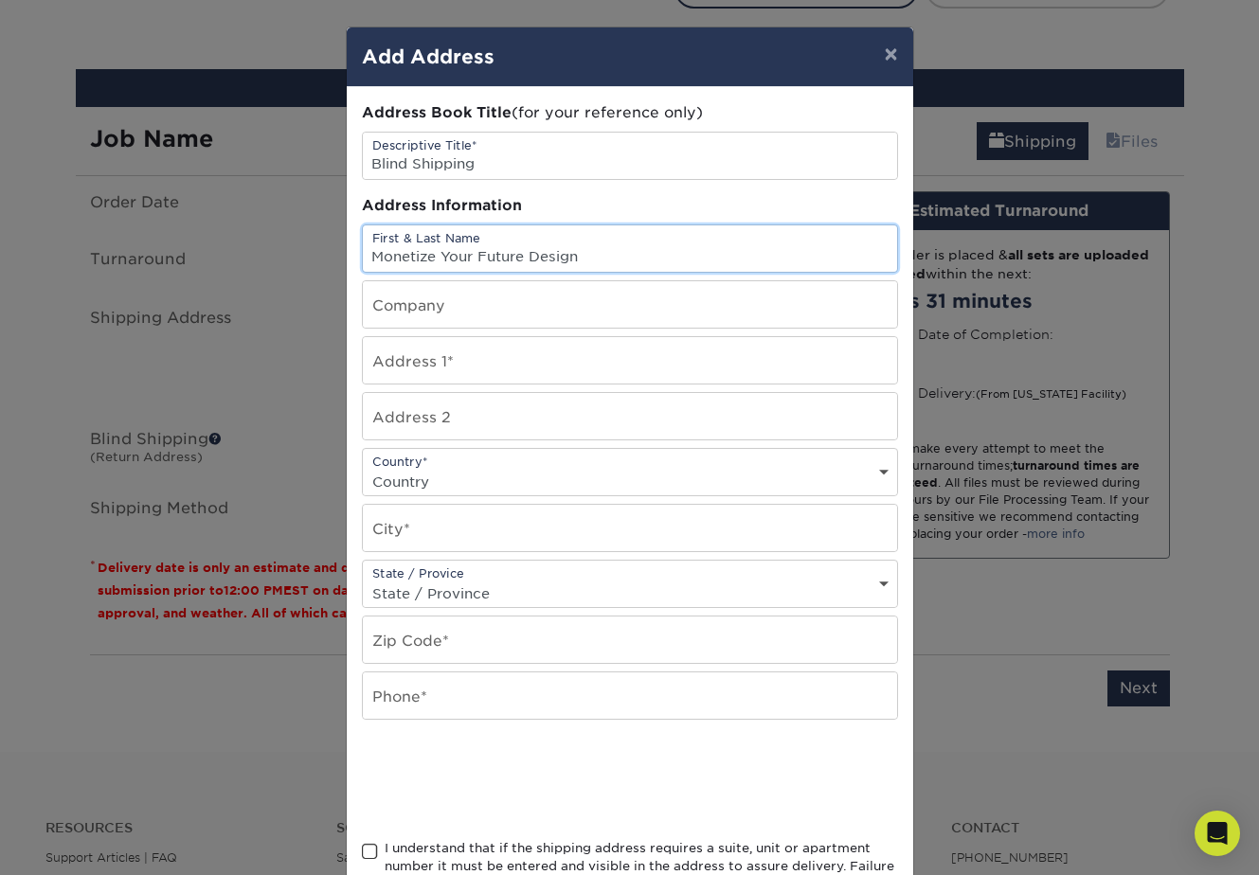
type input "Monetize Your Future Designs"
drag, startPoint x: 595, startPoint y: 259, endPoint x: 368, endPoint y: 258, distance: 227.3
click at [368, 258] on input "Monetize Your Future Designs" at bounding box center [630, 248] width 534 height 46
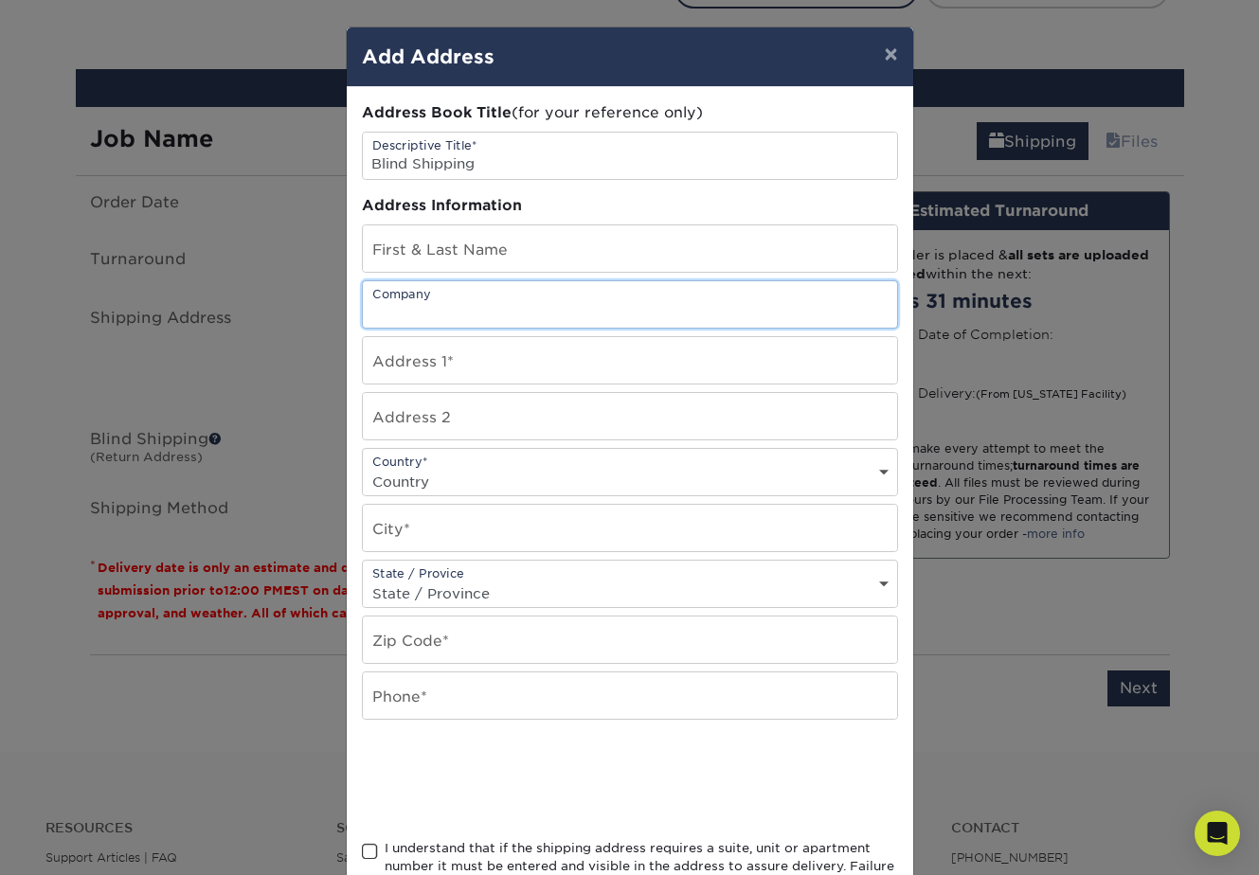
click at [394, 307] on input "text" at bounding box center [630, 304] width 534 height 46
paste input "Monetize Your Future Designs"
type input "Monetize Your Future Designs"
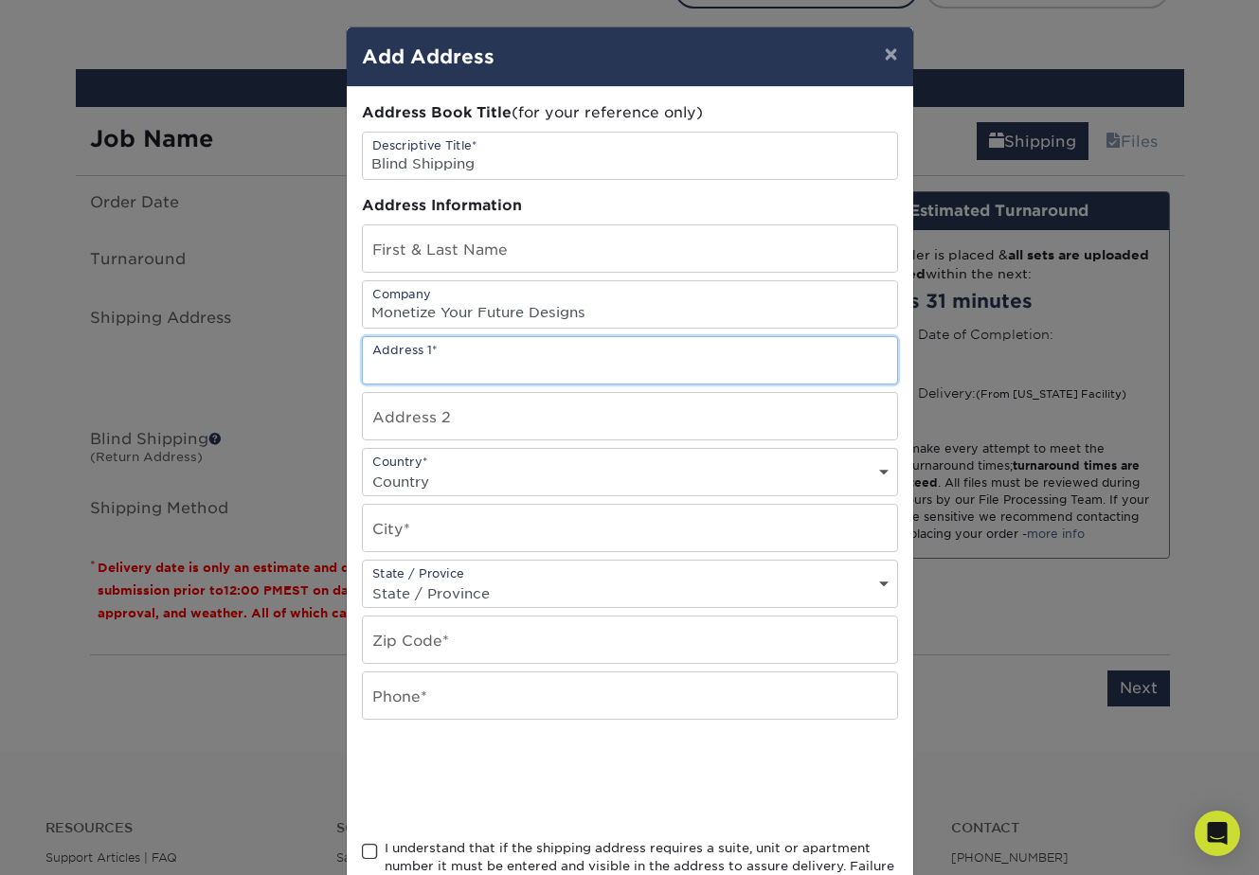
click at [430, 363] on input "text" at bounding box center [630, 360] width 534 height 46
paste input "[STREET_ADDRESS]"
type input "[STREET_ADDRESS]"
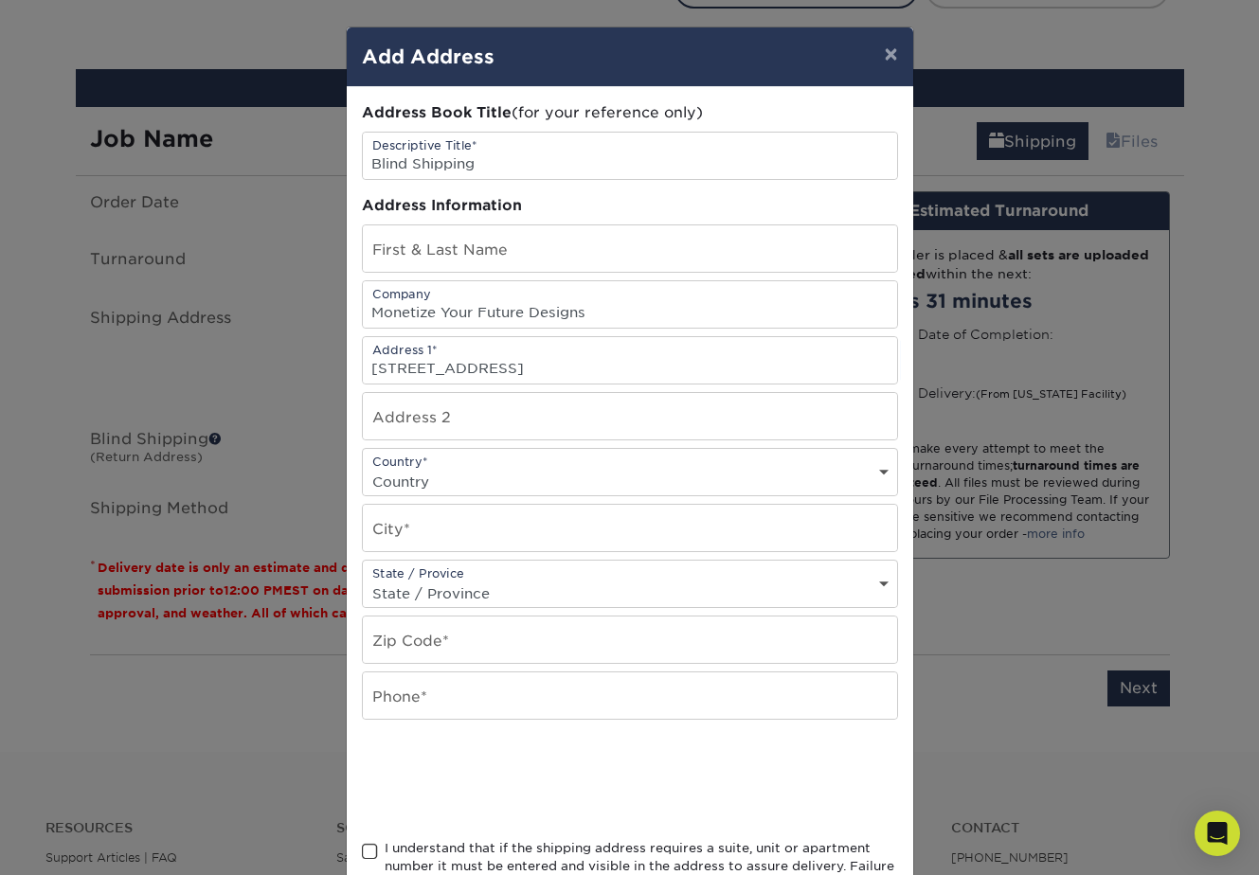
click at [456, 474] on select "Country United States Canada ----------------------------- Afghanistan Albania …" at bounding box center [630, 481] width 534 height 27
select select "US"
click at [363, 468] on select "Country United States Canada ----------------------------- Afghanistan Albania …" at bounding box center [630, 481] width 534 height 27
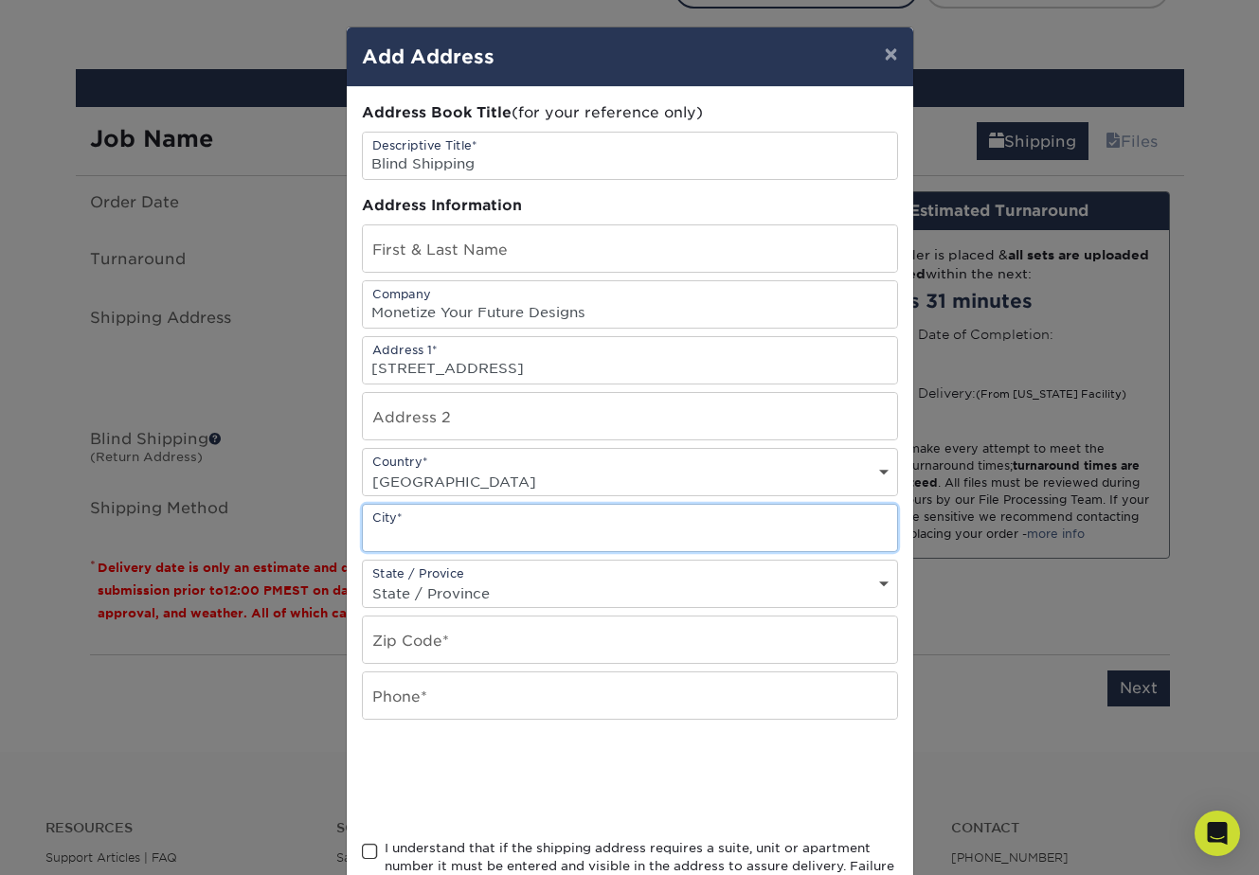
click at [447, 526] on input "text" at bounding box center [630, 528] width 534 height 46
paste input "Orlando"
type input "Orlando"
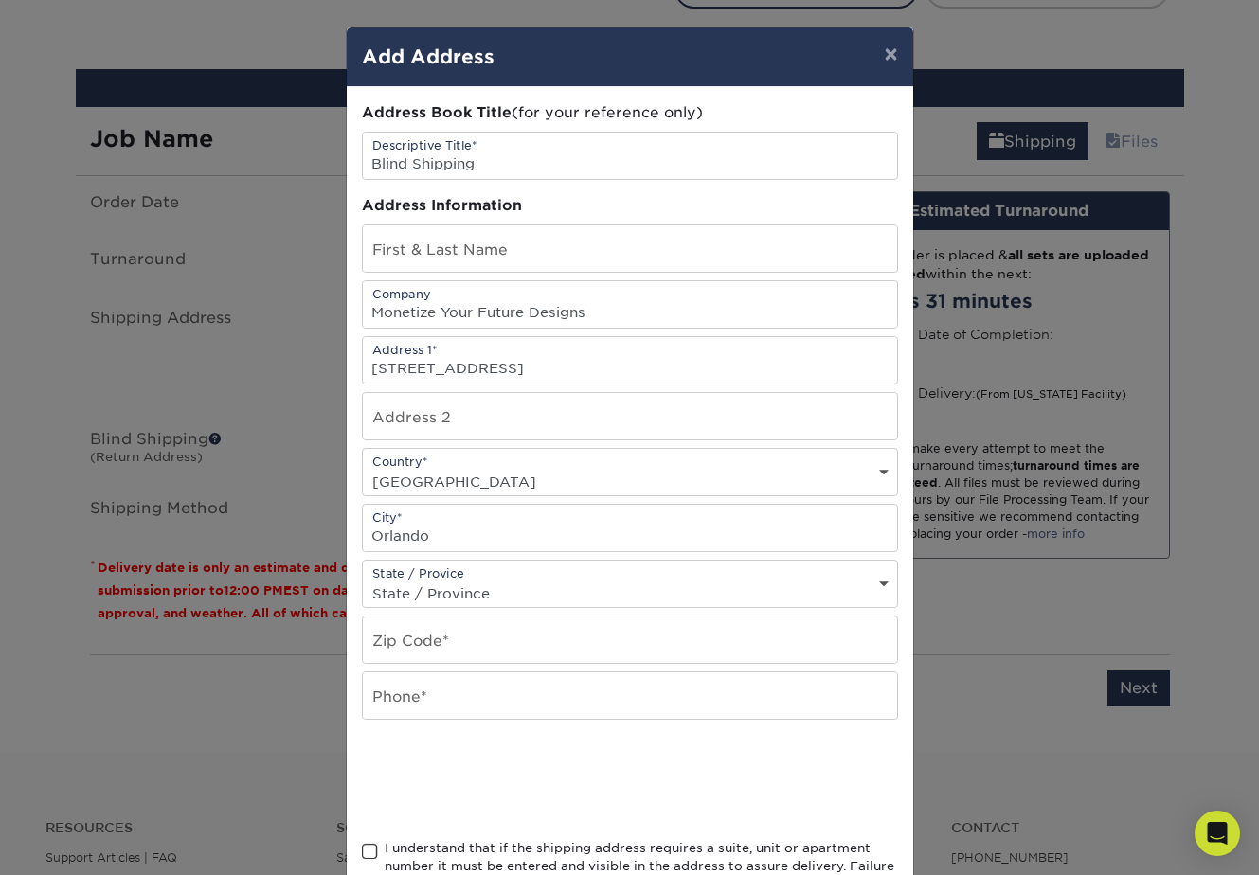
click at [530, 575] on div "State / Provice State / Province Alabama Alaska Arizona Arkansas California Col…" at bounding box center [630, 584] width 536 height 48
click at [565, 581] on select "State / Province Alabama Alaska Arizona Arkansas California Colorado Connecticu…" at bounding box center [630, 593] width 534 height 27
select select "FL"
click at [363, 580] on select "State / Province Alabama Alaska Arizona Arkansas California Colorado Connecticu…" at bounding box center [630, 593] width 534 height 27
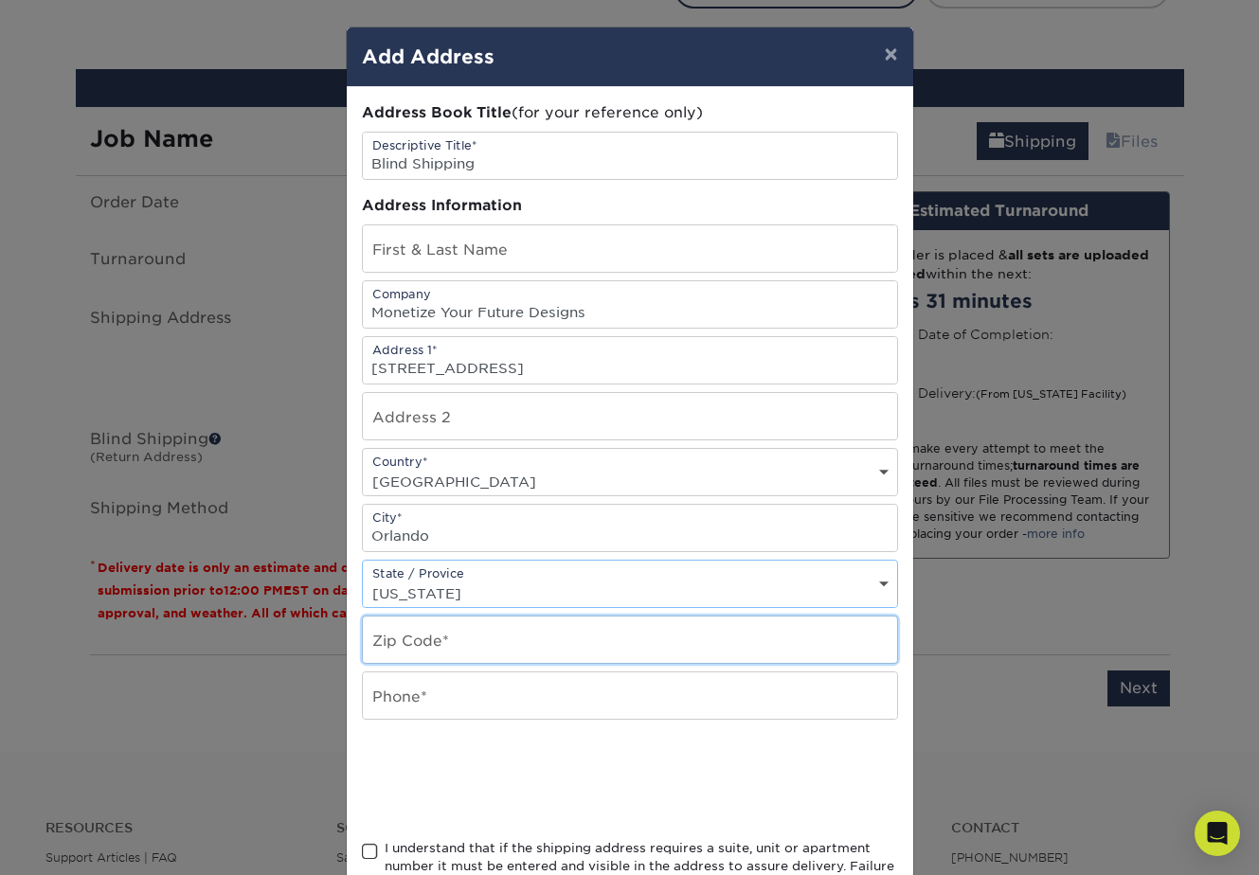
click at [458, 648] on input "text" at bounding box center [630, 640] width 534 height 46
paste input "32804"
type input "32804"
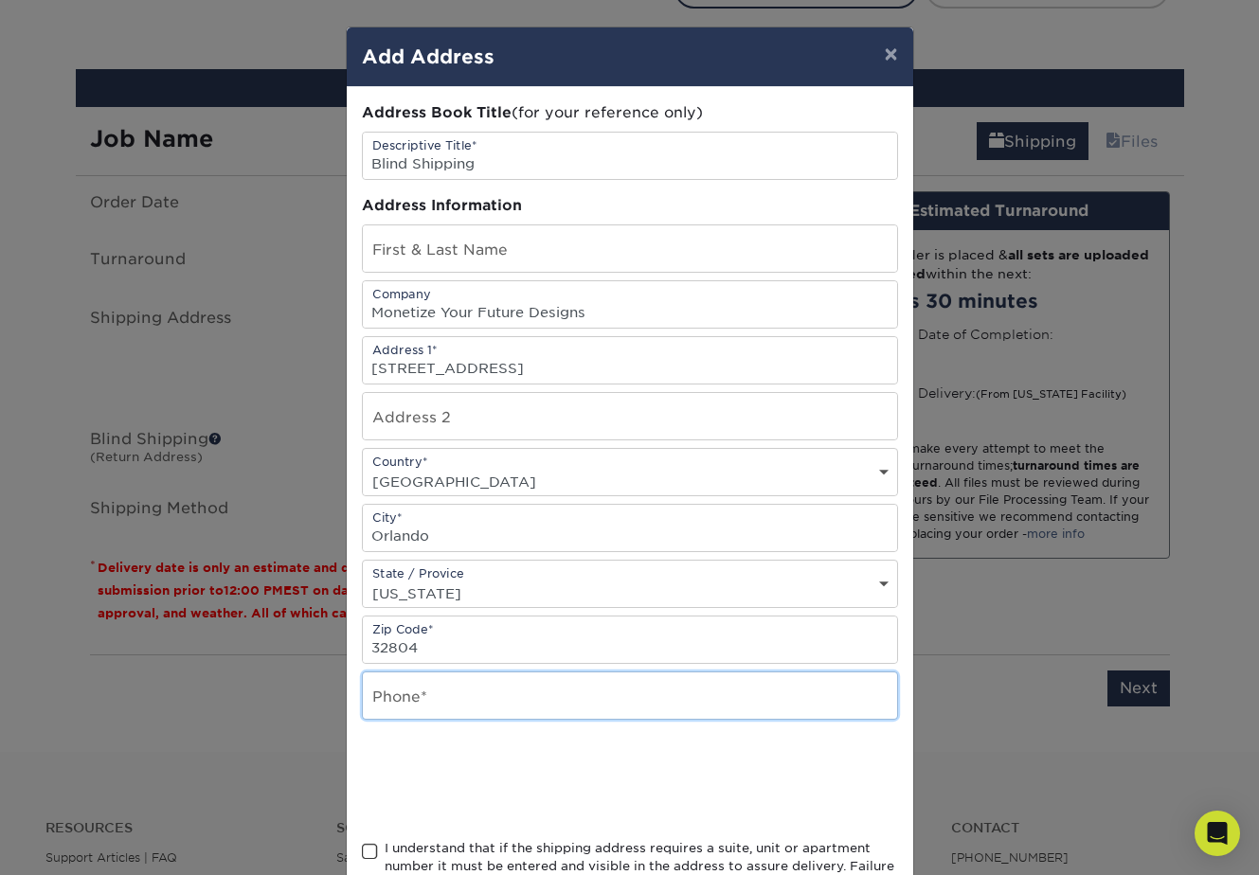
click at [401, 696] on input "text" at bounding box center [630, 696] width 534 height 46
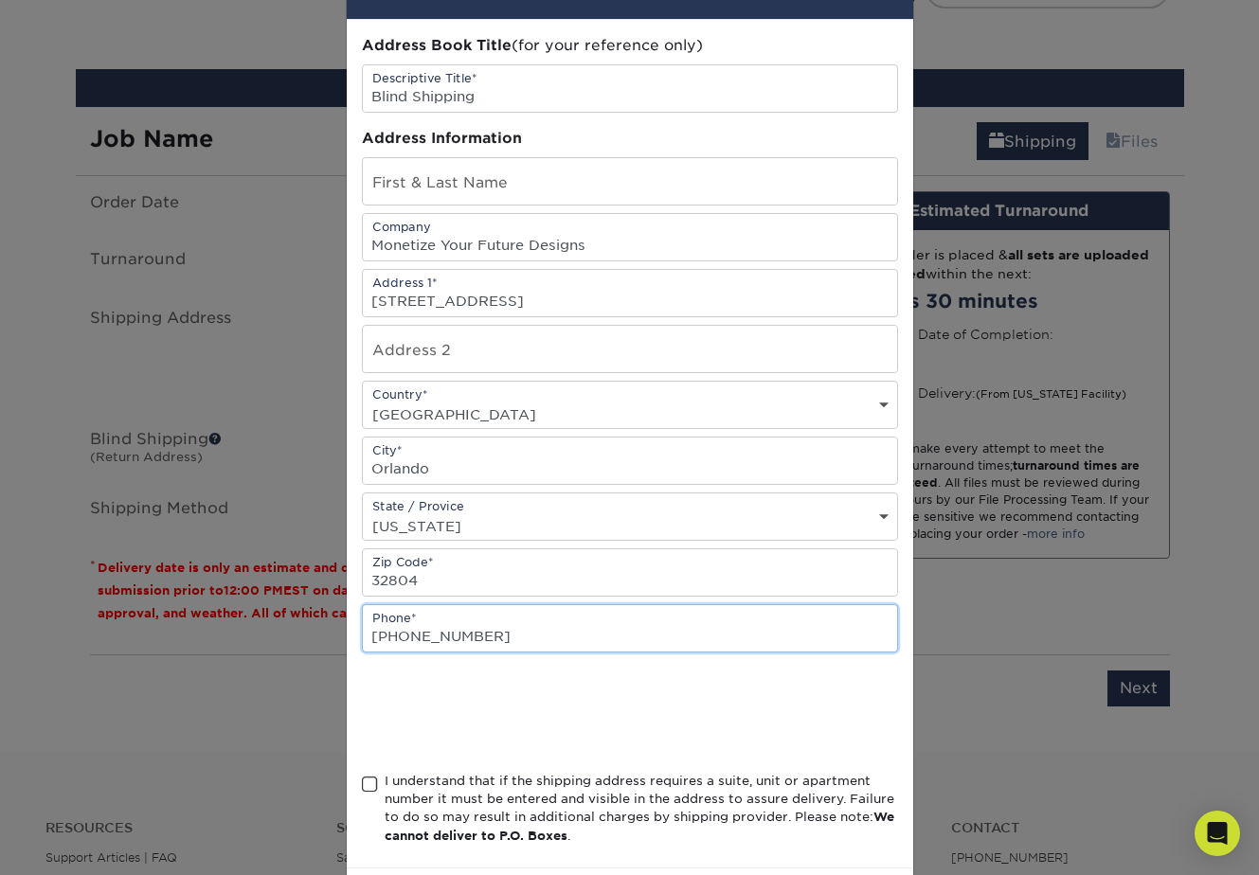
scroll to position [103, 0]
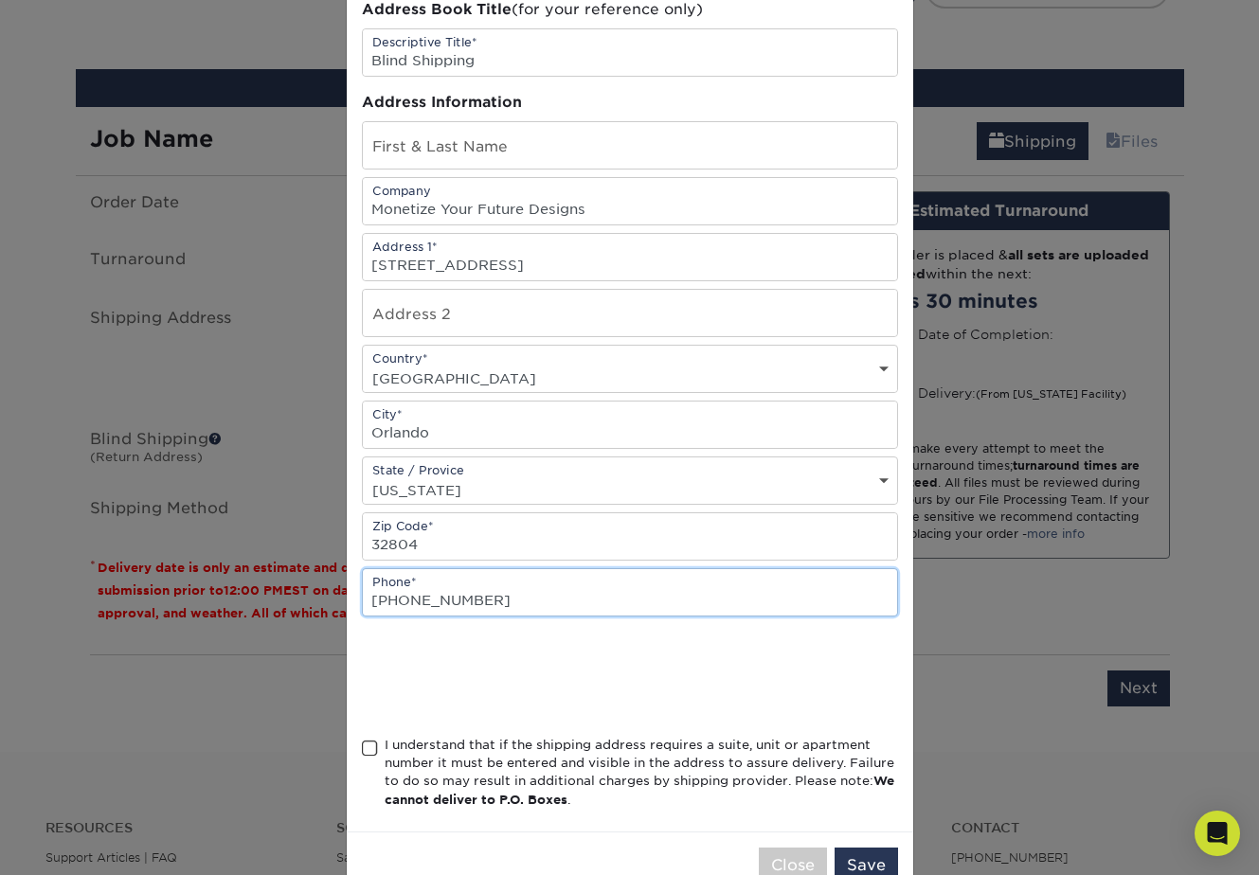
type input "407-473-3159"
click at [373, 748] on span at bounding box center [370, 749] width 16 height 18
click at [0, 0] on input "I understand that if the shipping address requires a suite, unit or apartment n…" at bounding box center [0, 0] width 0 height 0
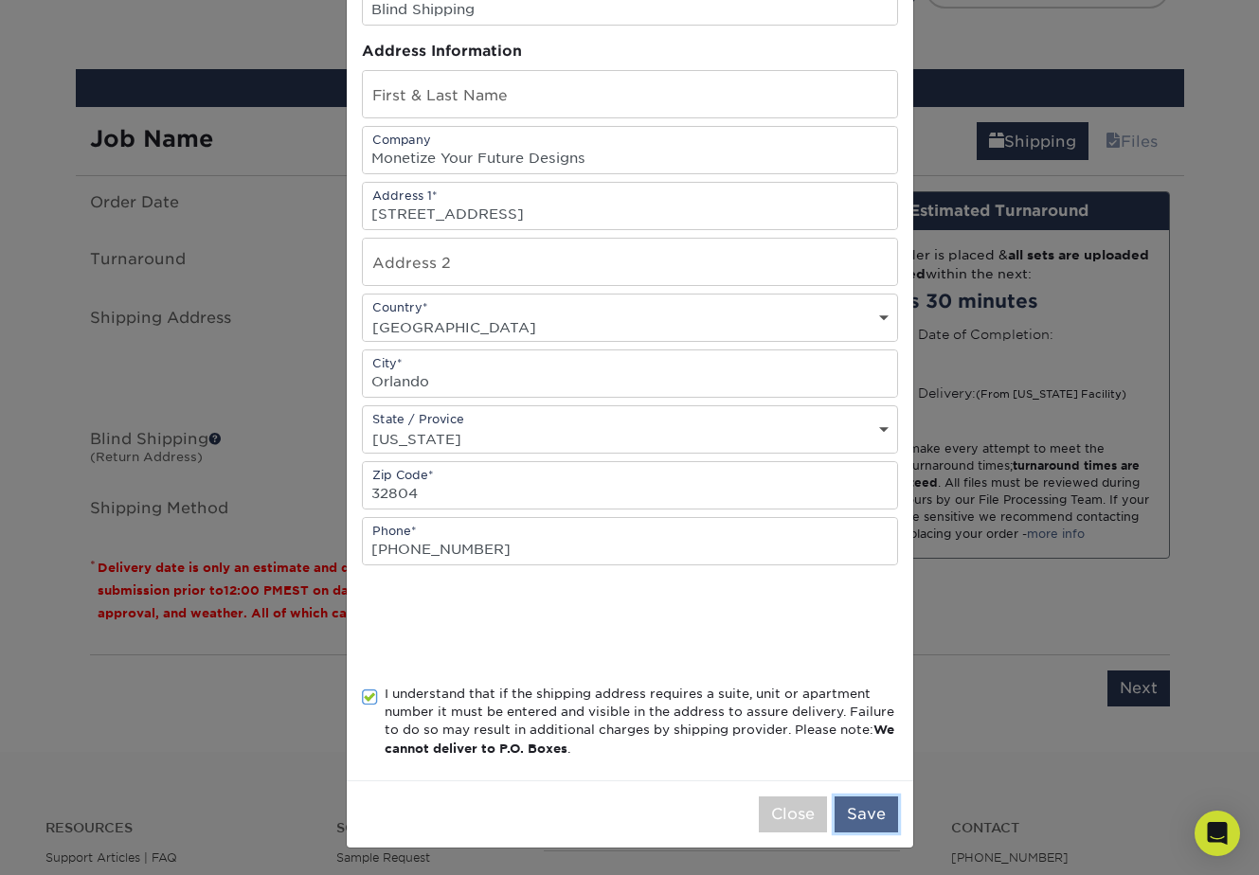
click at [860, 807] on button "Save" at bounding box center [866, 815] width 63 height 36
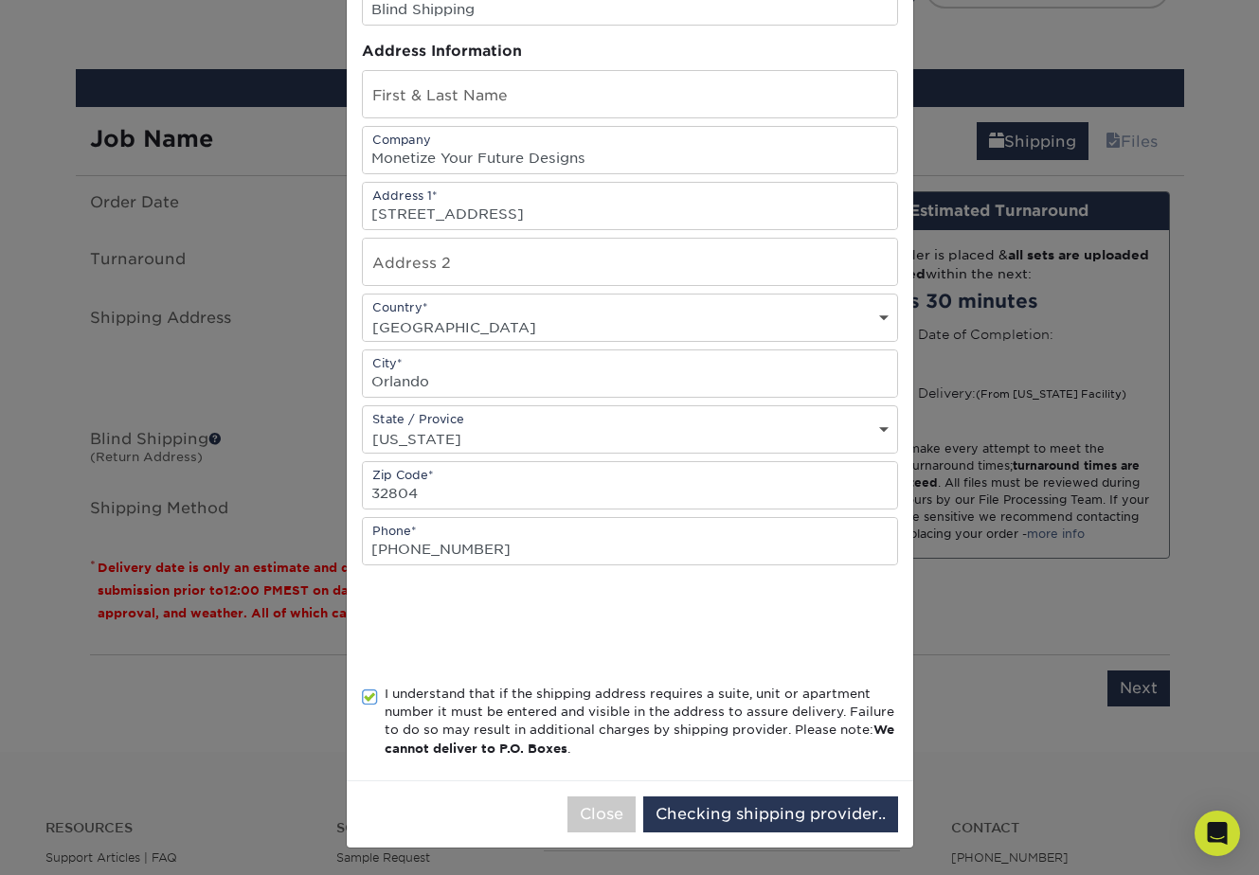
scroll to position [0, 0]
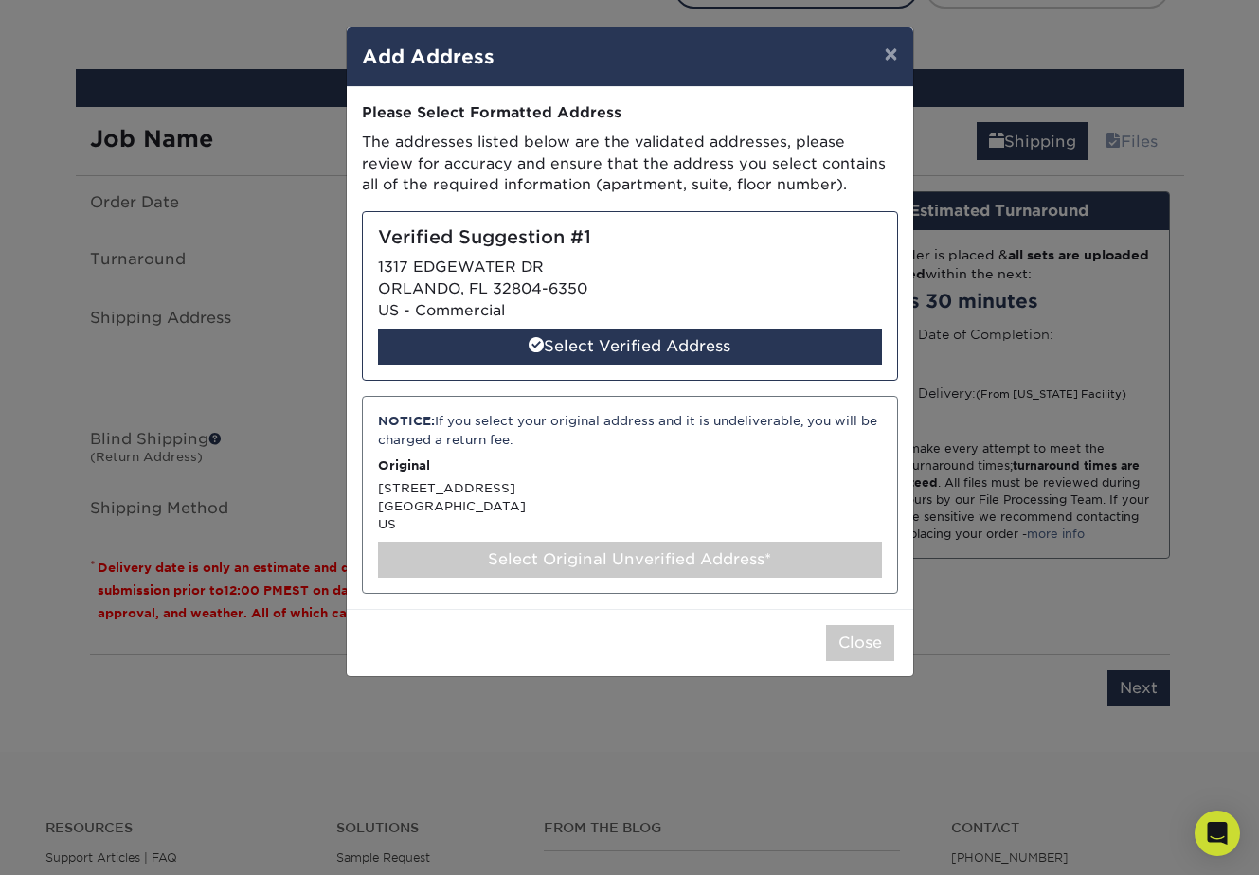
click at [565, 564] on div "Select Original Unverified Address*" at bounding box center [630, 560] width 504 height 36
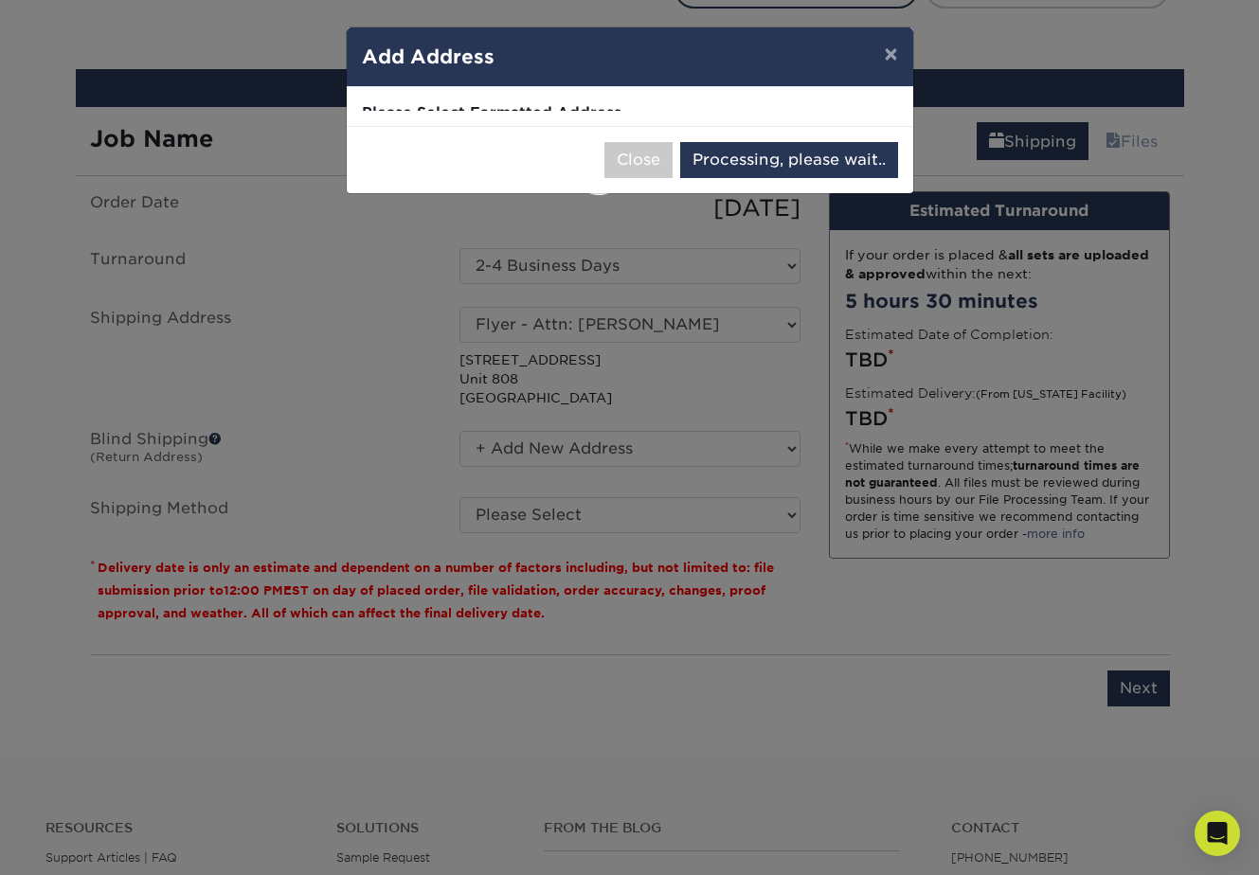
select select "286722"
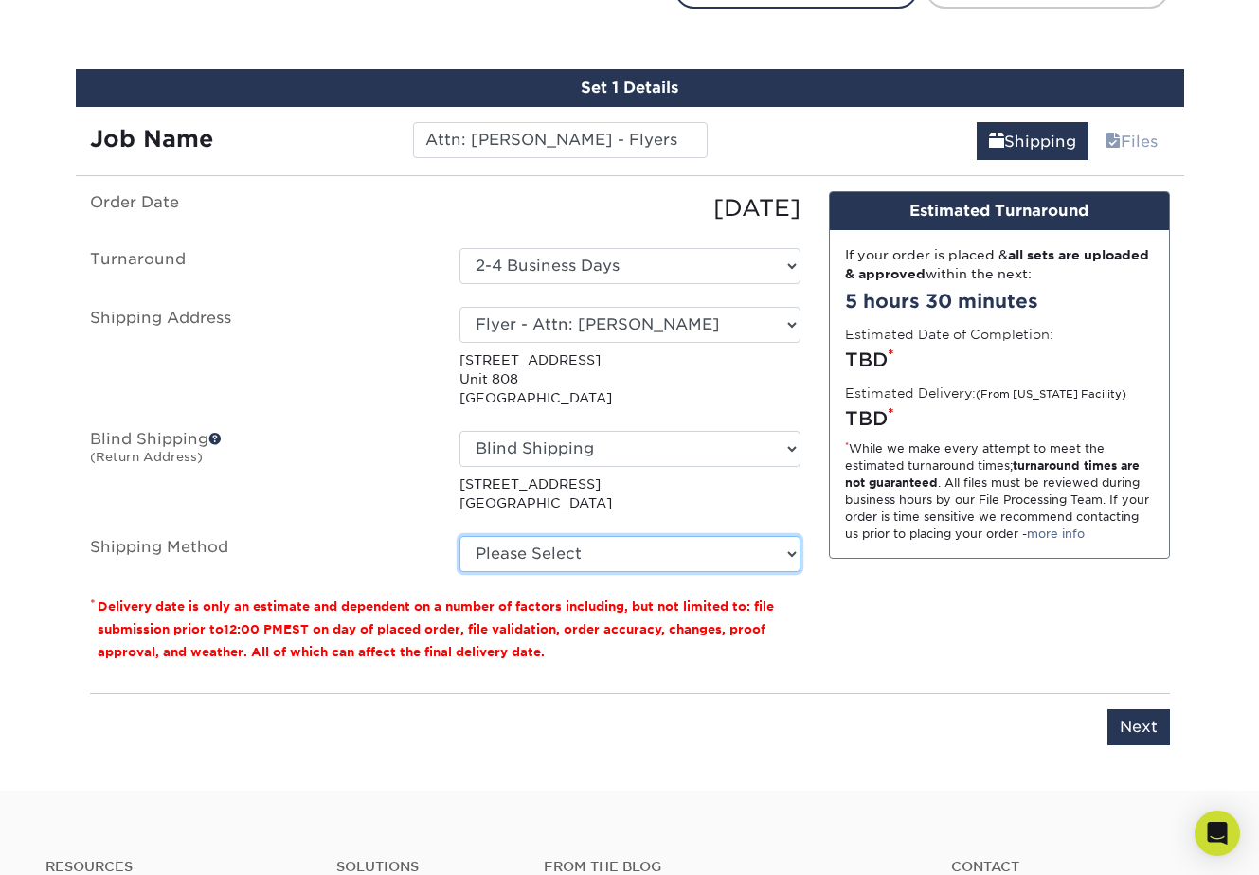
click at [537, 563] on select "Please Select Ground Shipping (+$111.41) 3 Day Shipping Service (+$202.78) 2 Da…" at bounding box center [629, 554] width 341 height 36
select select "03"
click at [459, 536] on select "Please Select Ground Shipping (+$111.41) 3 Day Shipping Service (+$202.78) 2 Da…" at bounding box center [629, 554] width 341 height 36
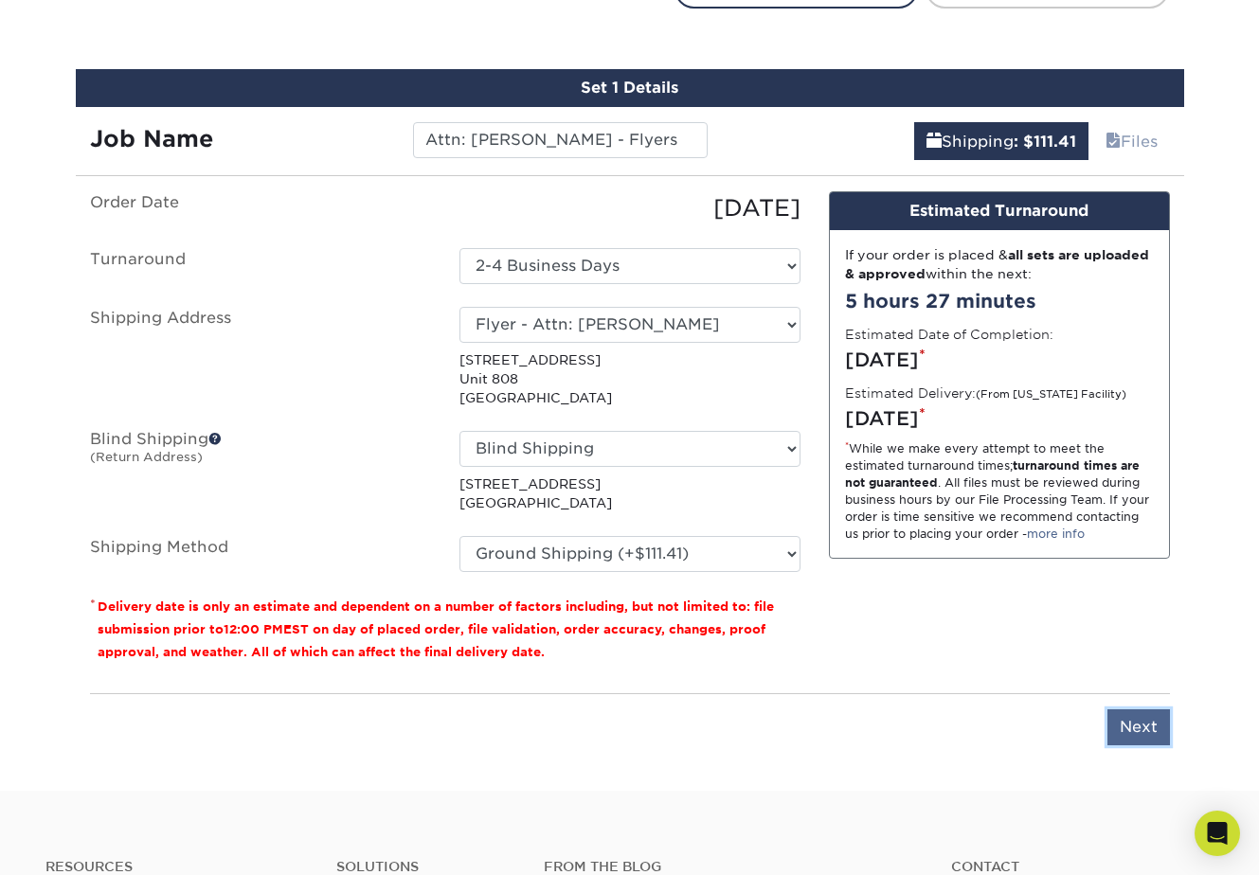
click at [1139, 728] on input "Next" at bounding box center [1138, 727] width 63 height 36
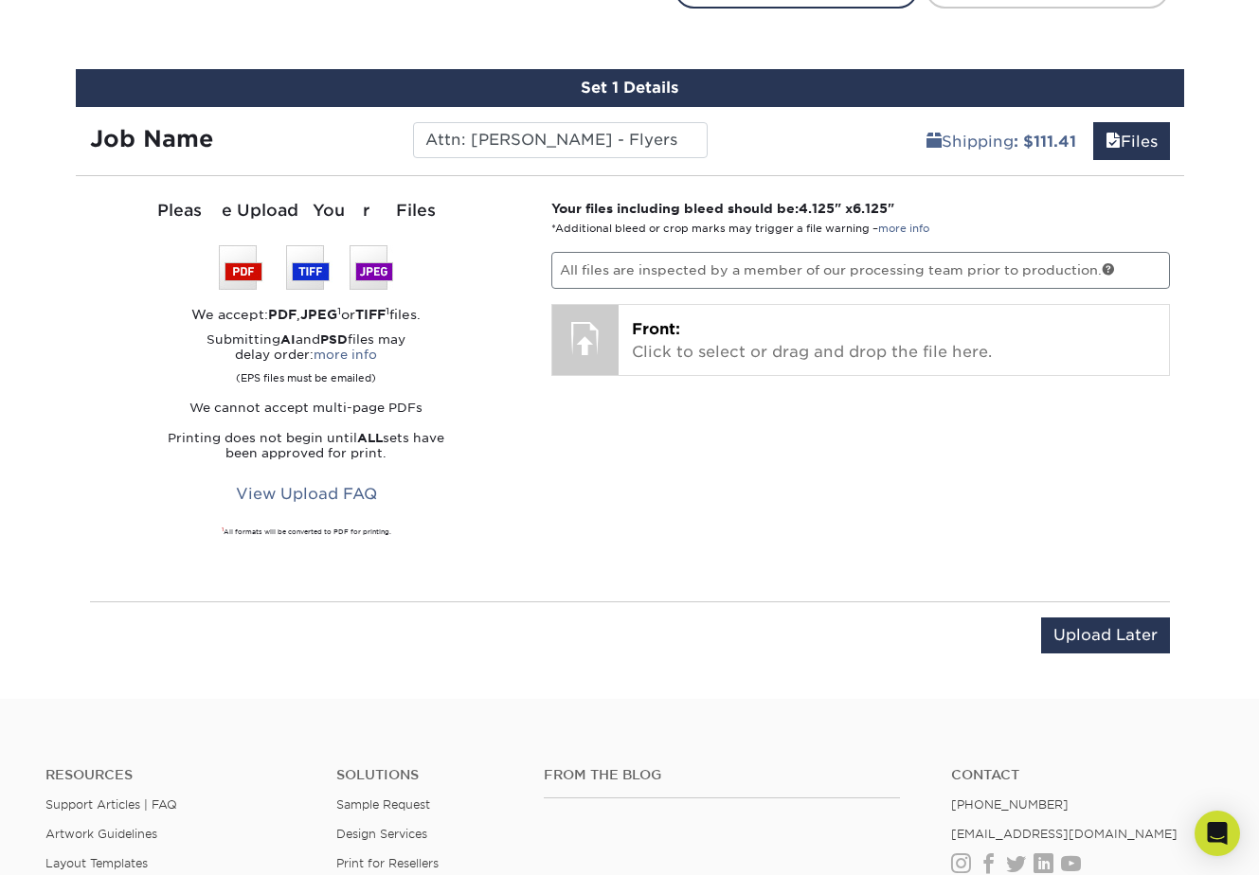
scroll to position [1081, 0]
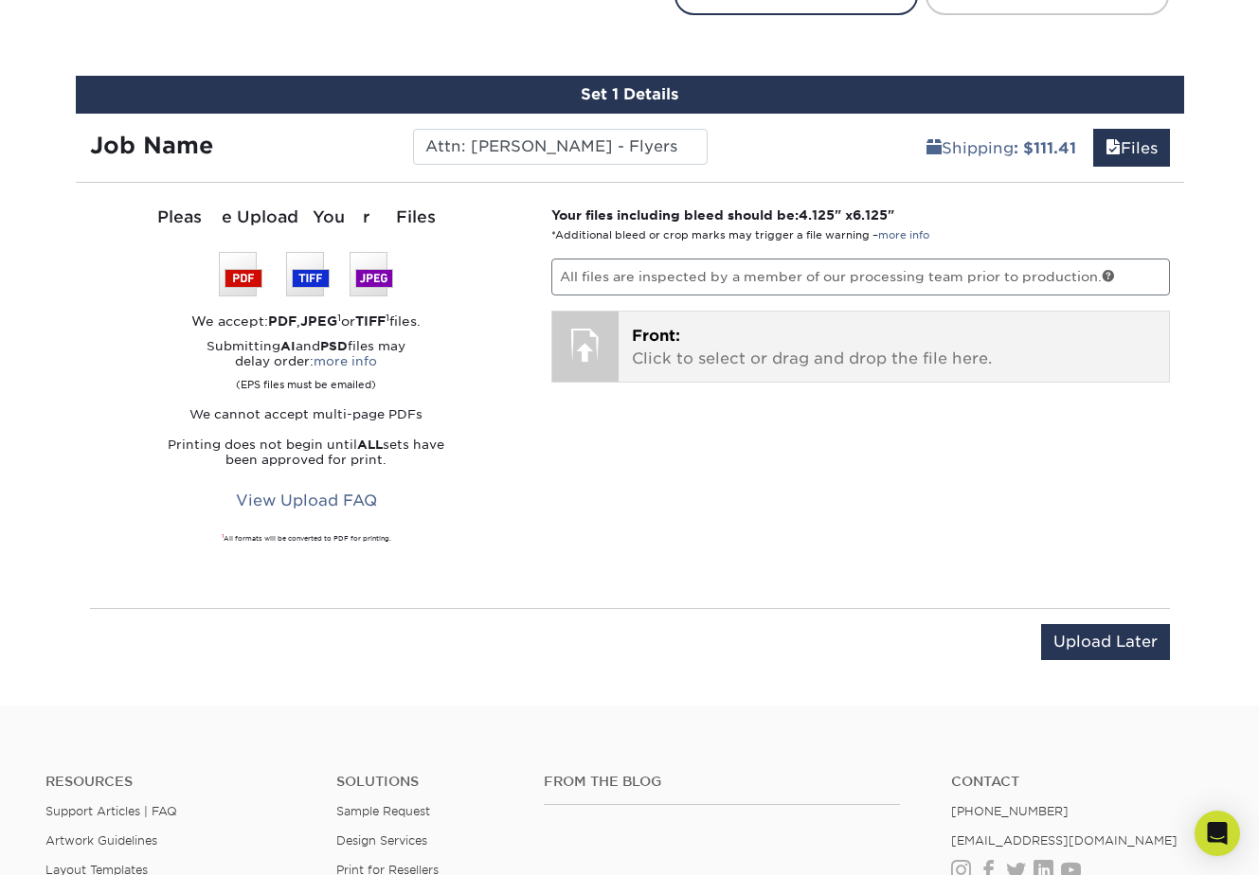
click at [594, 356] on div at bounding box center [585, 345] width 66 height 66
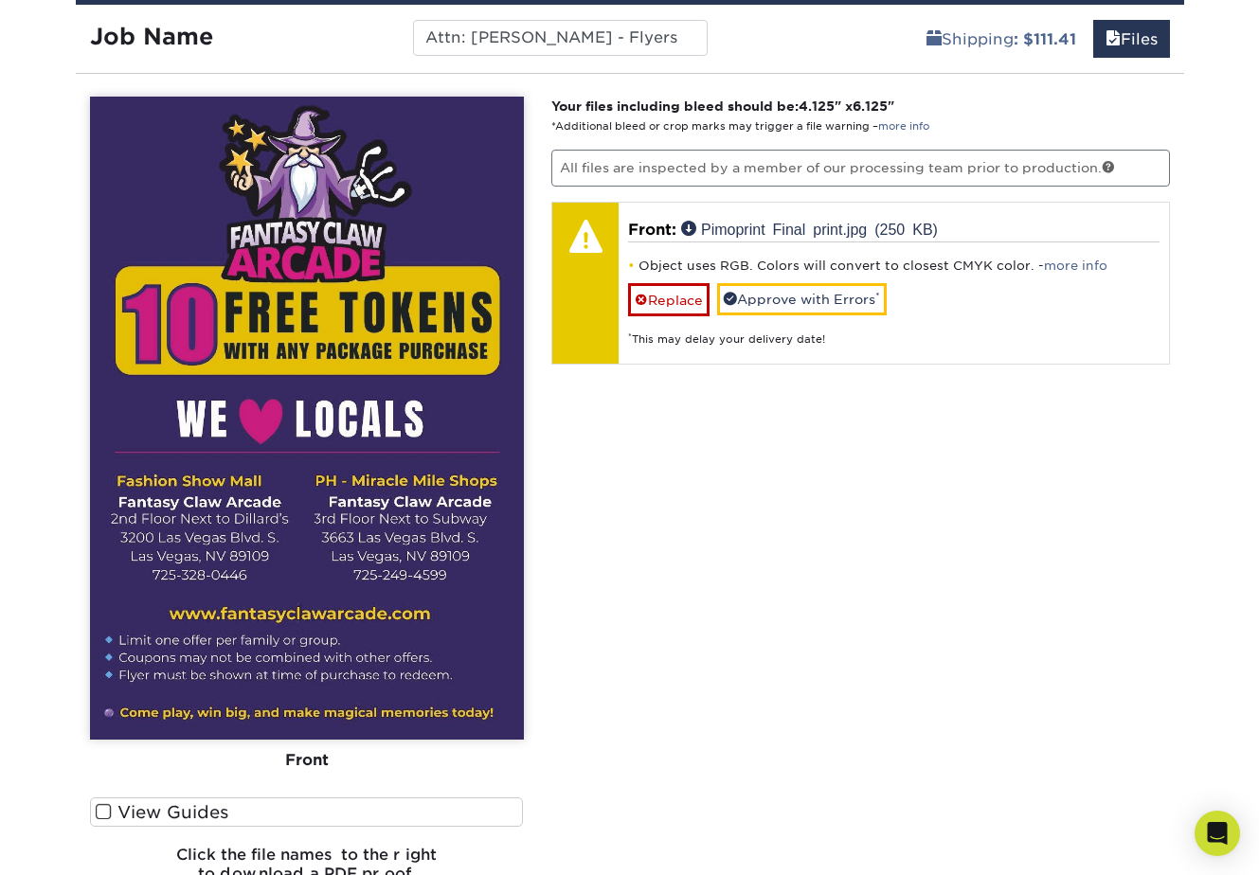
scroll to position [1246, 0]
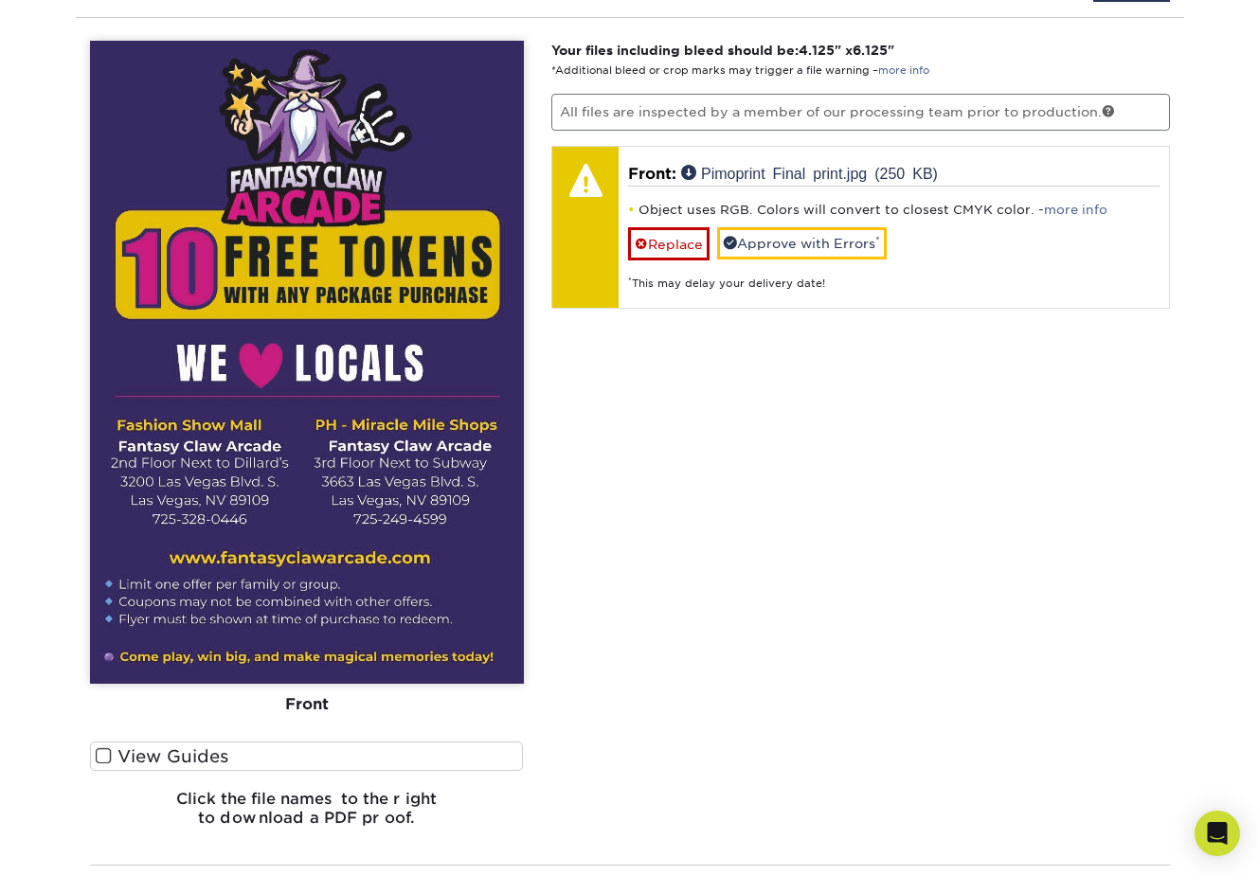
click at [101, 754] on span at bounding box center [104, 756] width 16 height 18
click at [0, 0] on input "View Guides" at bounding box center [0, 0] width 0 height 0
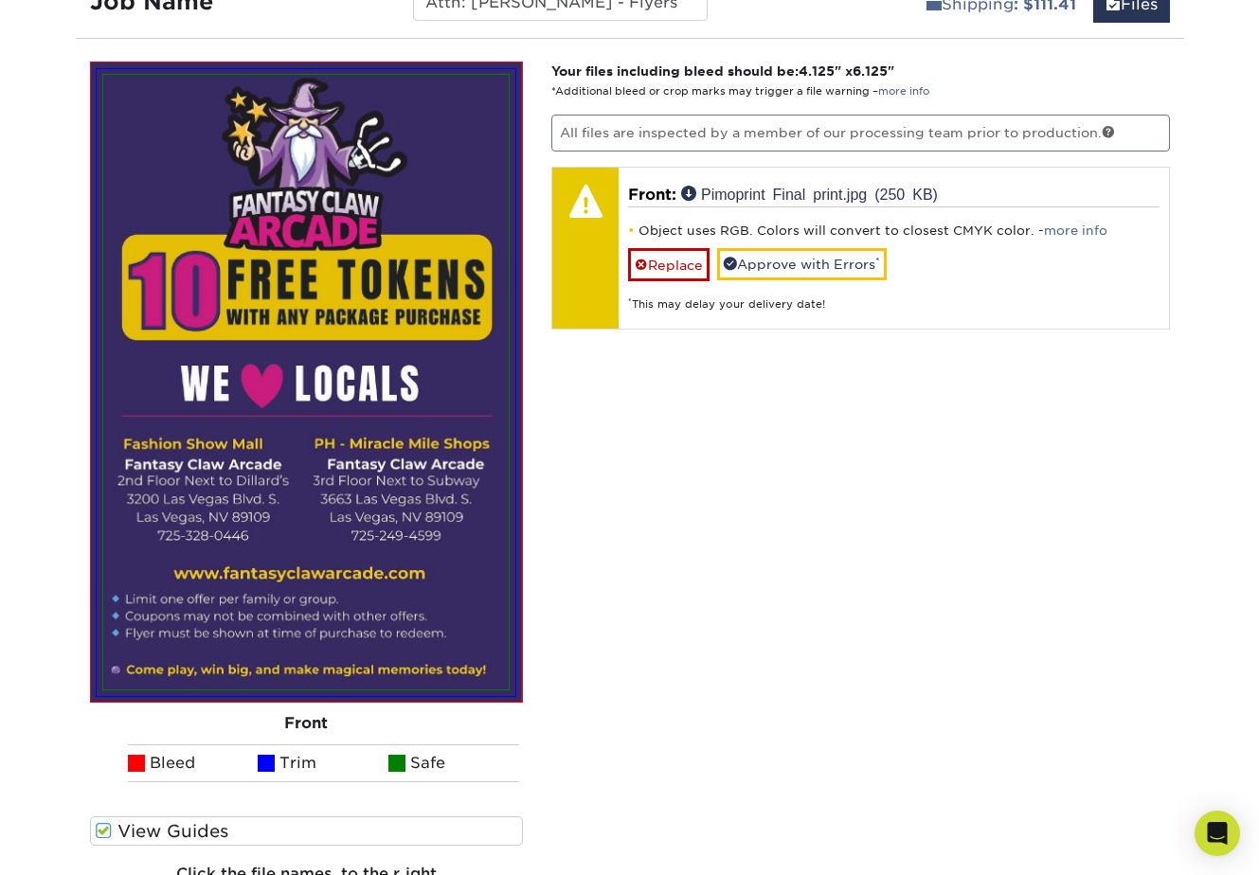
scroll to position [1217, 0]
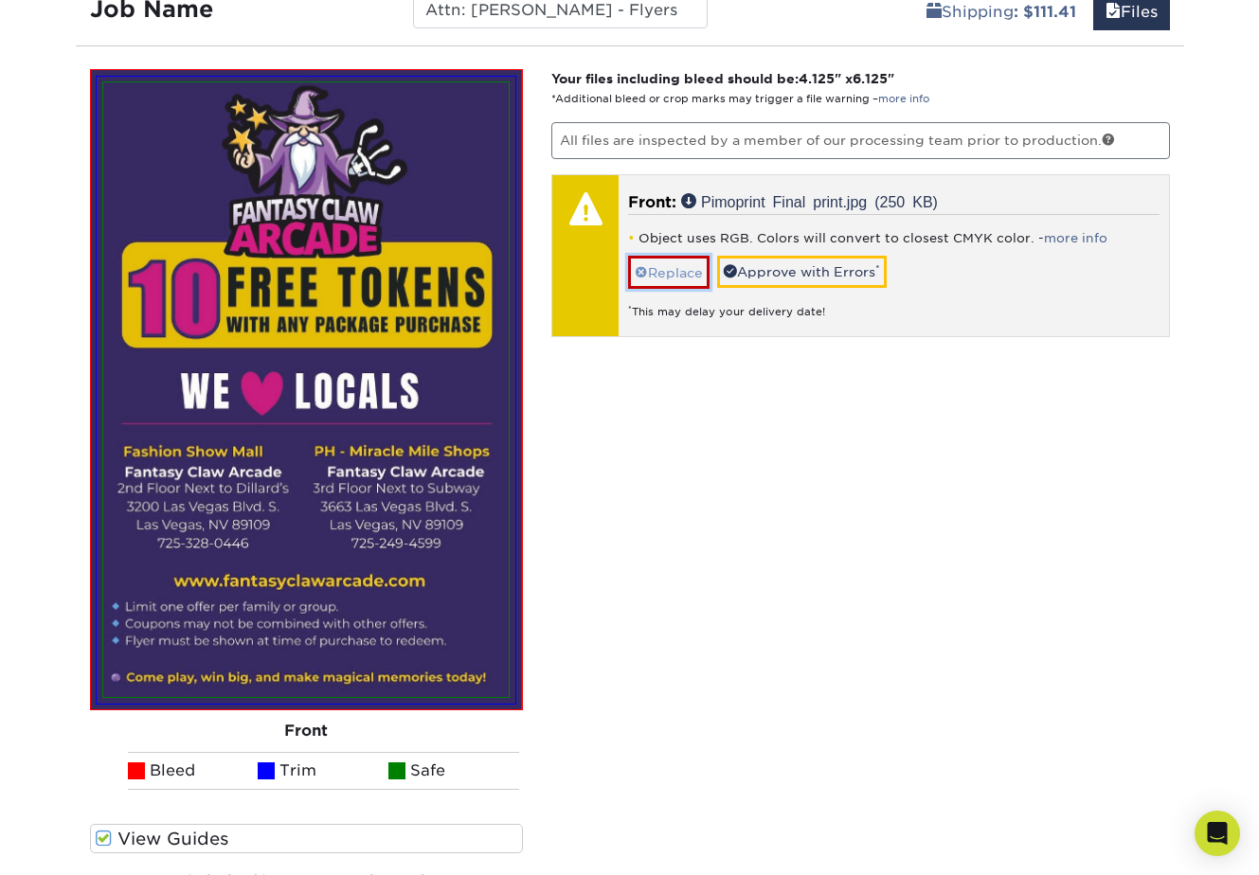
click at [639, 265] on span at bounding box center [641, 272] width 13 height 15
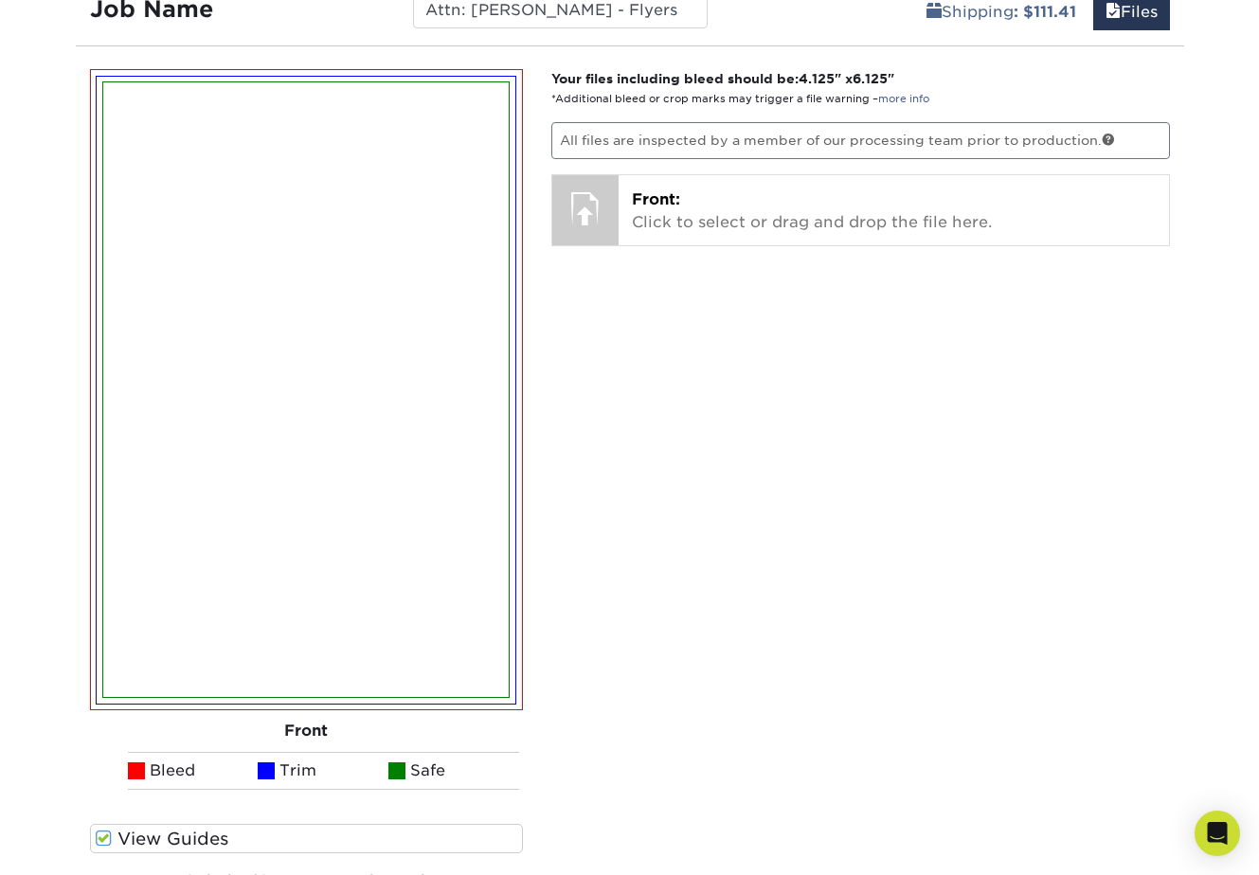
scroll to position [1212, 0]
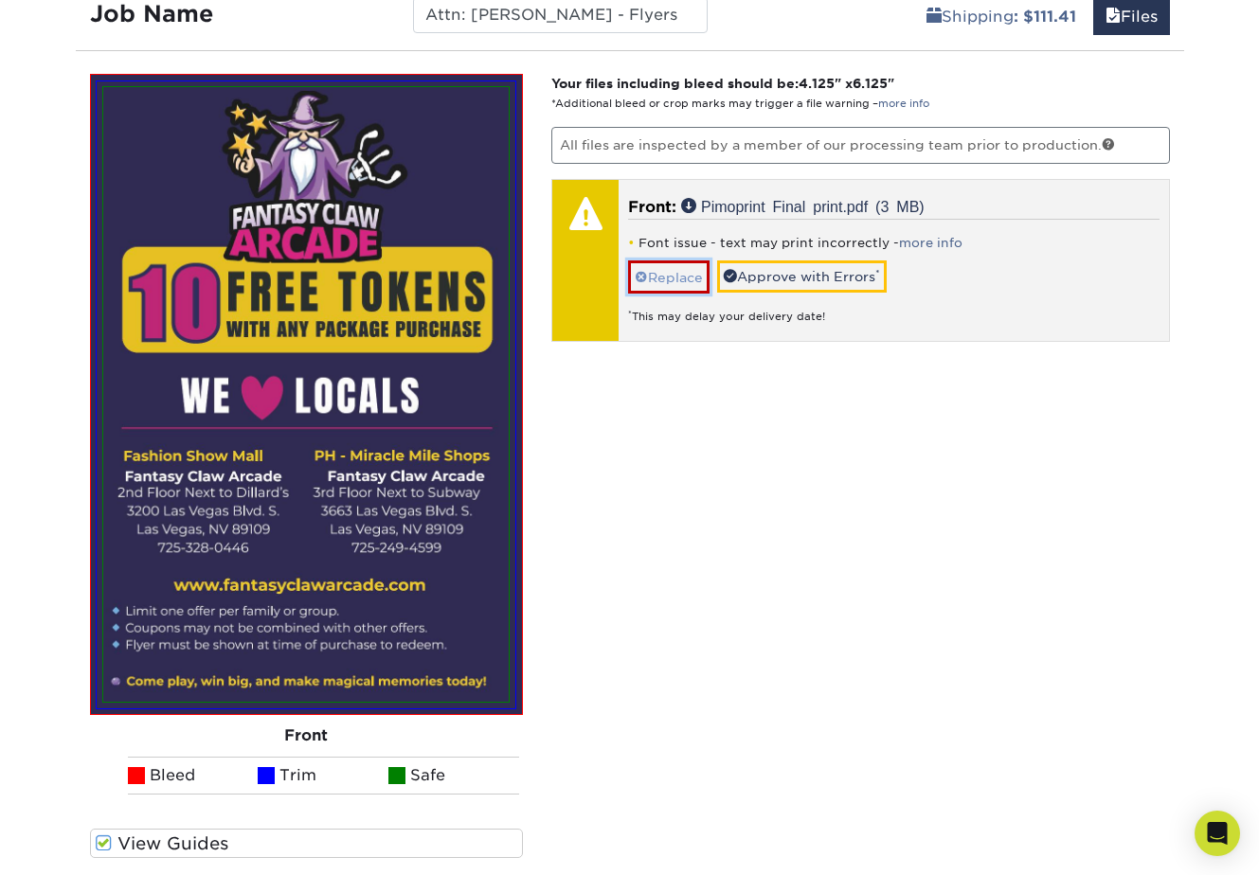
click at [644, 275] on span at bounding box center [641, 277] width 13 height 15
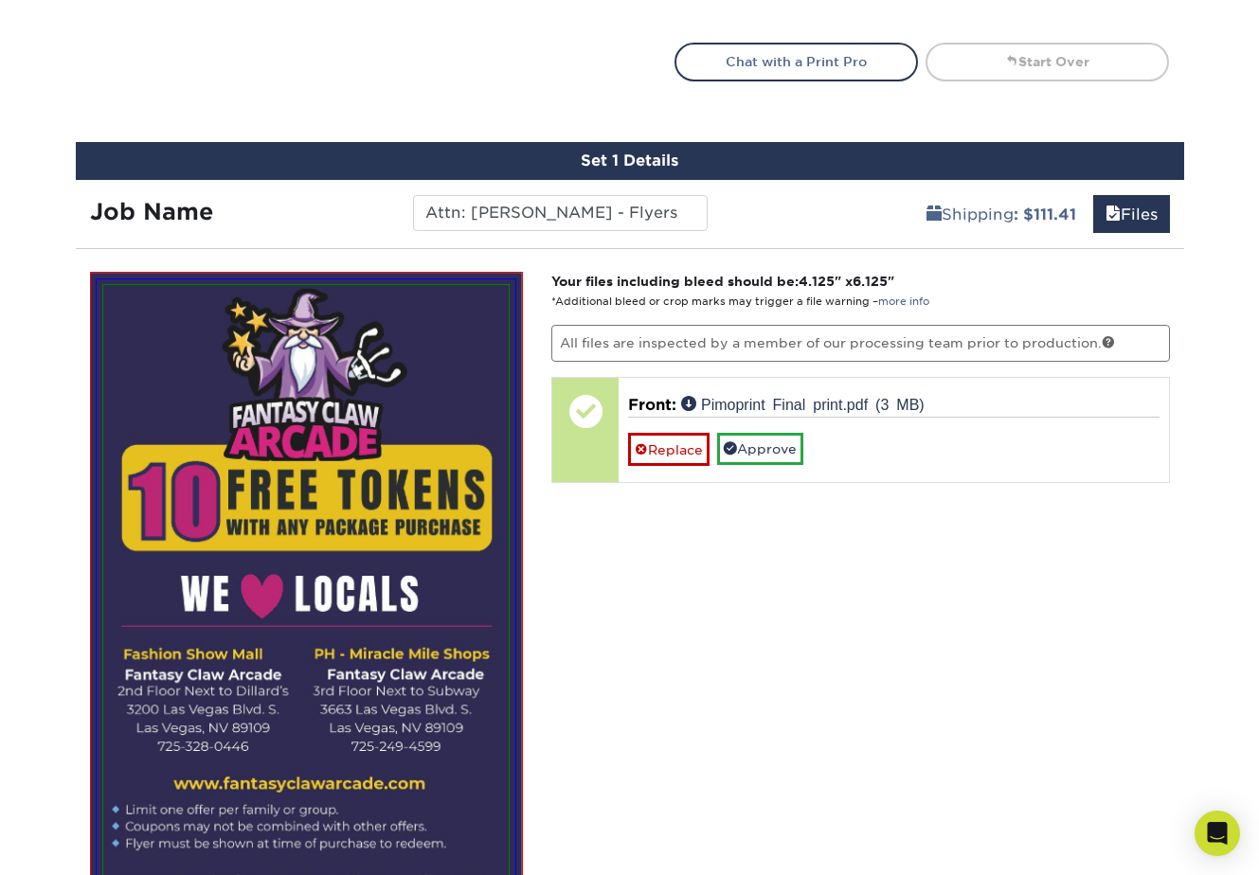
scroll to position [1012, 0]
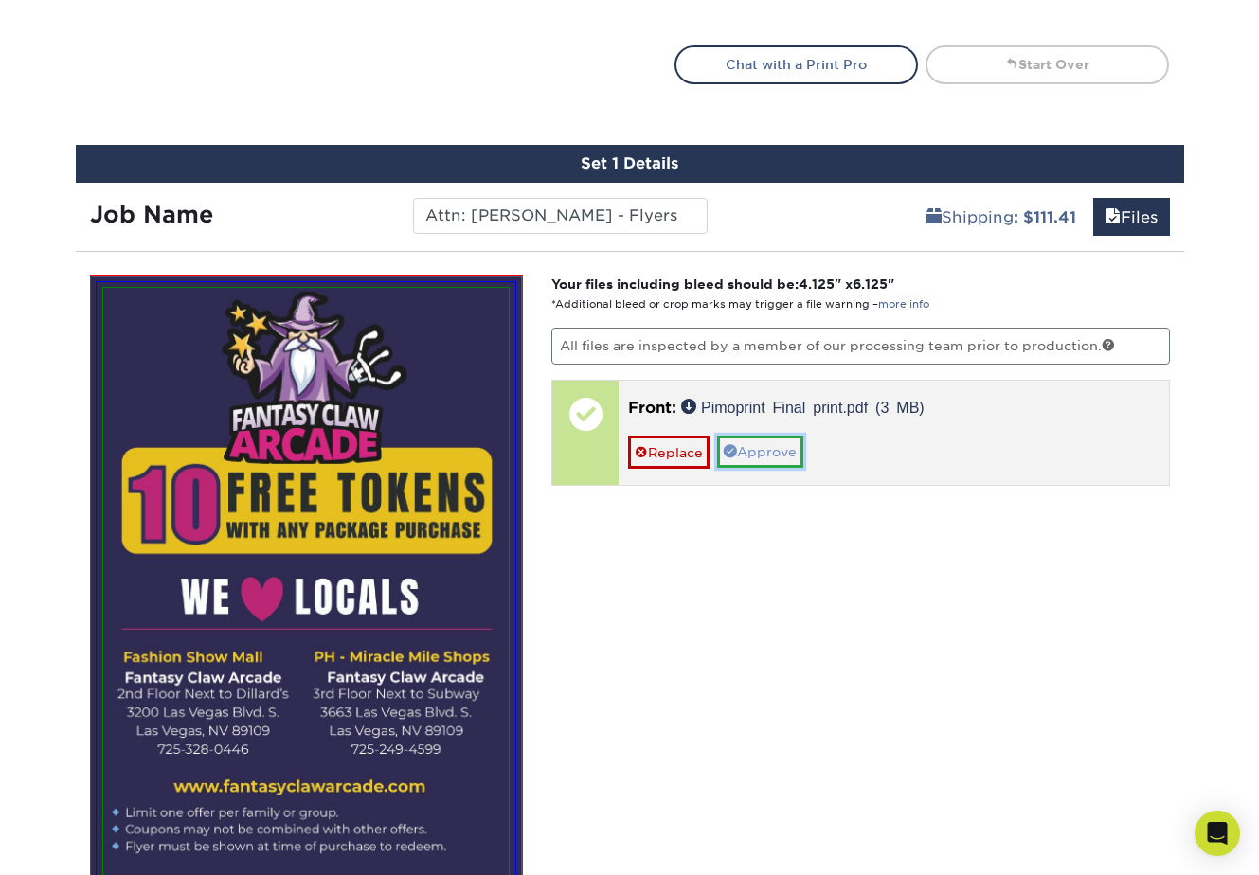
click at [781, 458] on link "Approve" at bounding box center [760, 452] width 86 height 32
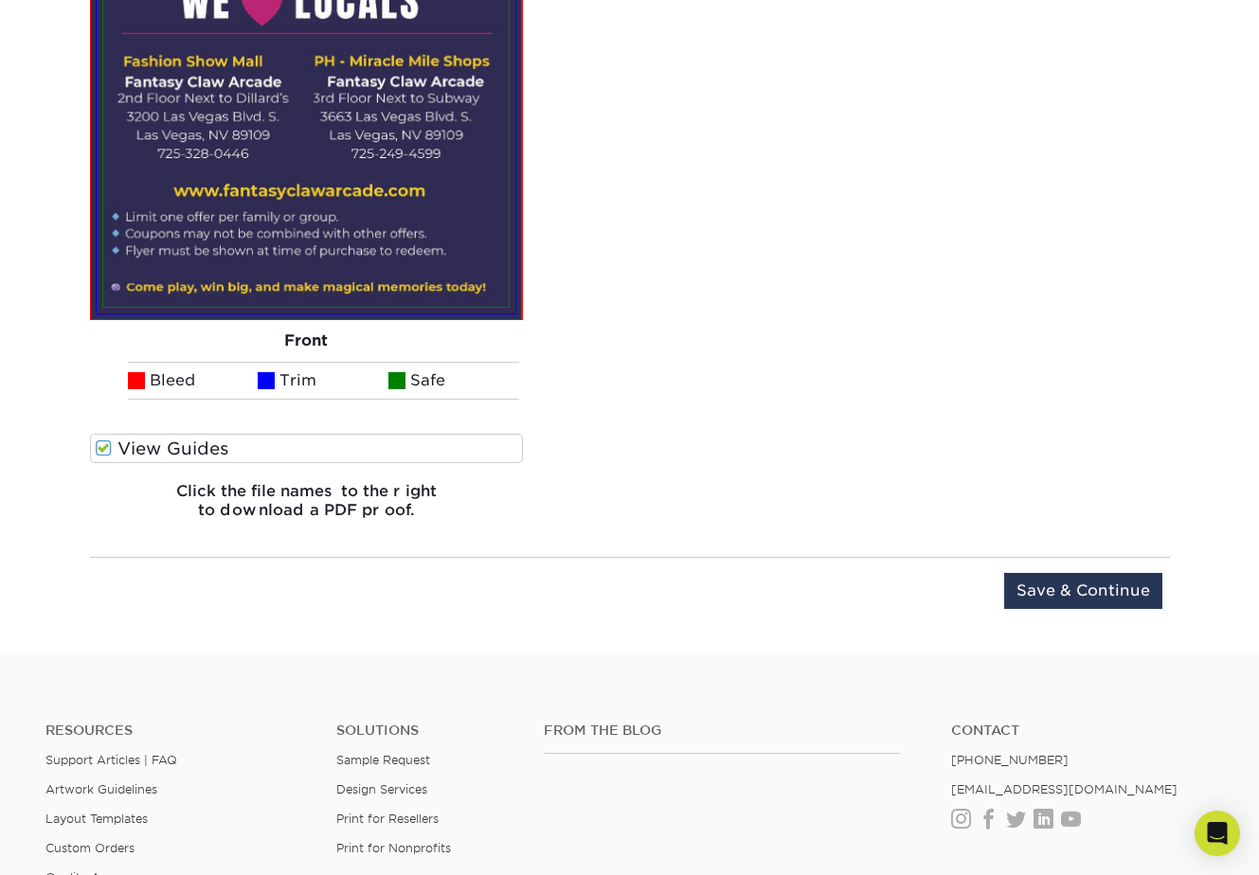
scroll to position [1609, 0]
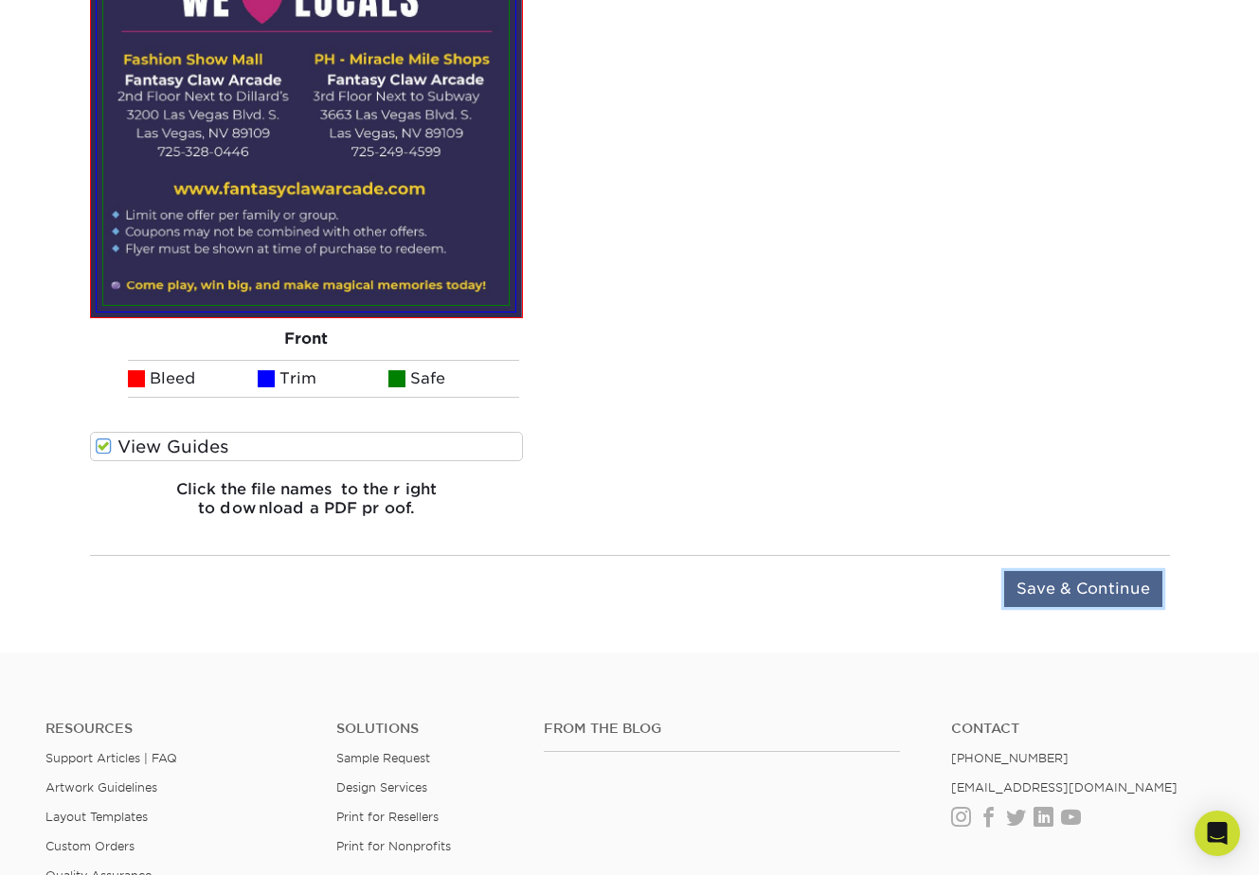
click at [1083, 584] on input "Save & Continue" at bounding box center [1083, 589] width 158 height 36
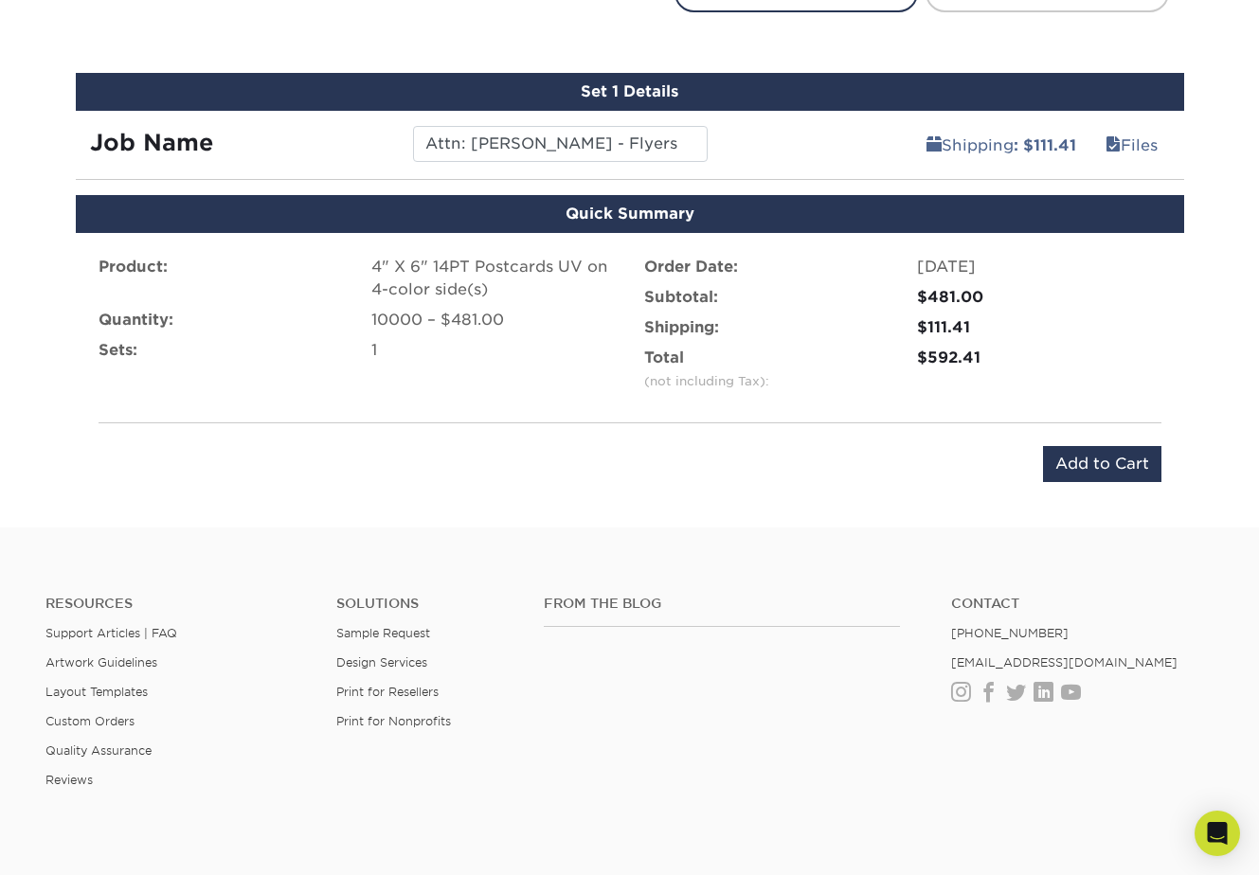
scroll to position [1079, 0]
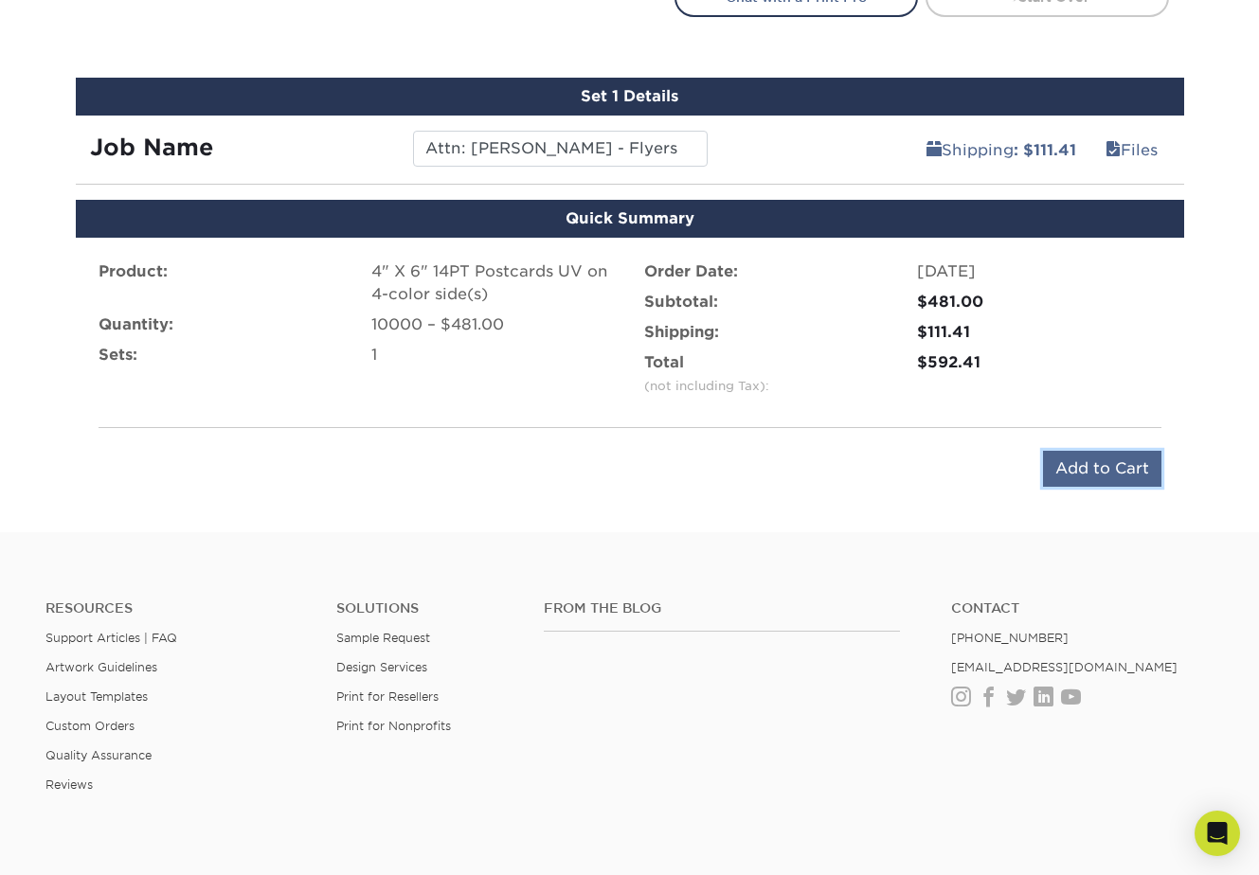
click at [1101, 469] on input "Add to Cart" at bounding box center [1102, 469] width 118 height 36
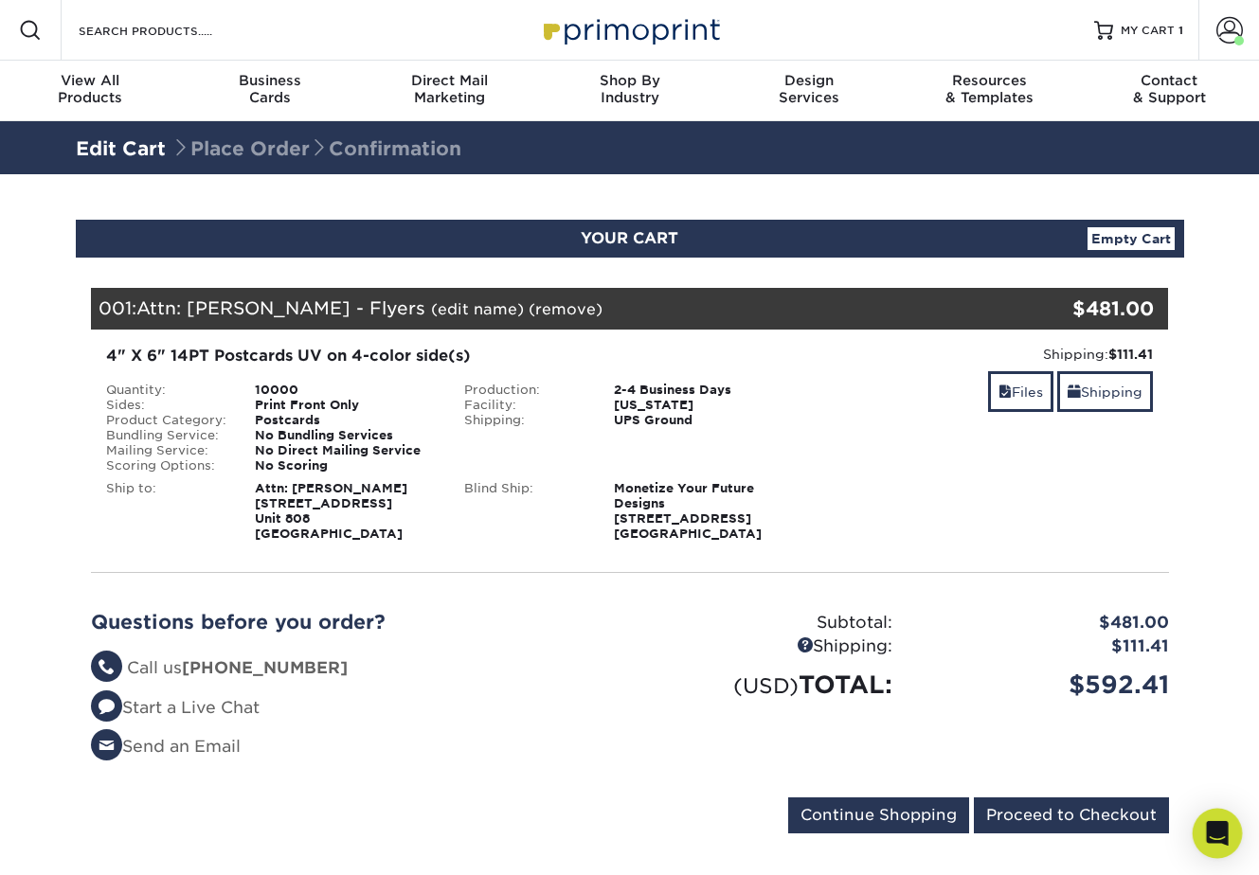
click at [1211, 836] on icon "Open Intercom Messenger" at bounding box center [1217, 833] width 22 height 25
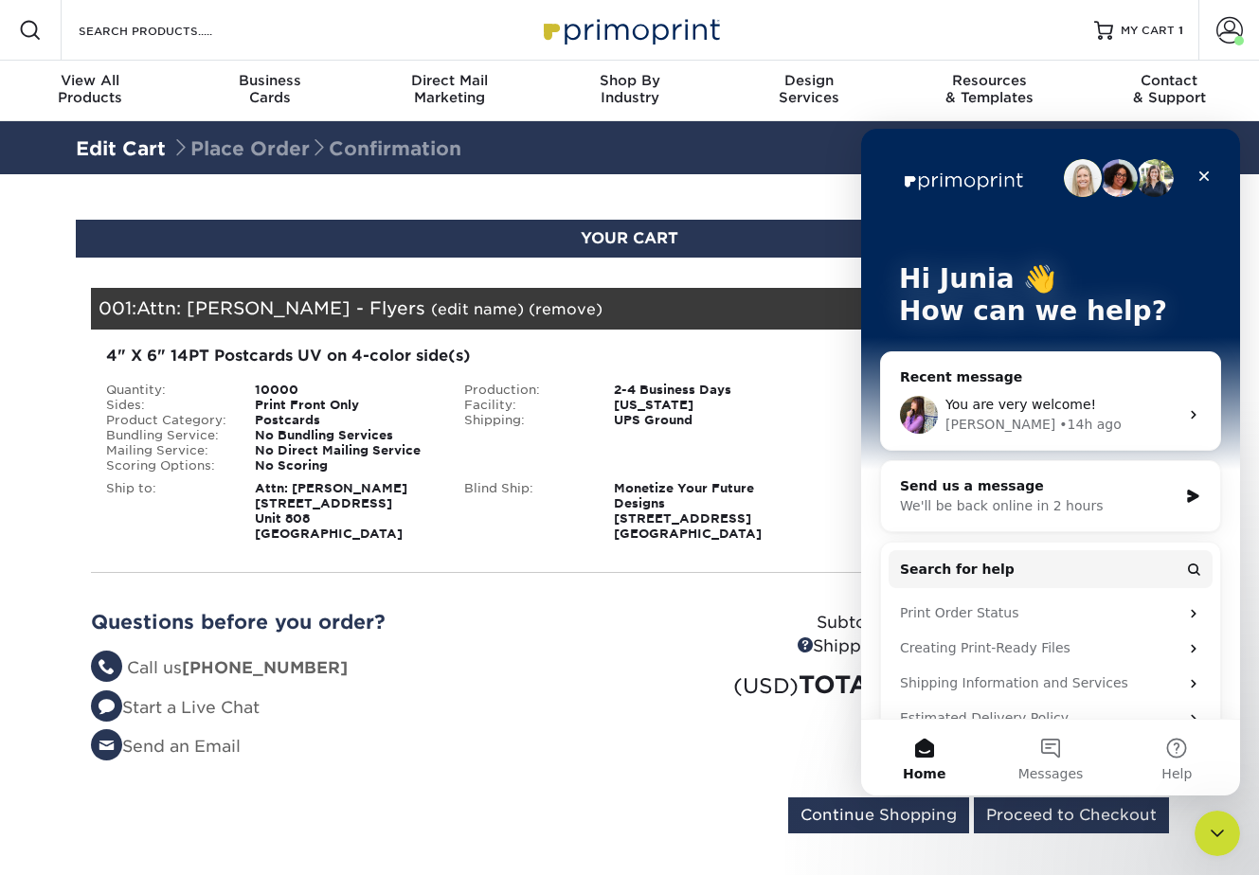
click at [1123, 485] on div "Send us a message" at bounding box center [1039, 486] width 278 height 20
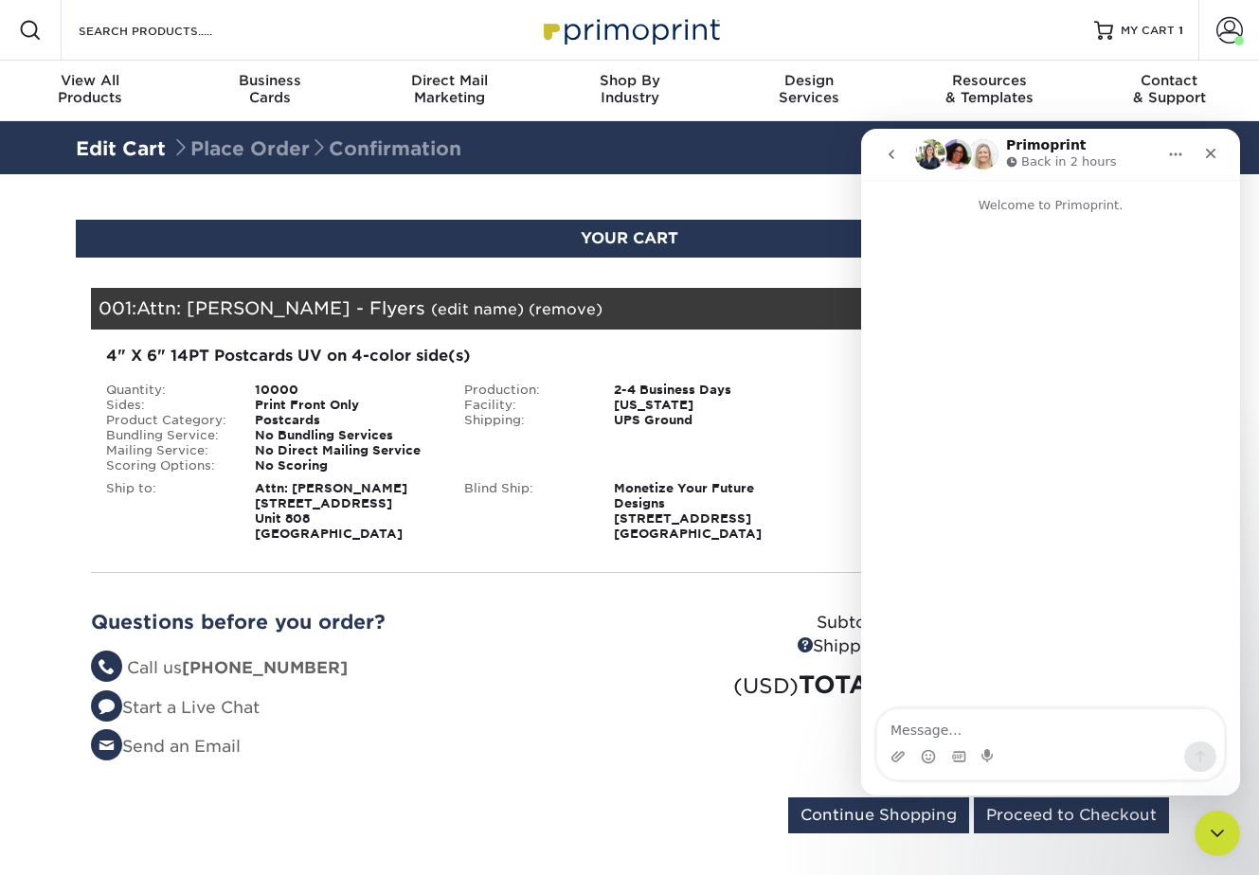
click at [899, 156] on button "go back" at bounding box center [891, 154] width 36 height 36
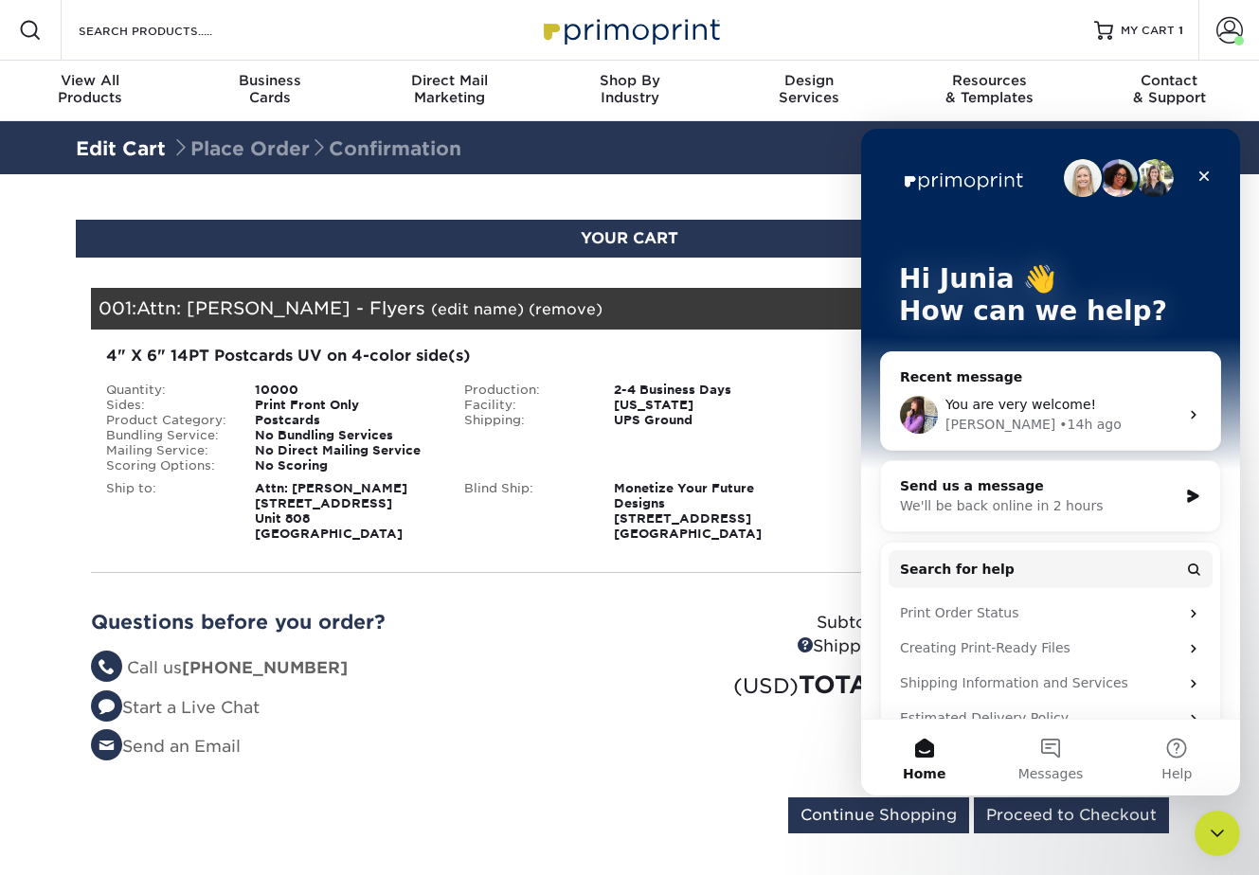
click at [1038, 396] on div "You are very welcome!" at bounding box center [1061, 405] width 233 height 20
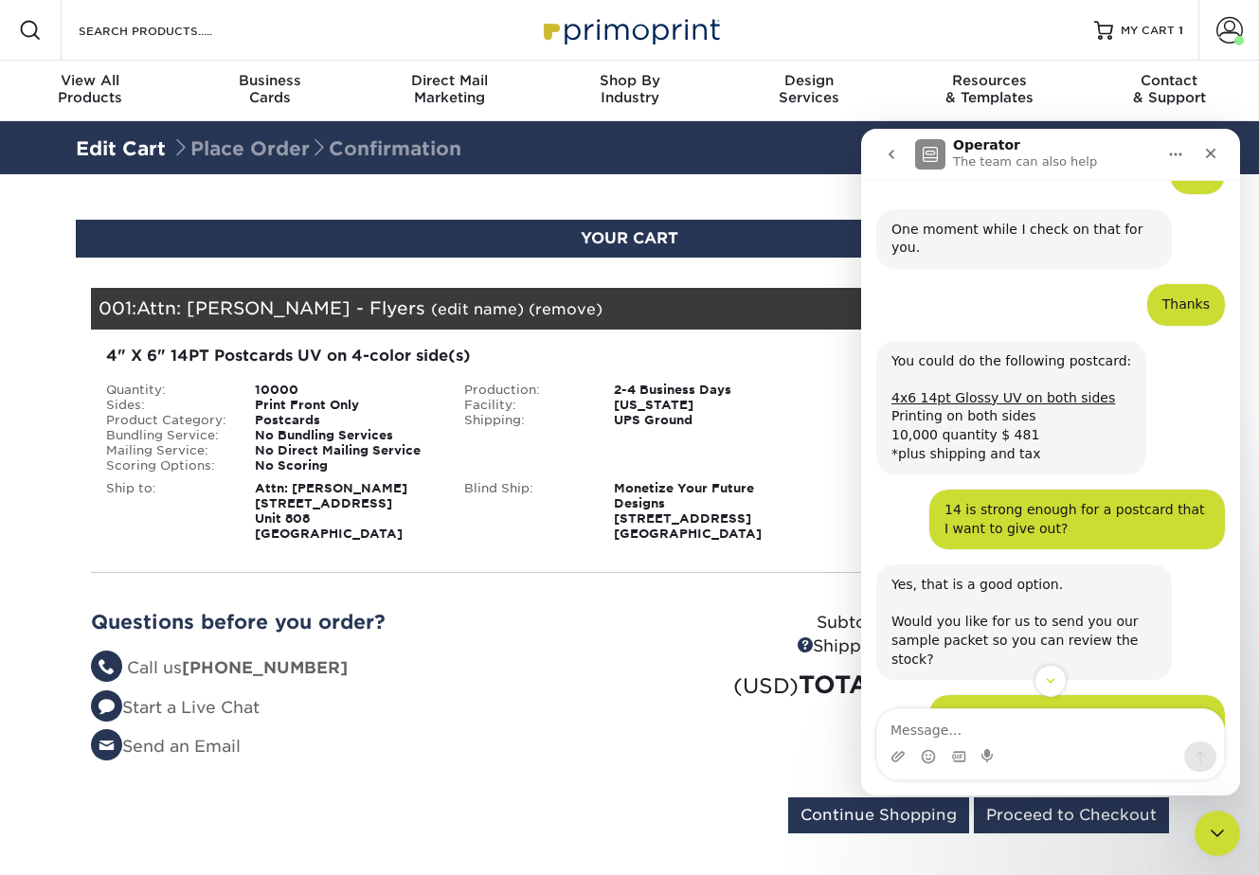
scroll to position [356, 0]
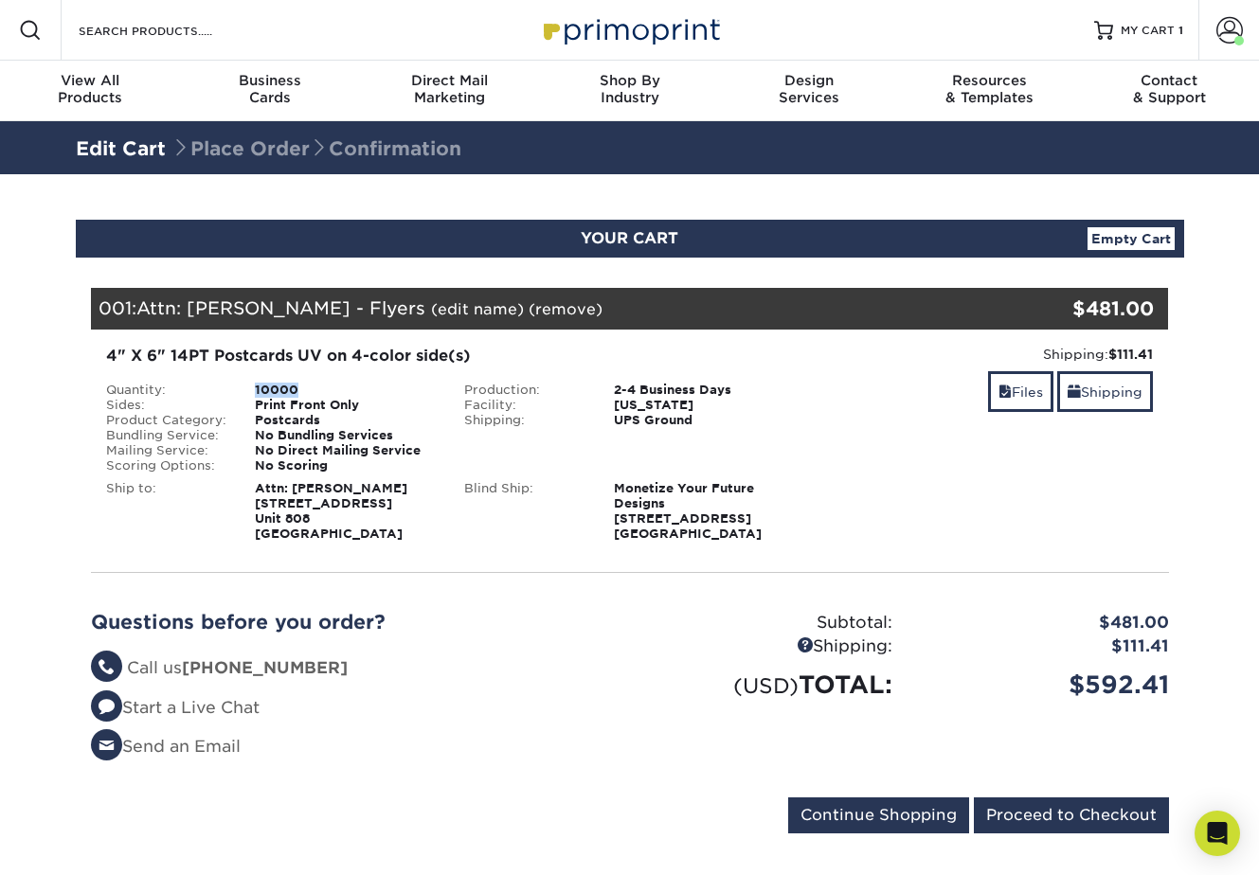
copy div "10000"
